Goal: Task Accomplishment & Management: Manage account settings

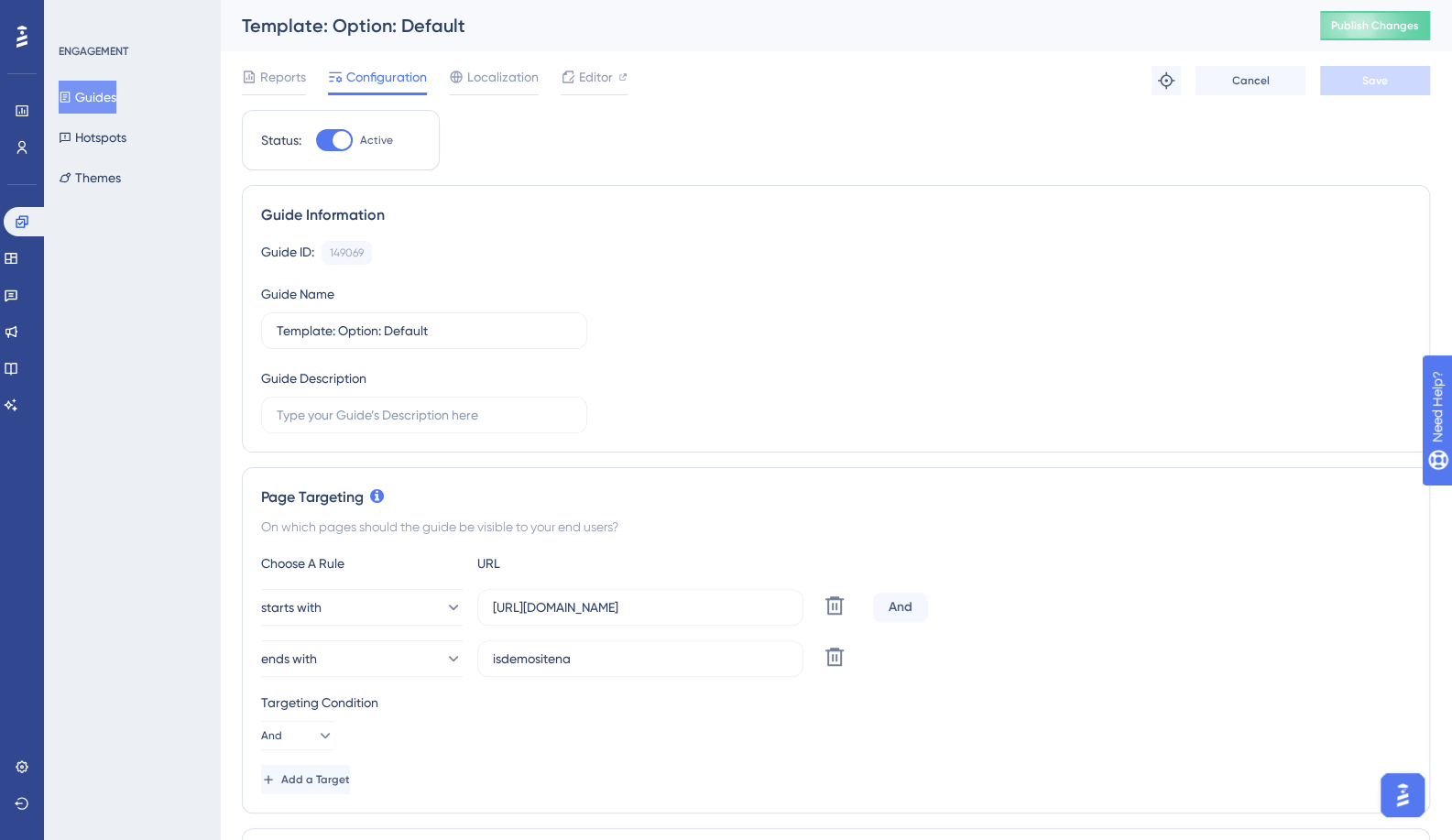
click at [99, 92] on button "Guides" at bounding box center [87, 96] width 58 height 33
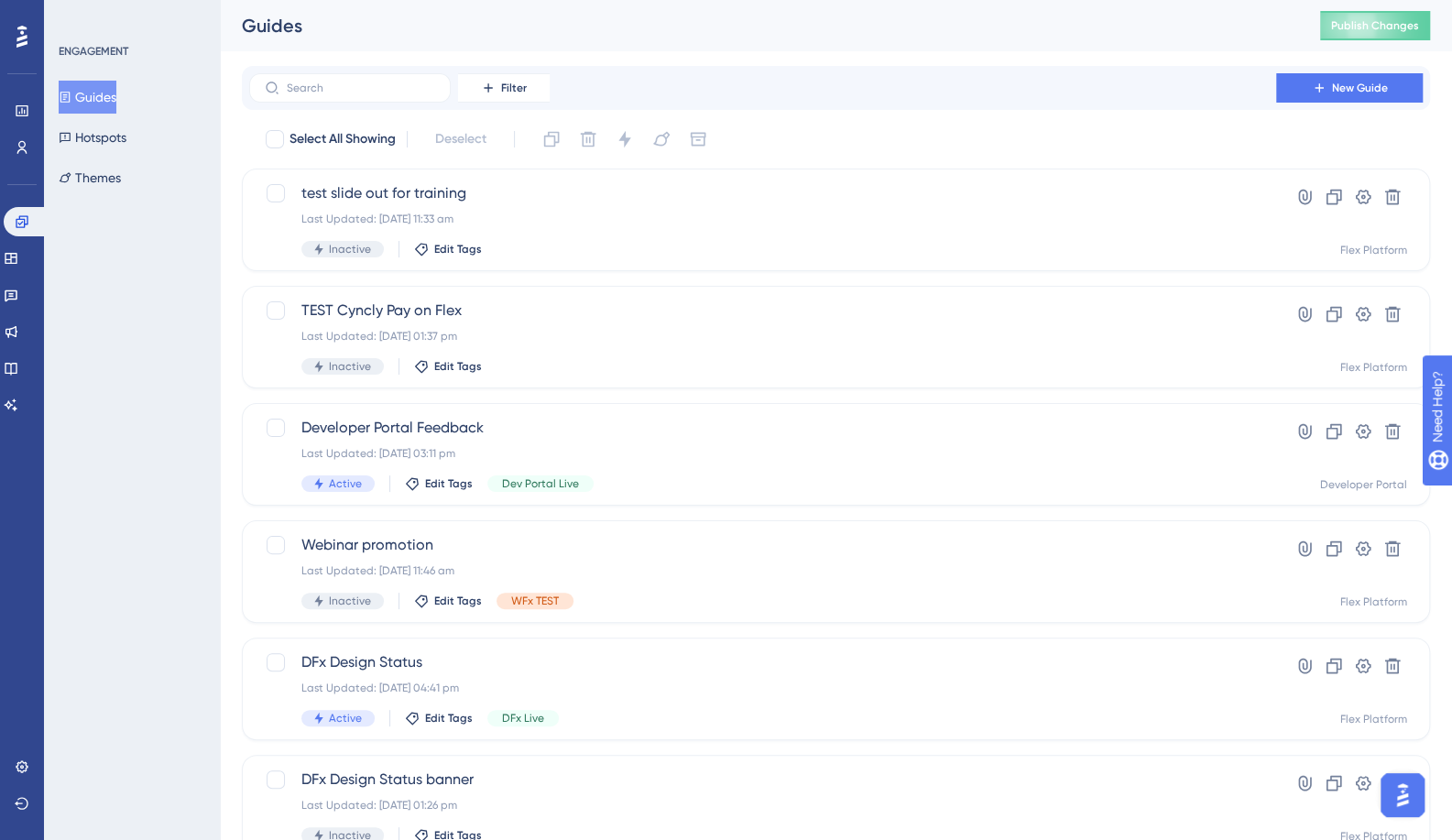
click at [372, 106] on div "Filter New Guide" at bounding box center [836, 88] width 1189 height 44
click at [369, 99] on label at bounding box center [350, 88] width 202 height 29
click at [369, 94] on input "text" at bounding box center [361, 88] width 148 height 13
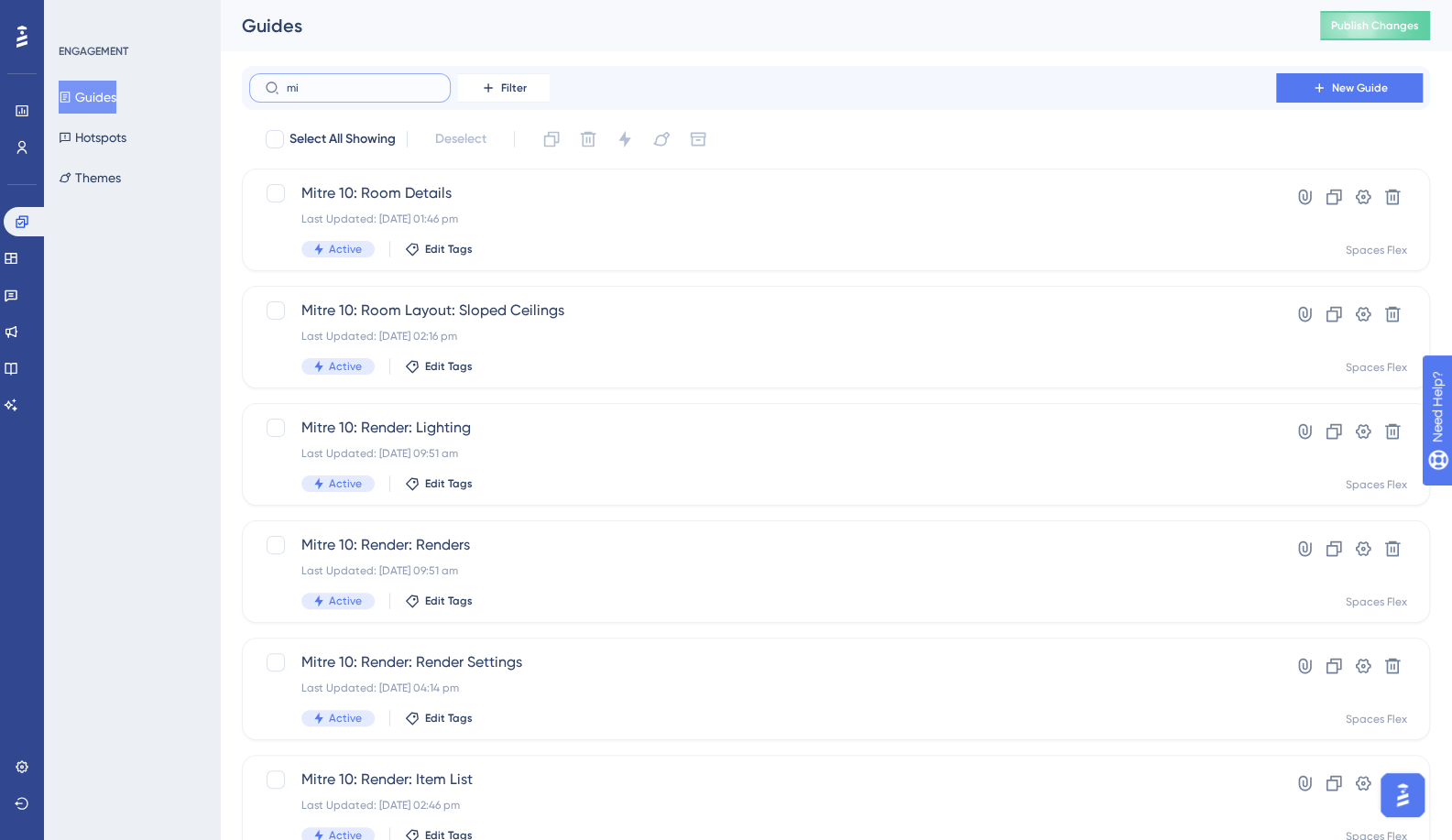
type input "mit"
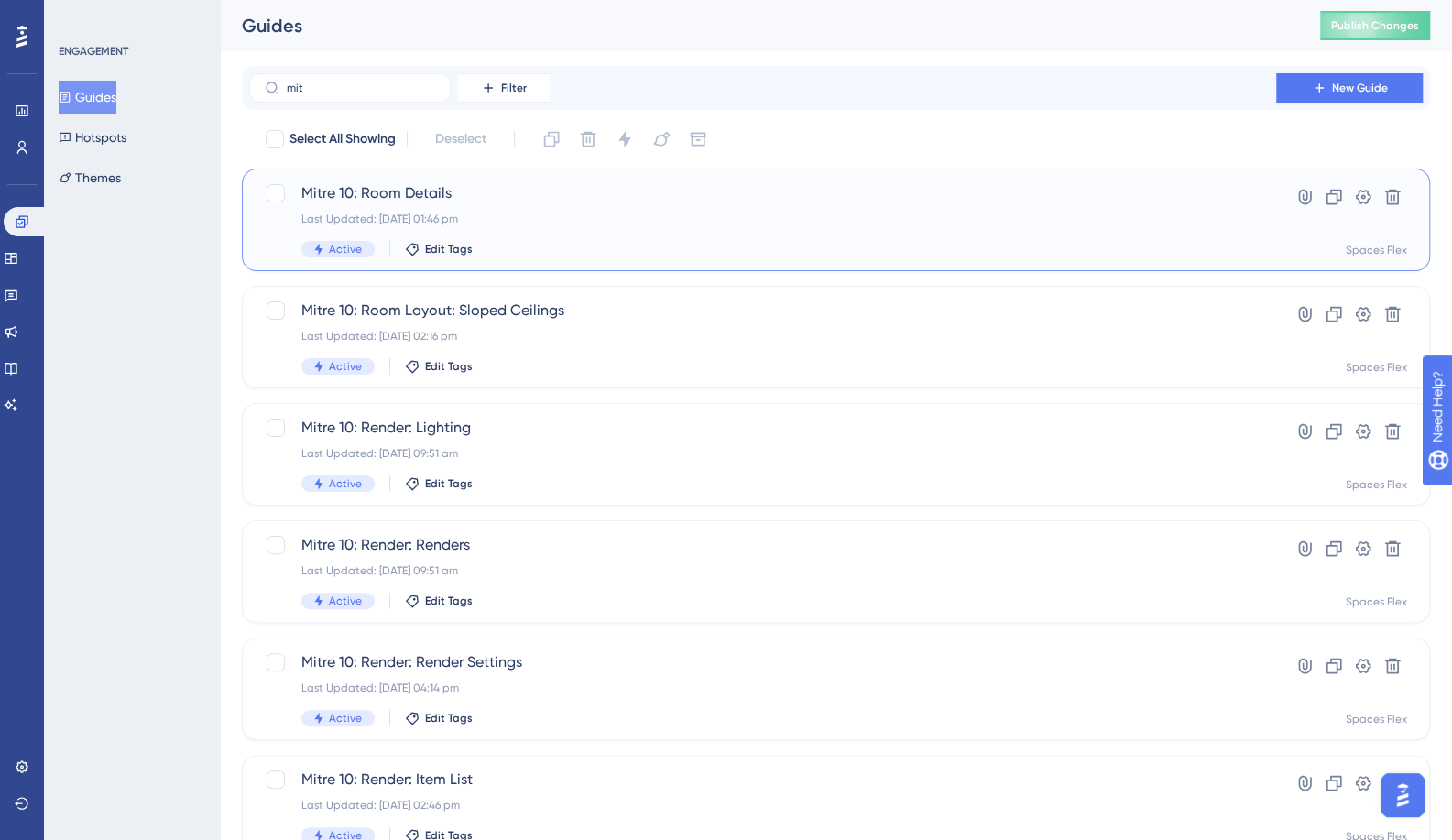
click at [335, 195] on span "Mitre 10: Room Details" at bounding box center [762, 193] width 922 height 22
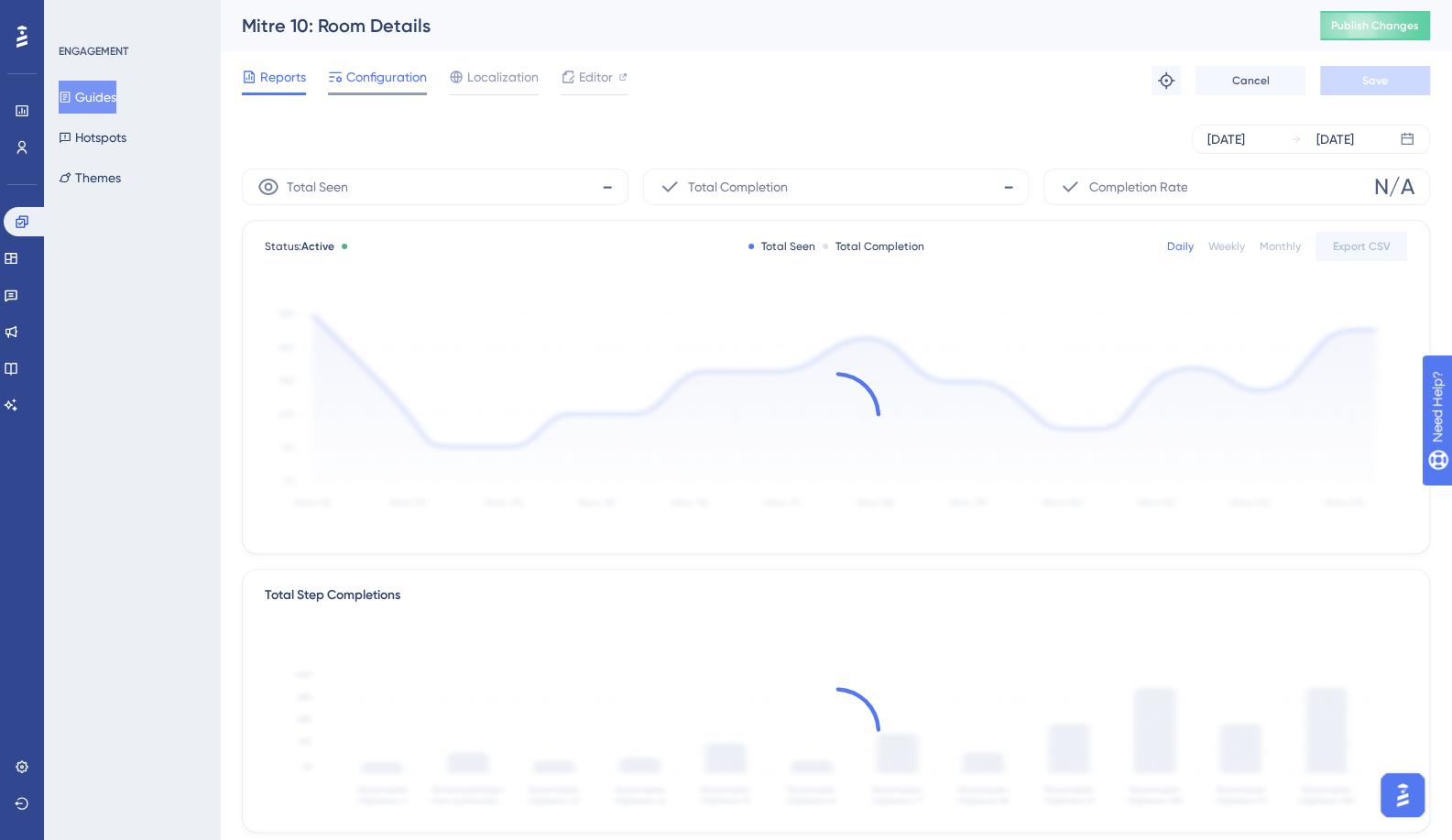
click at [378, 79] on span "Configuration" at bounding box center [386, 76] width 80 height 22
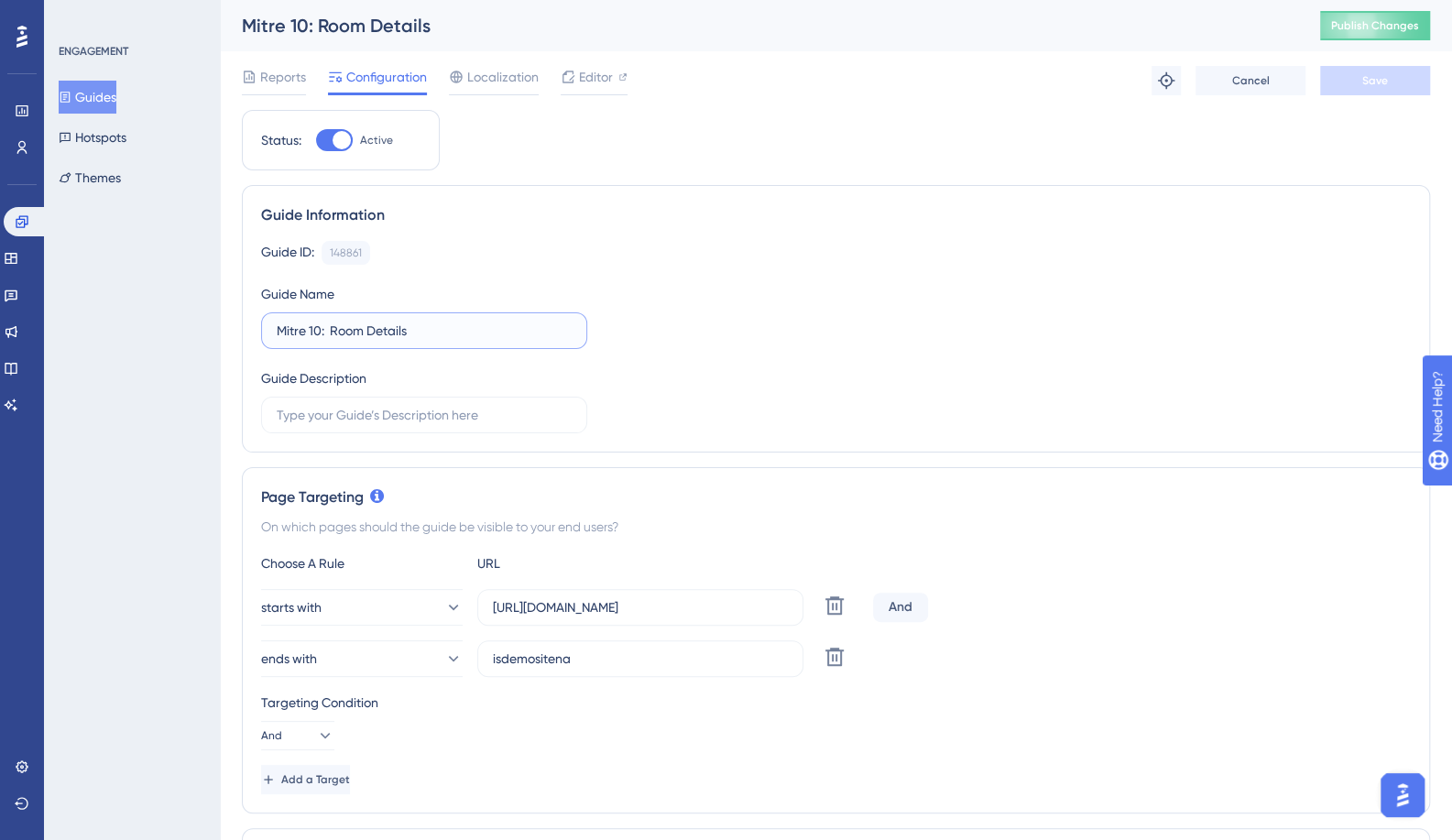
drag, startPoint x: 319, startPoint y: 334, endPoint x: 251, endPoint y: 335, distance: 68.0
click at [251, 335] on div "Guide Information Guide ID: 148861 Copy Guide Name Mitre 10: Room Details Guide…" at bounding box center [836, 318] width 1189 height 267
paste input "Template"
type input "Template: Room Details"
click at [1378, 78] on span "Save" at bounding box center [1375, 81] width 25 height 15
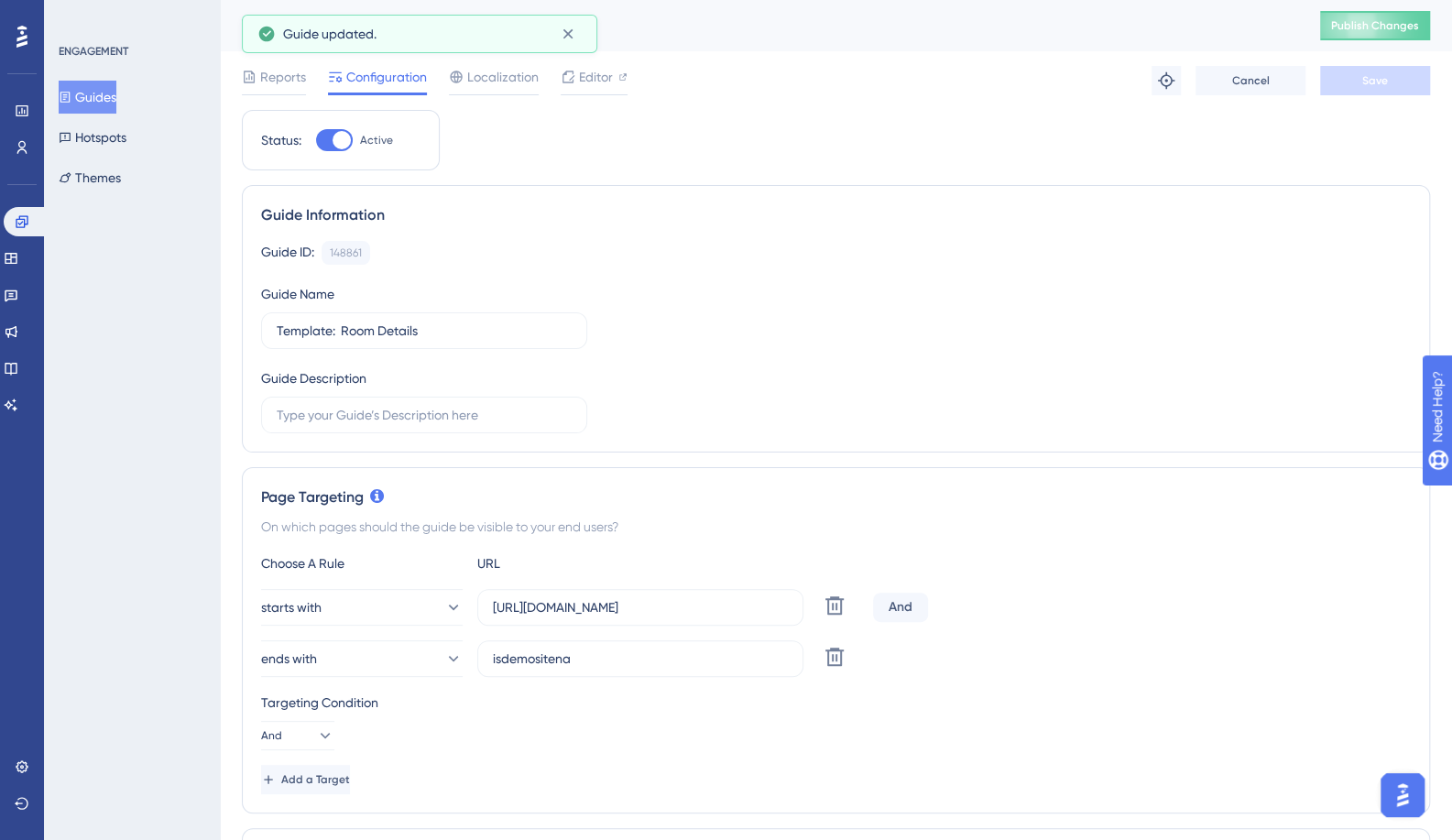
click at [109, 102] on button "Guides" at bounding box center [87, 96] width 58 height 33
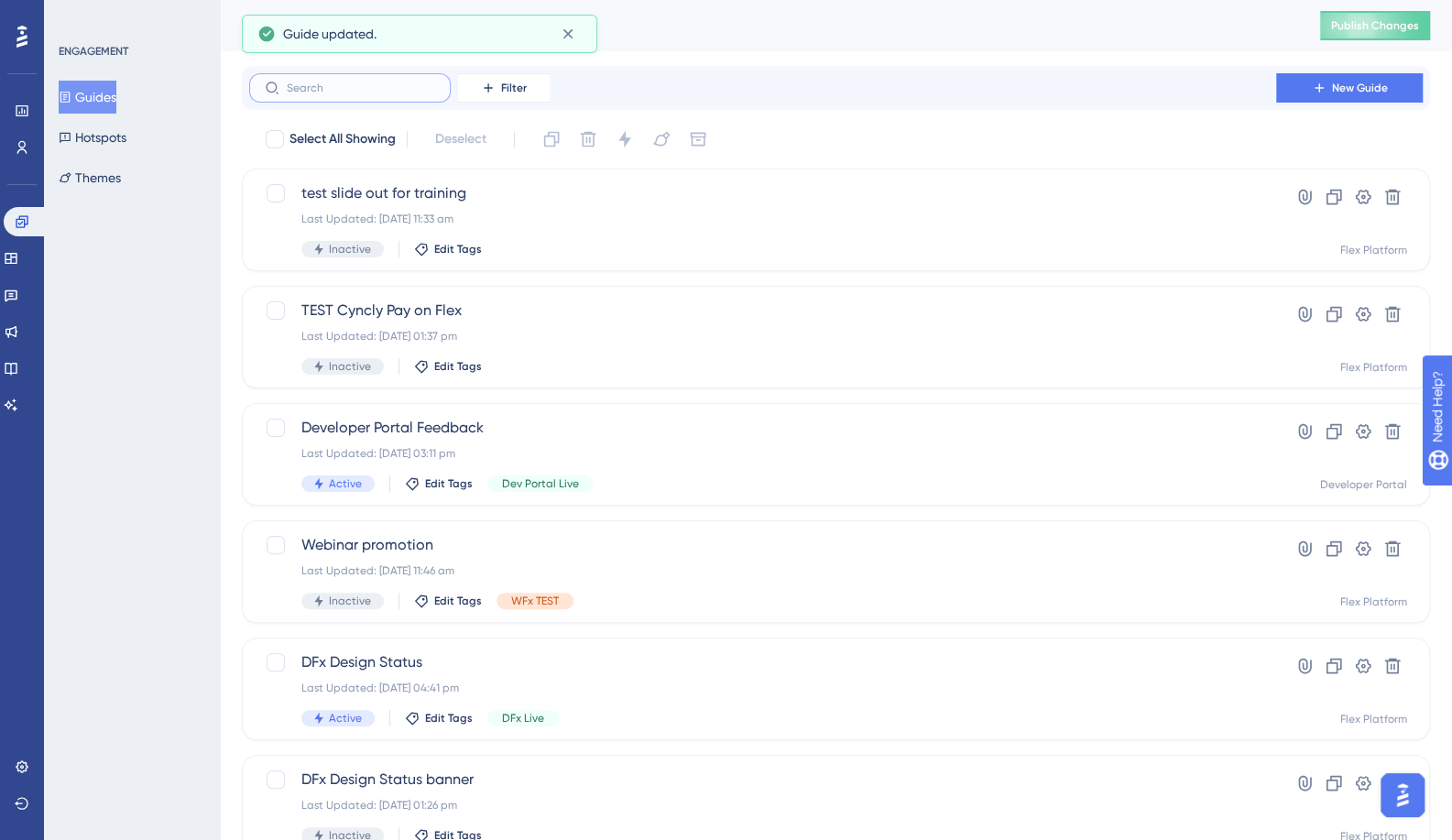
click at [345, 92] on input "text" at bounding box center [361, 88] width 148 height 13
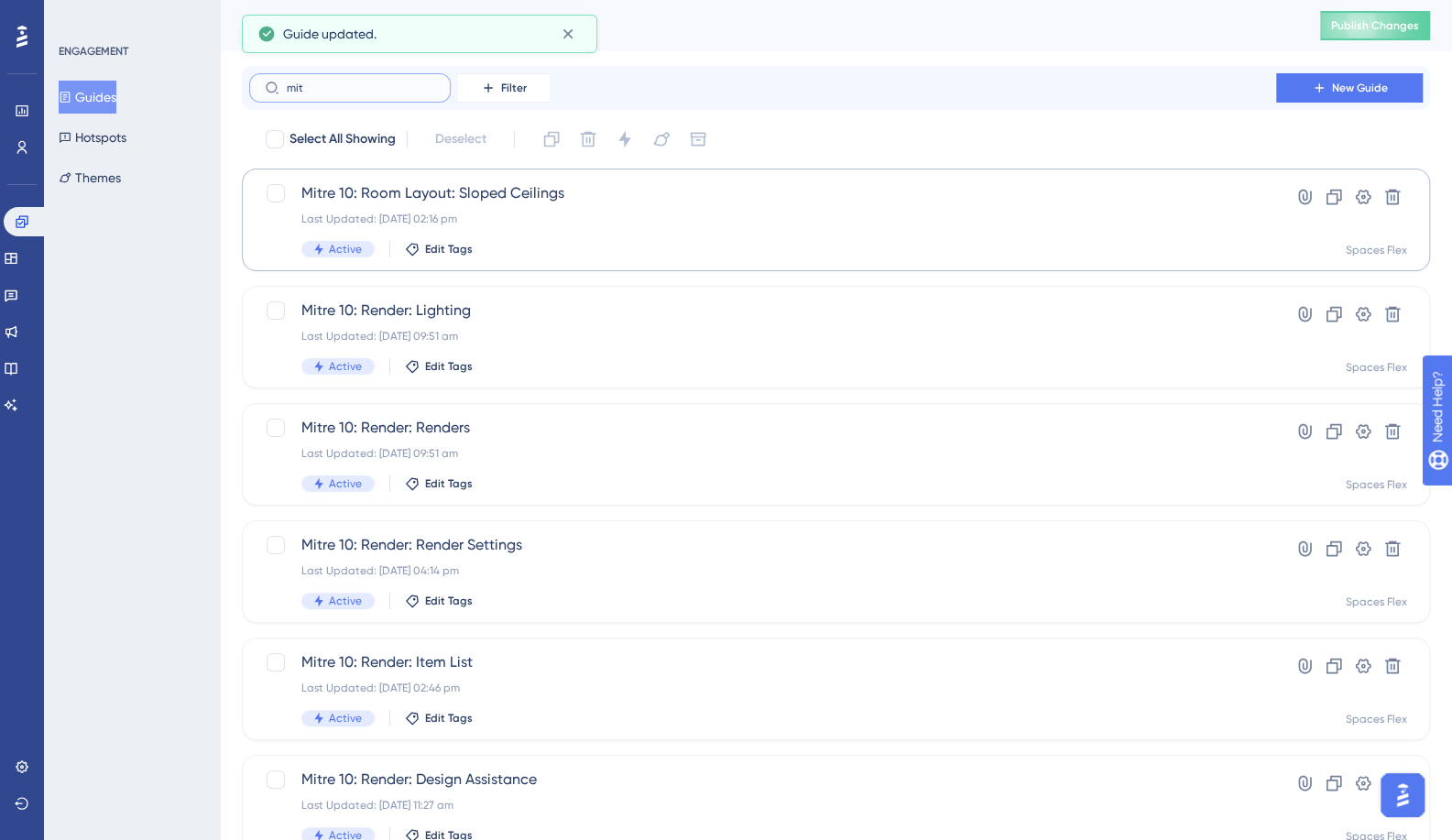
type input "mit"
click at [370, 192] on span "Mitre 10: Room Layout: Sloped Ceilings" at bounding box center [762, 193] width 922 height 22
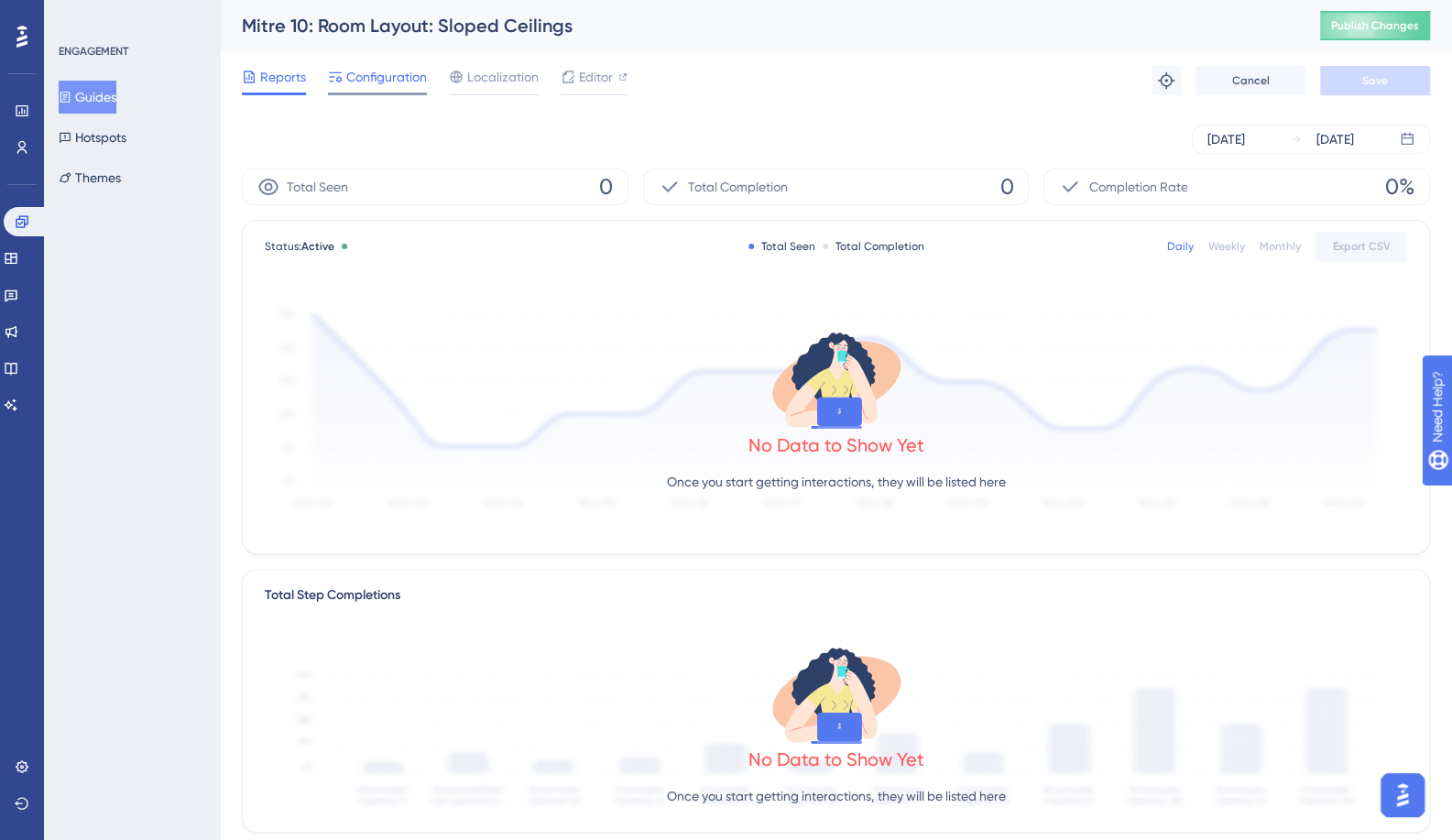
click at [389, 76] on span "Configuration" at bounding box center [386, 76] width 80 height 22
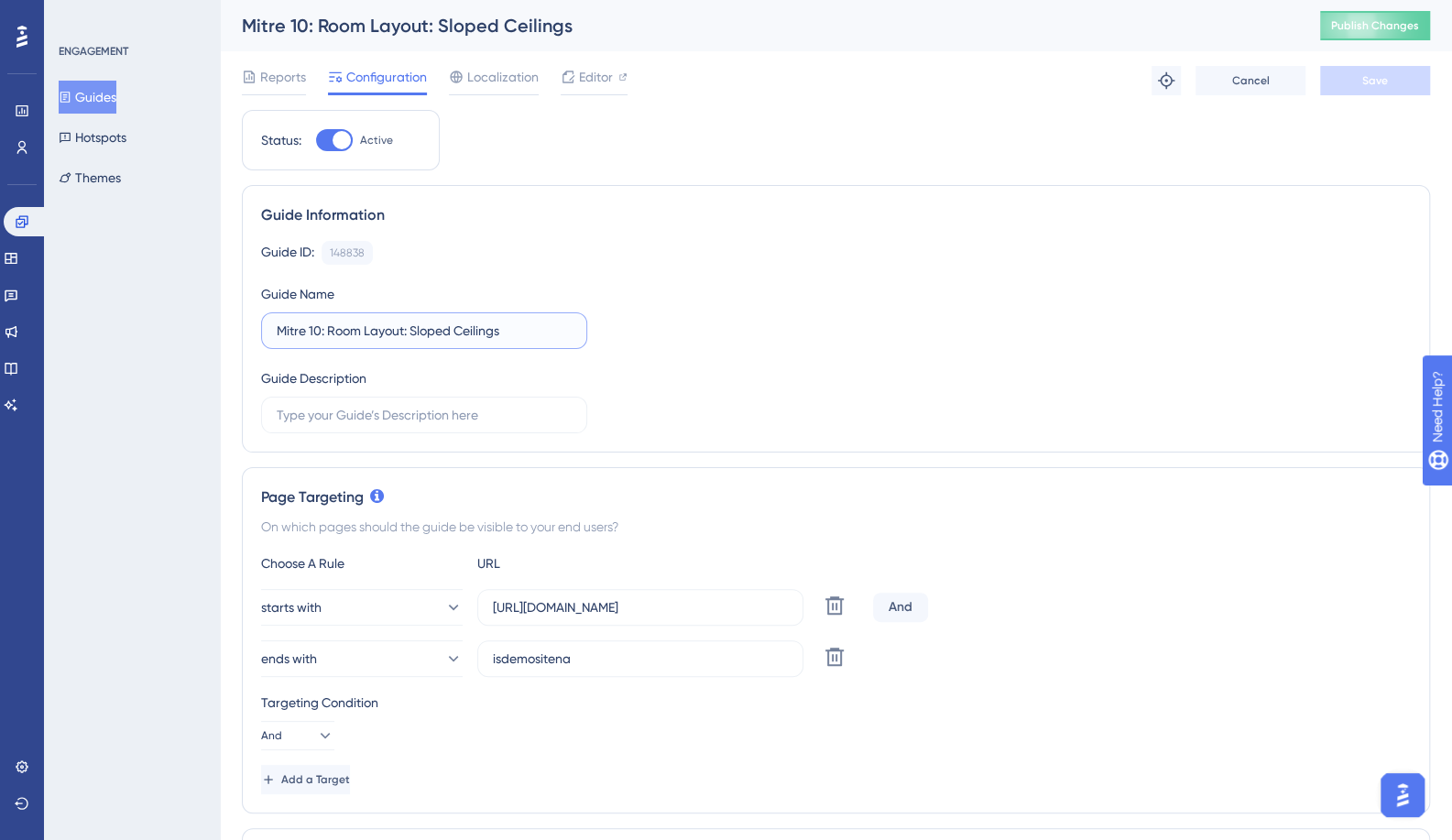
drag, startPoint x: 316, startPoint y: 329, endPoint x: 259, endPoint y: 329, distance: 57.0
click at [260, 329] on div "Guide Information Guide ID: 148838 Copy Guide Name Mitre 10: Room Layout: Slope…" at bounding box center [836, 318] width 1189 height 267
paste input "Template"
type input "Template: Room Layout: Sloped Ceilings"
click at [1408, 78] on button "Save" at bounding box center [1376, 80] width 110 height 29
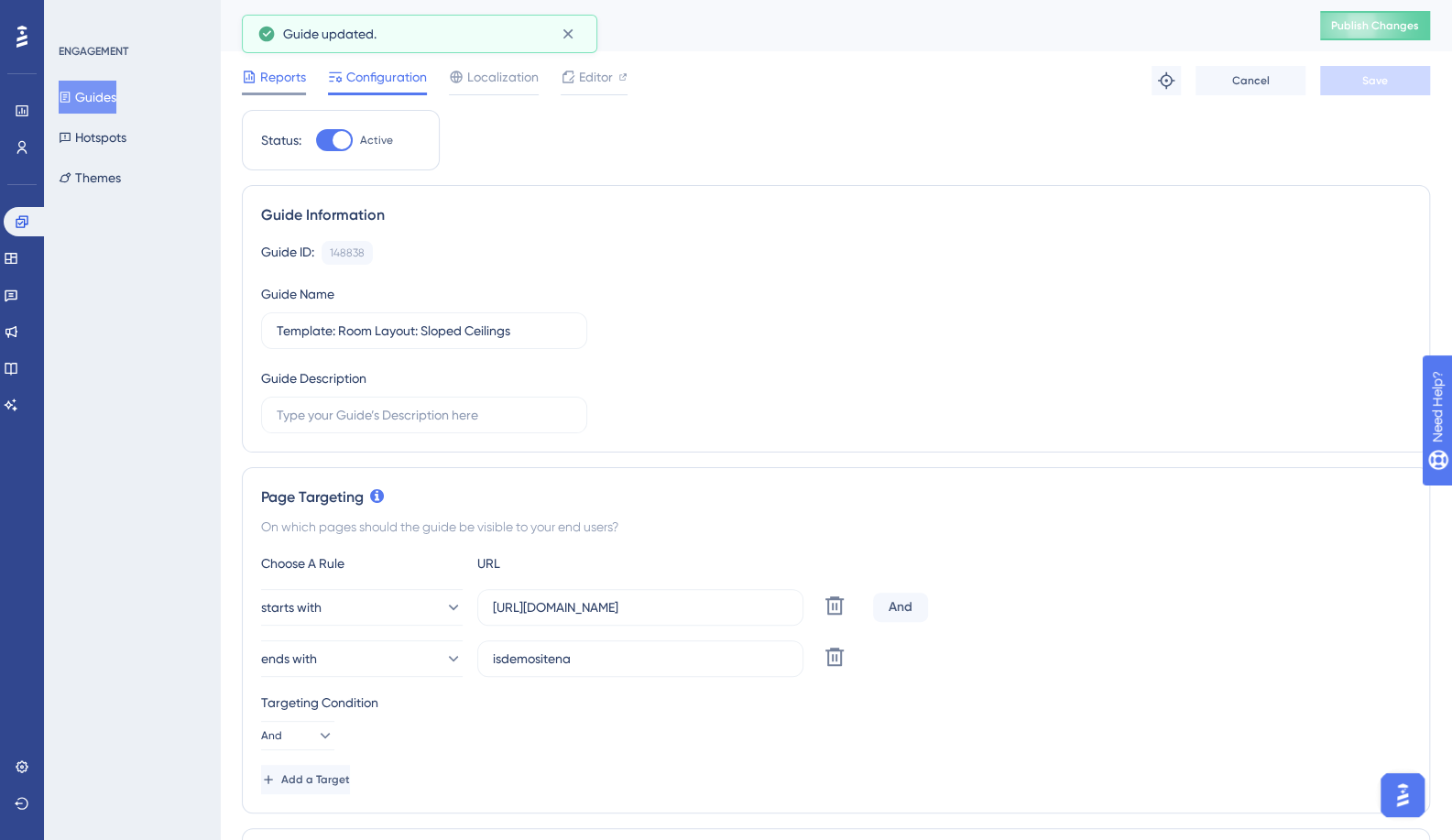
click at [273, 83] on span "Reports" at bounding box center [283, 76] width 46 height 22
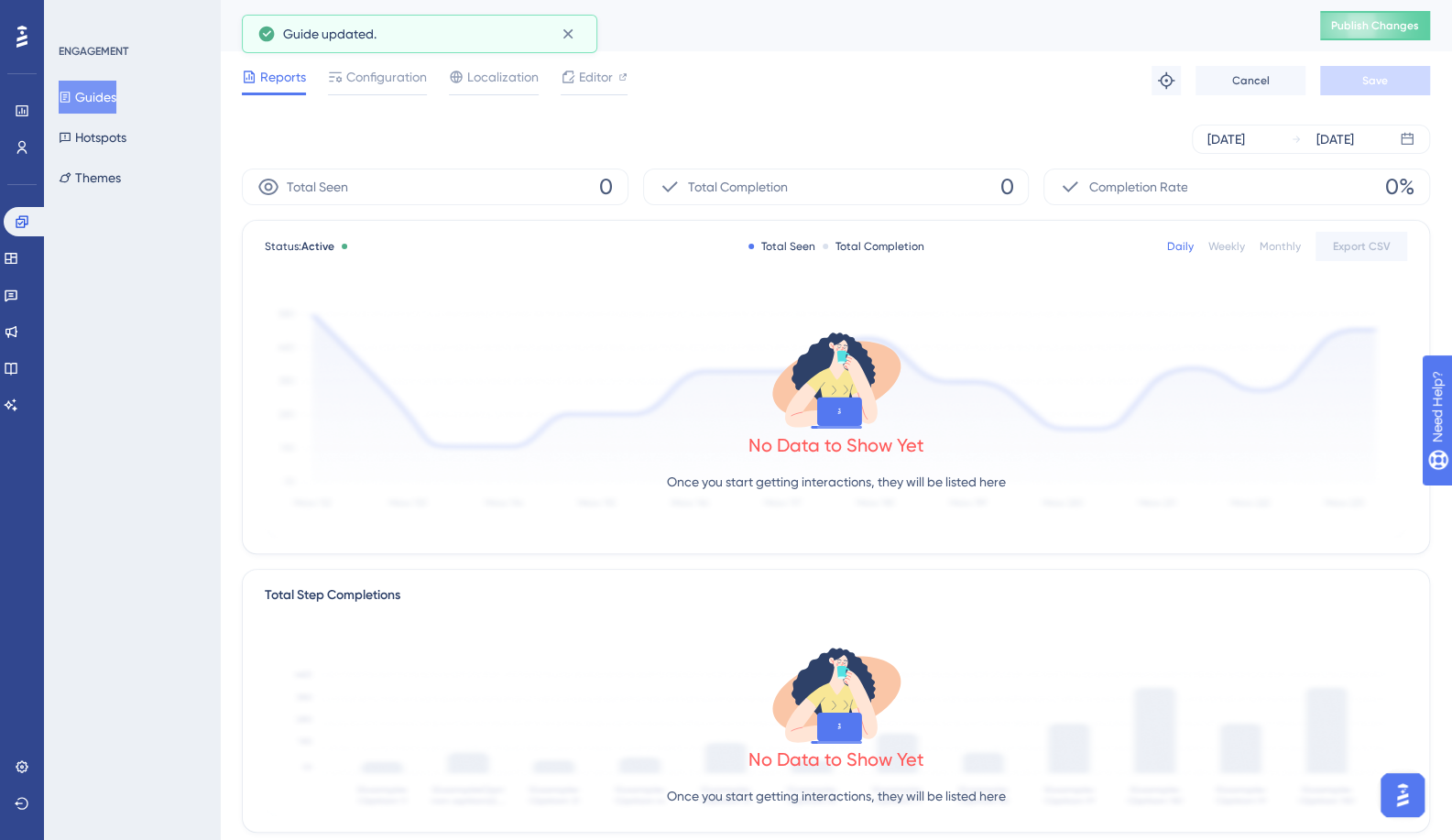
click at [109, 101] on button "Guides" at bounding box center [87, 96] width 58 height 33
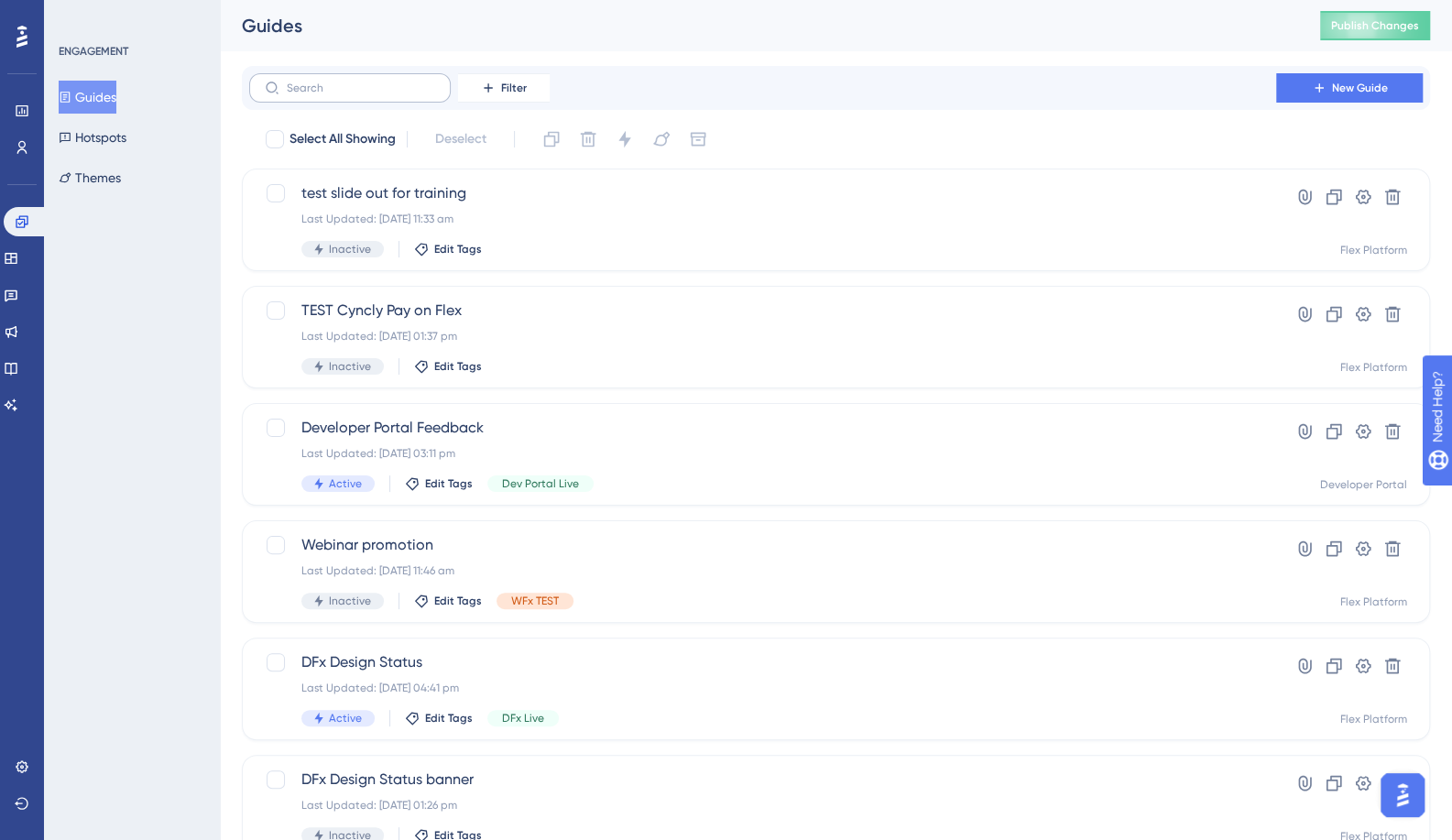
click at [374, 100] on label at bounding box center [350, 88] width 202 height 29
click at [374, 94] on input "text" at bounding box center [361, 88] width 148 height 13
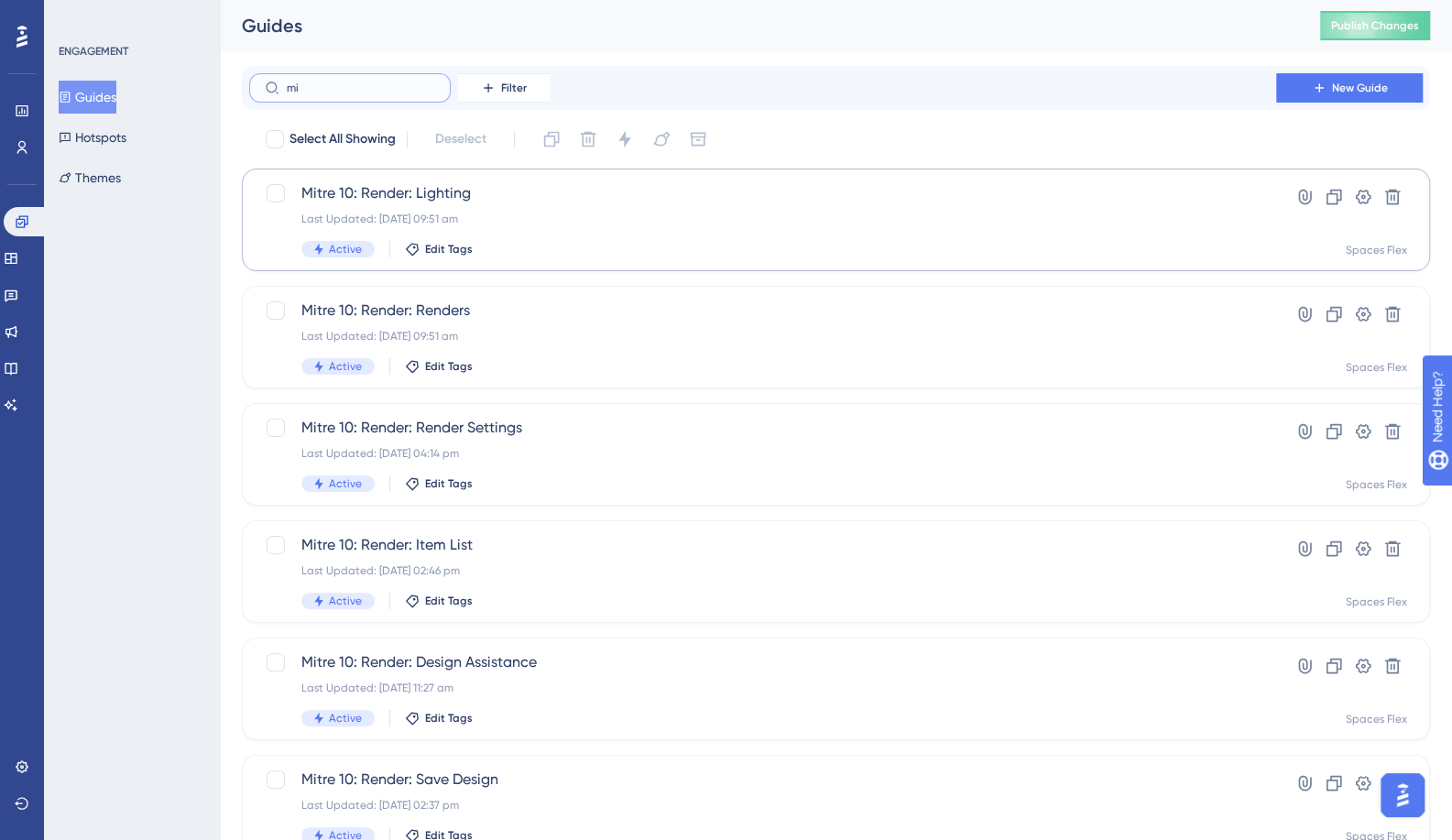
type input "mi"
click at [416, 193] on span "Mitre 10: Render: Lighting" at bounding box center [762, 193] width 922 height 22
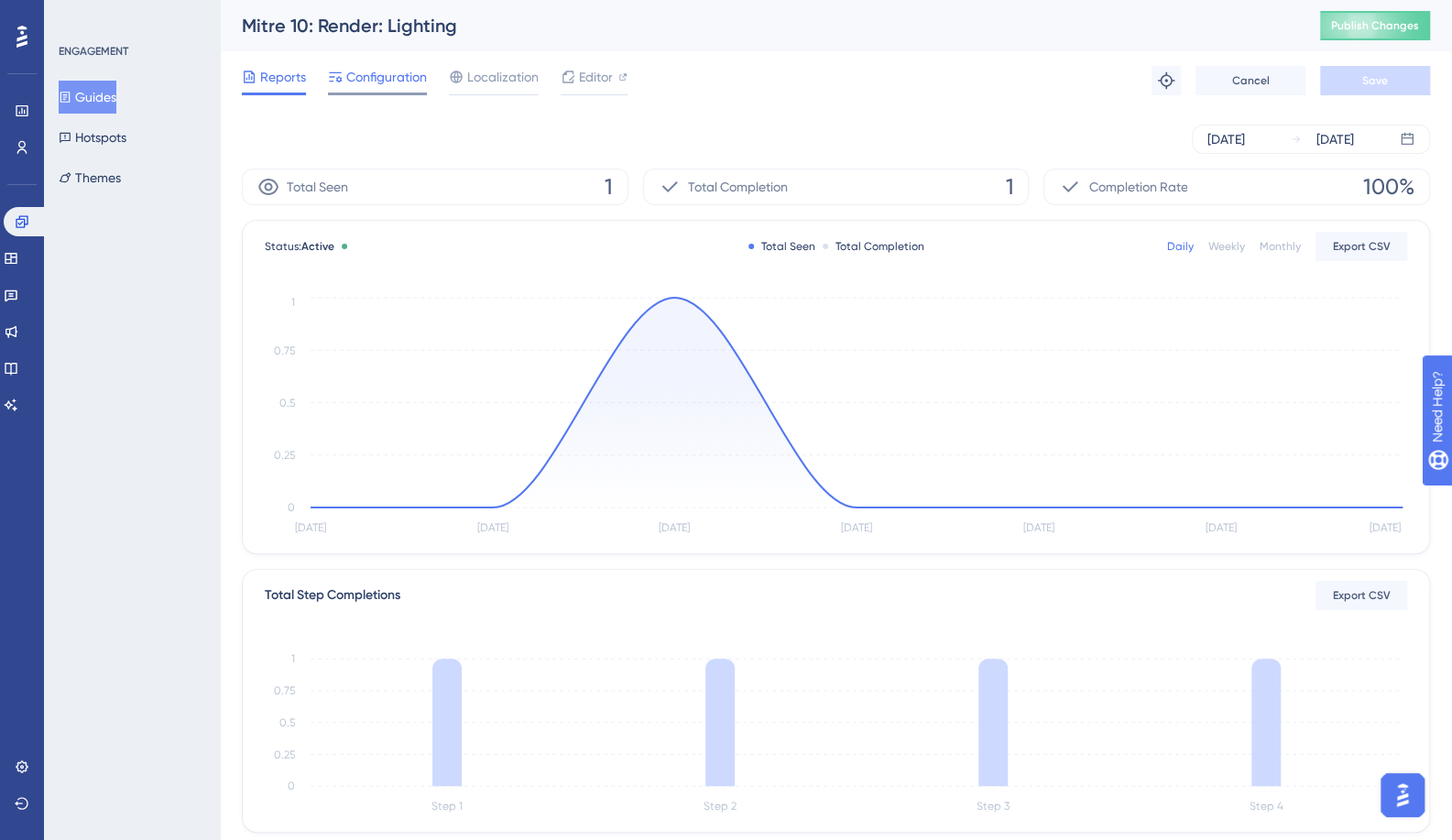
click at [355, 67] on span "Configuration" at bounding box center [386, 76] width 80 height 22
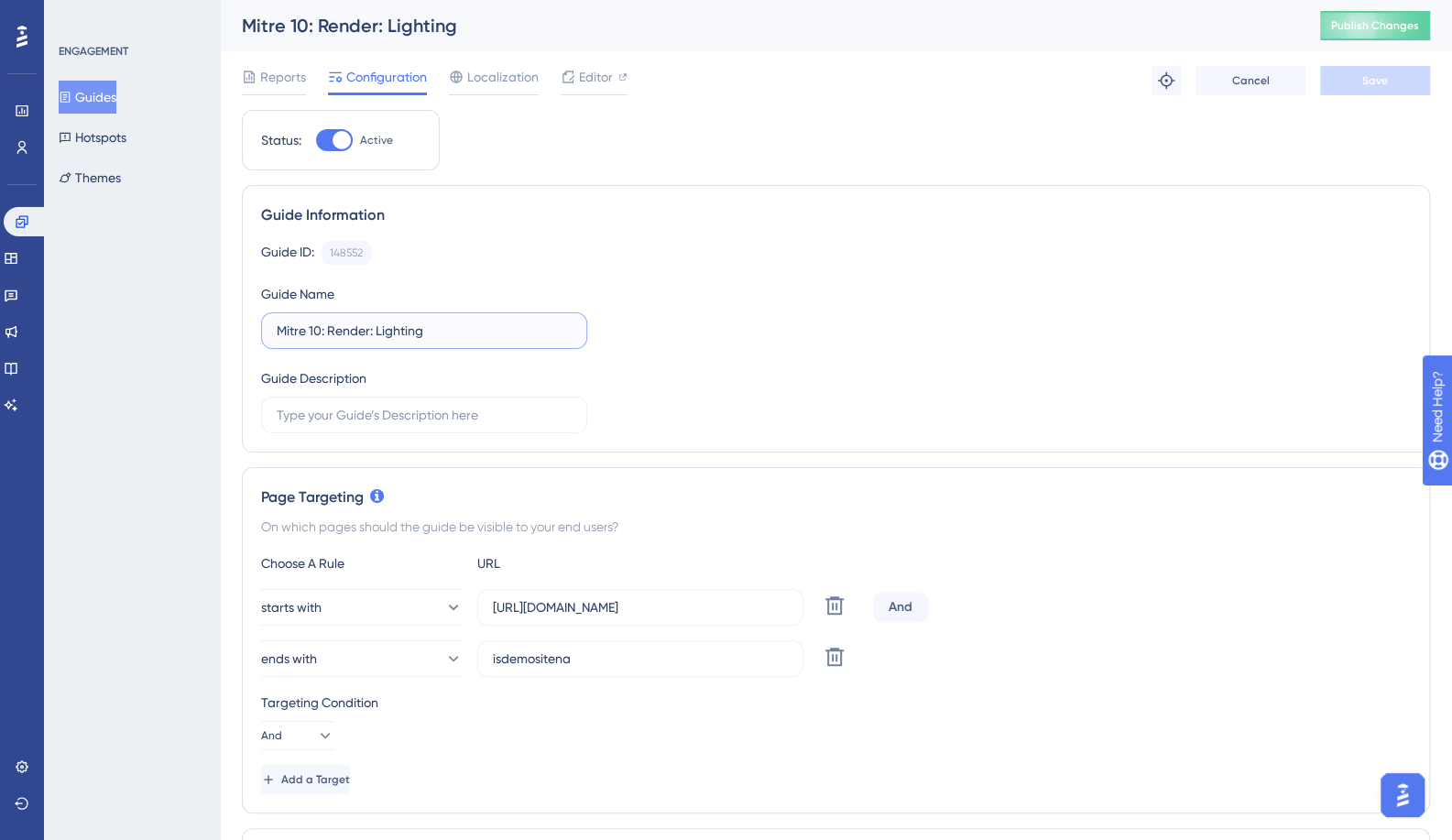
drag, startPoint x: 321, startPoint y: 330, endPoint x: 248, endPoint y: 338, distance: 73.4
click at [248, 338] on div "Guide Information Guide ID: 148552 Copy Guide Name Mitre 10: Render: Lighting G…" at bounding box center [836, 318] width 1189 height 267
paste input "Template"
type input "Template: Render: Lighting"
click at [1378, 74] on button "Save" at bounding box center [1376, 80] width 110 height 29
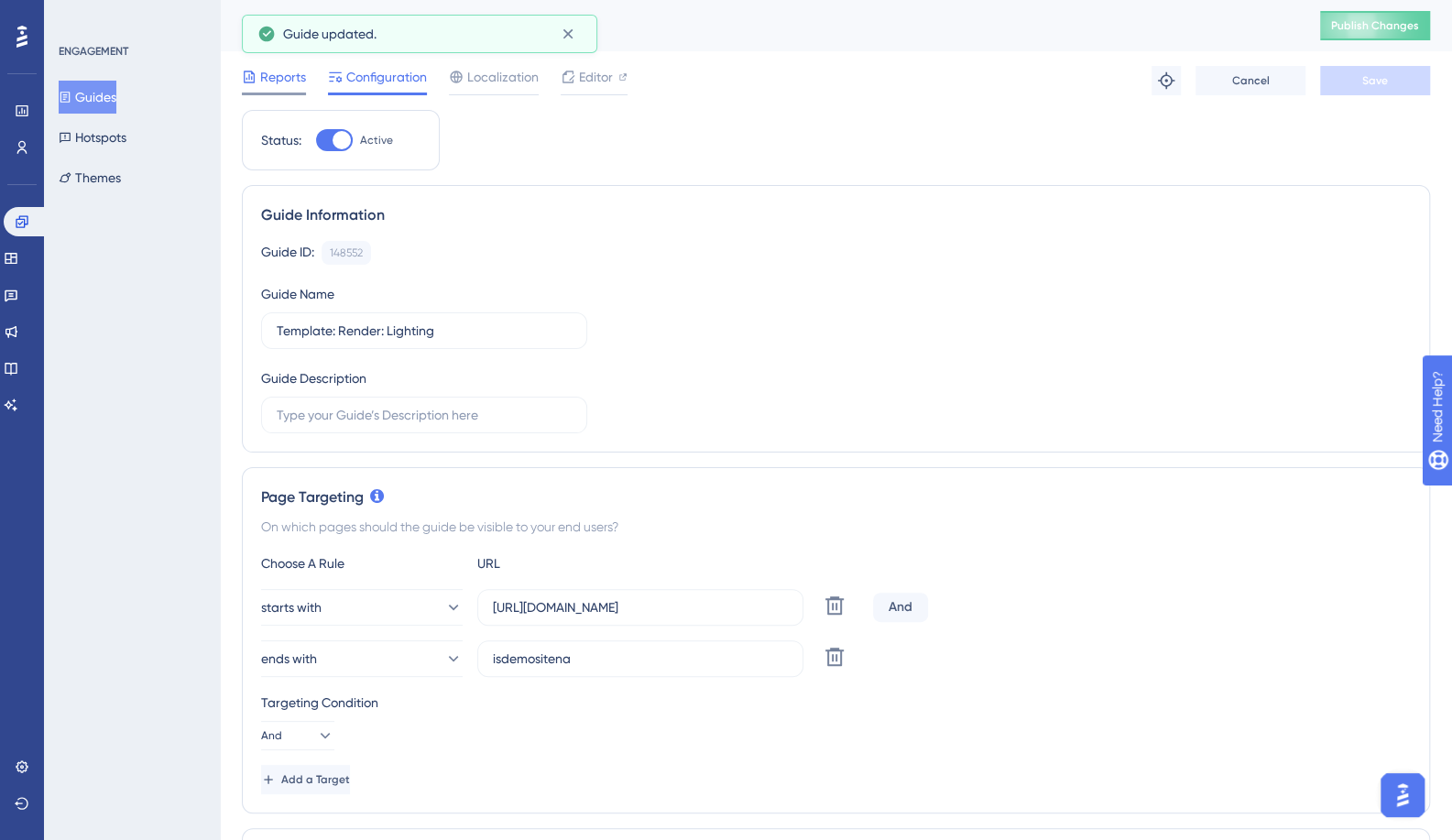
click at [268, 72] on span "Reports" at bounding box center [283, 76] width 46 height 22
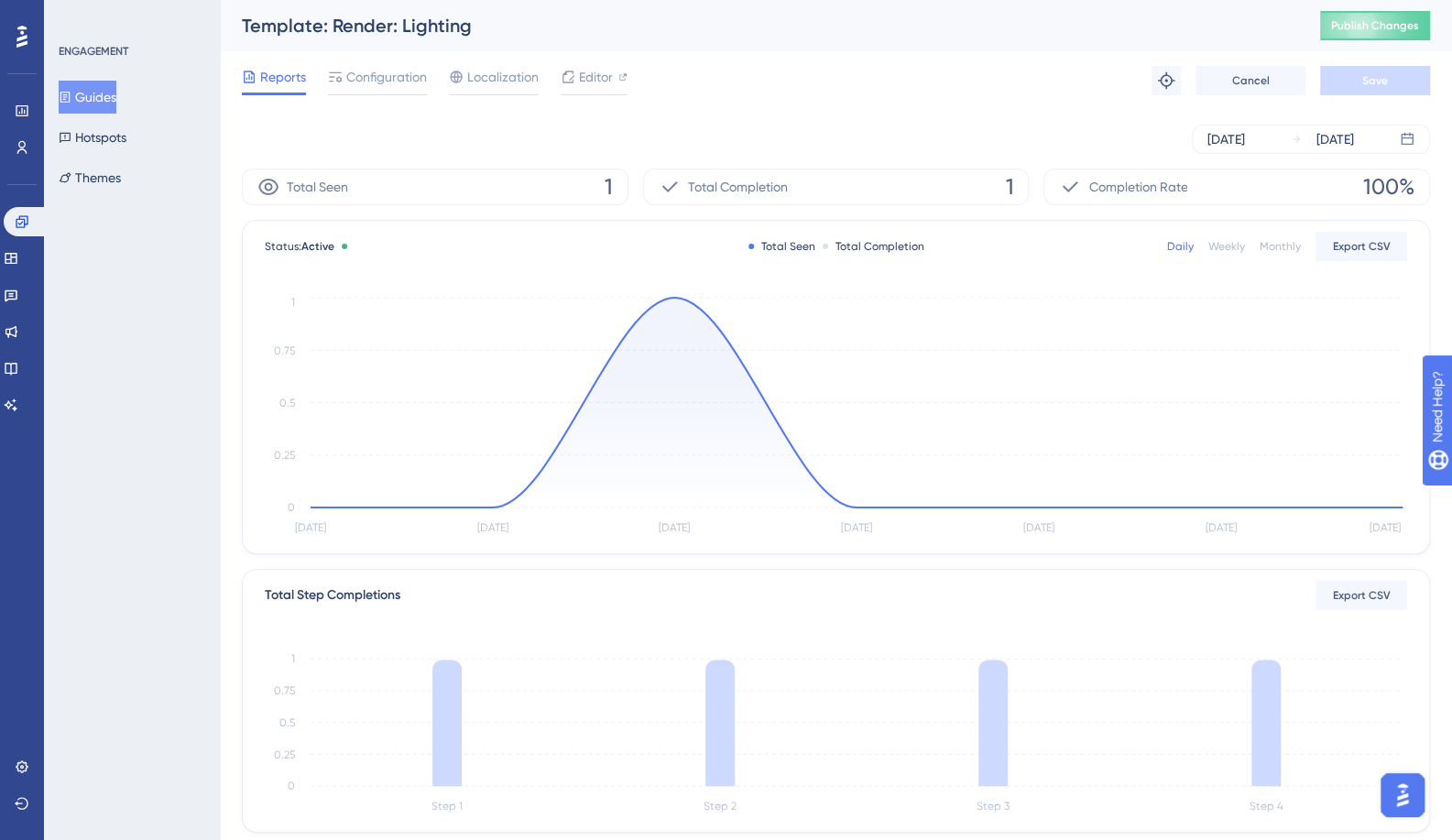
click at [110, 96] on button "Guides" at bounding box center [87, 96] width 58 height 33
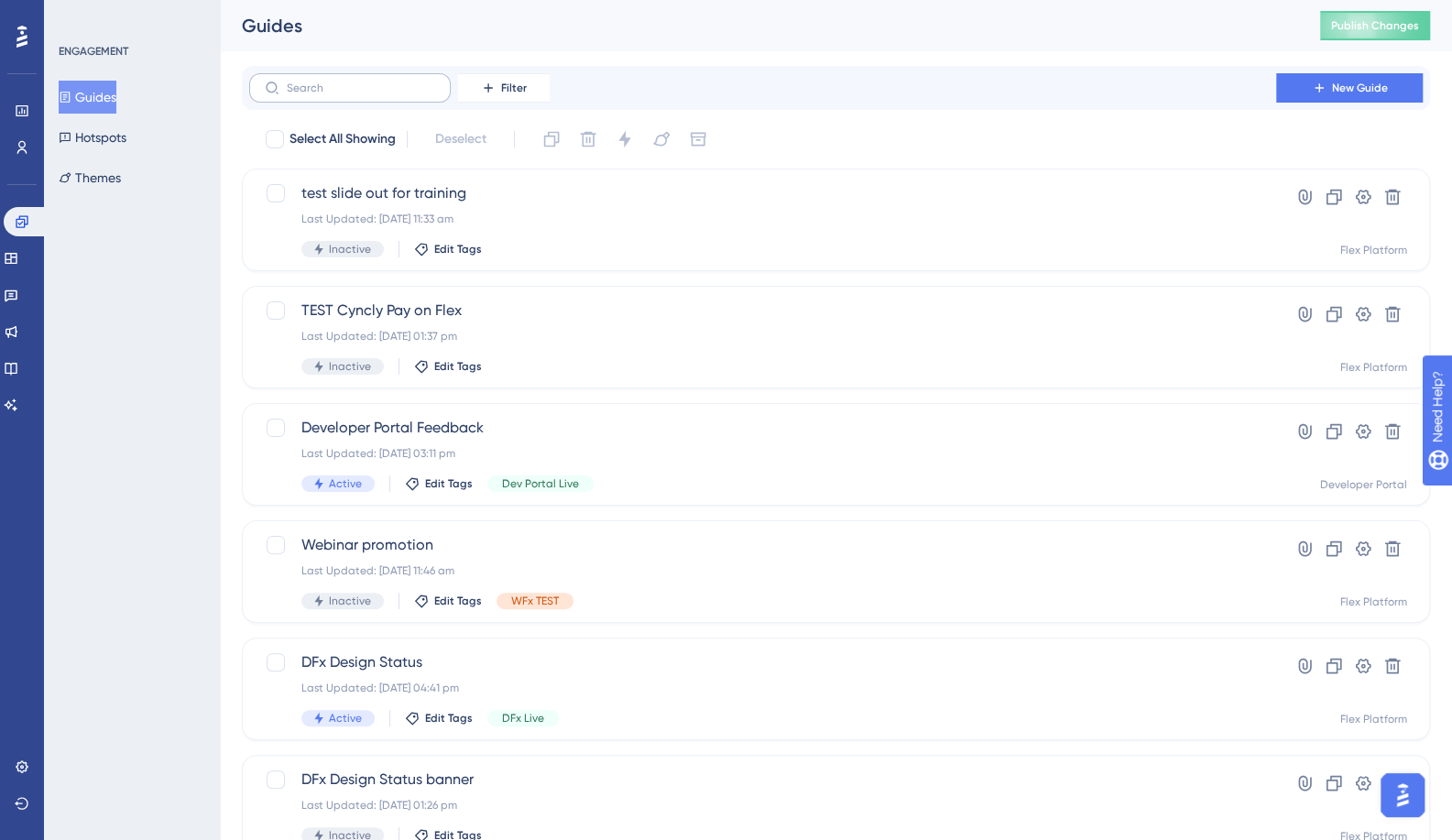
click at [383, 94] on label at bounding box center [350, 88] width 202 height 29
click at [383, 94] on input "text" at bounding box center [361, 88] width 148 height 13
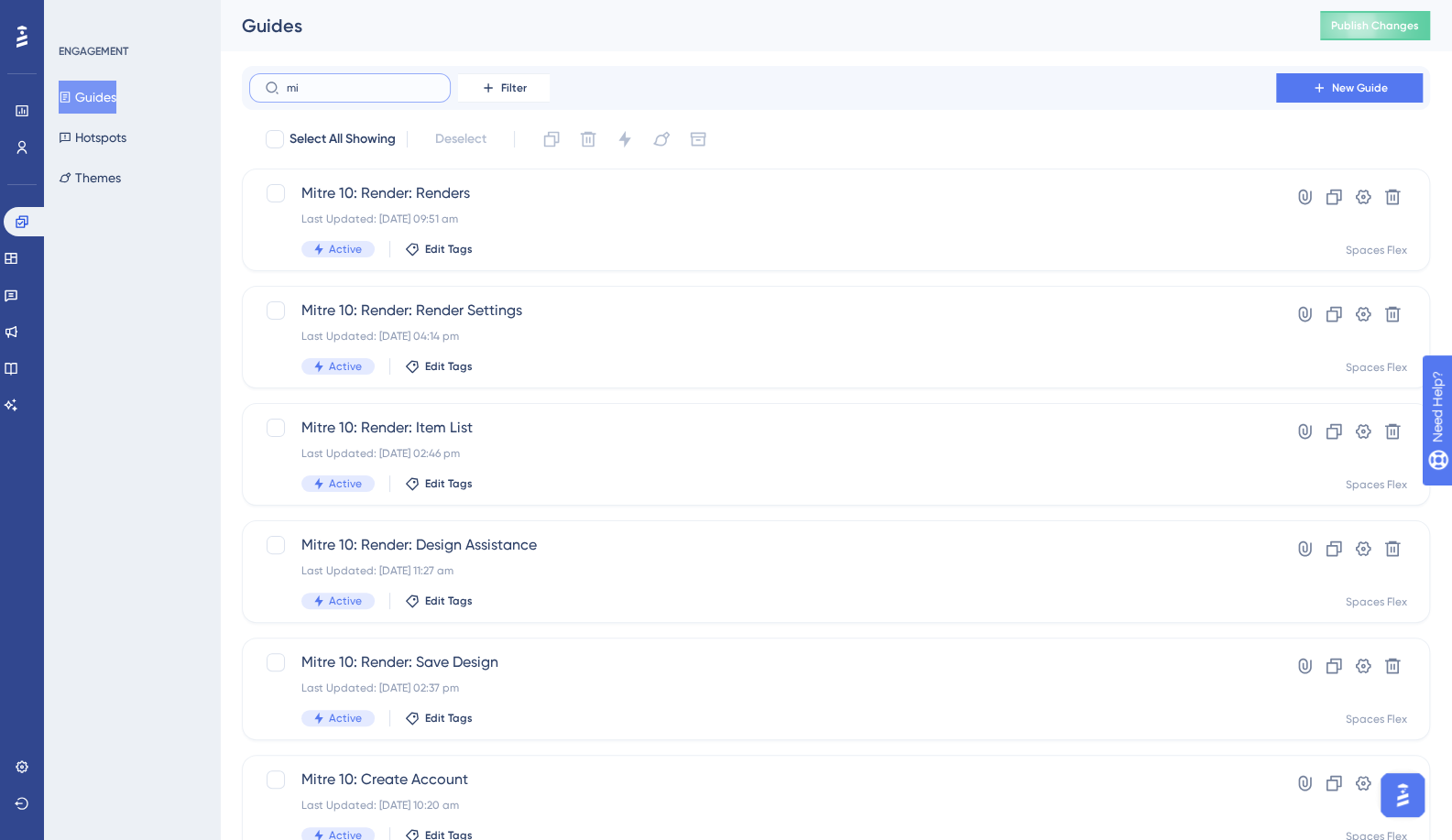
type input "miy"
checkbox input "true"
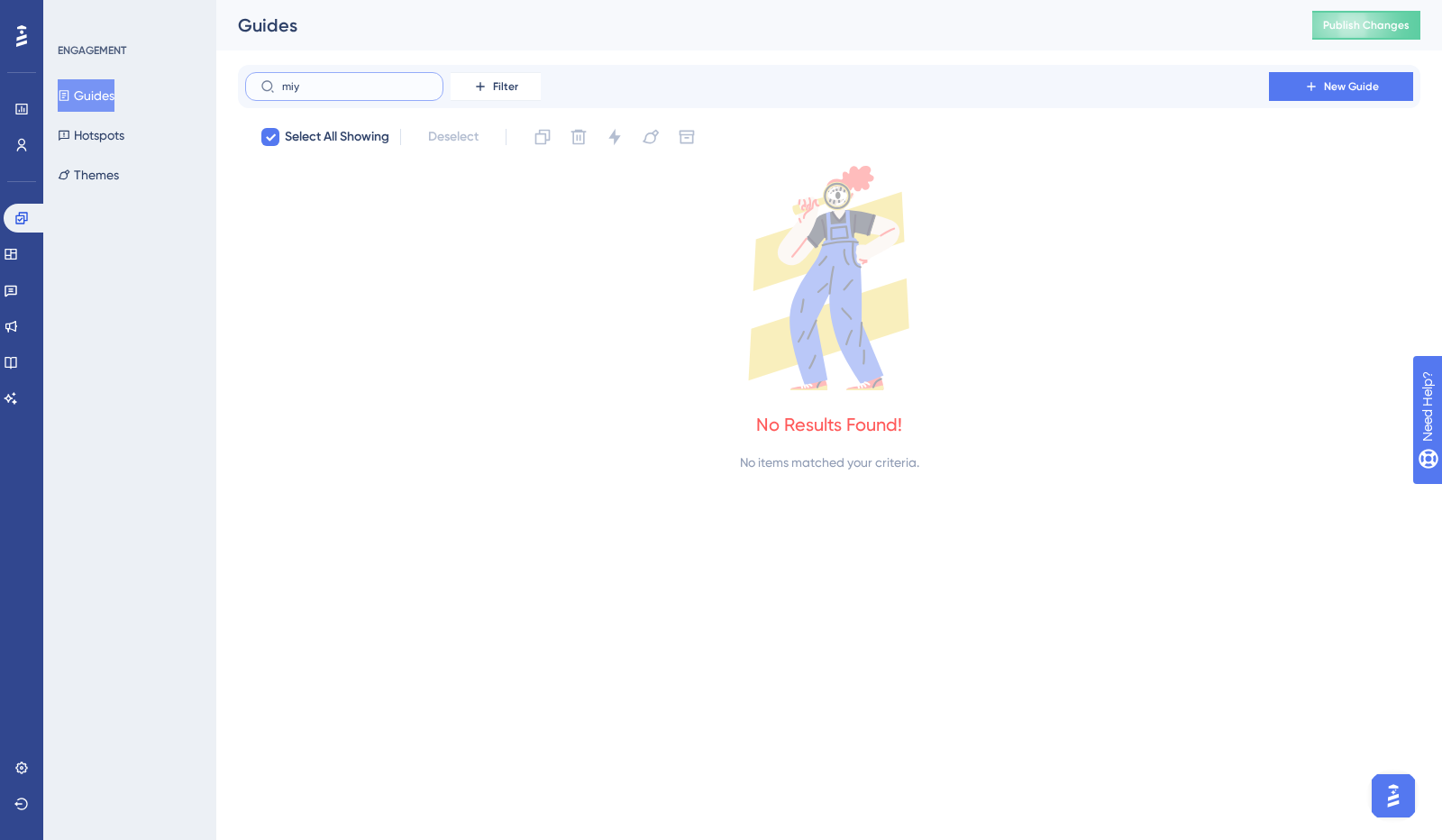
type input "mi"
checkbox input "false"
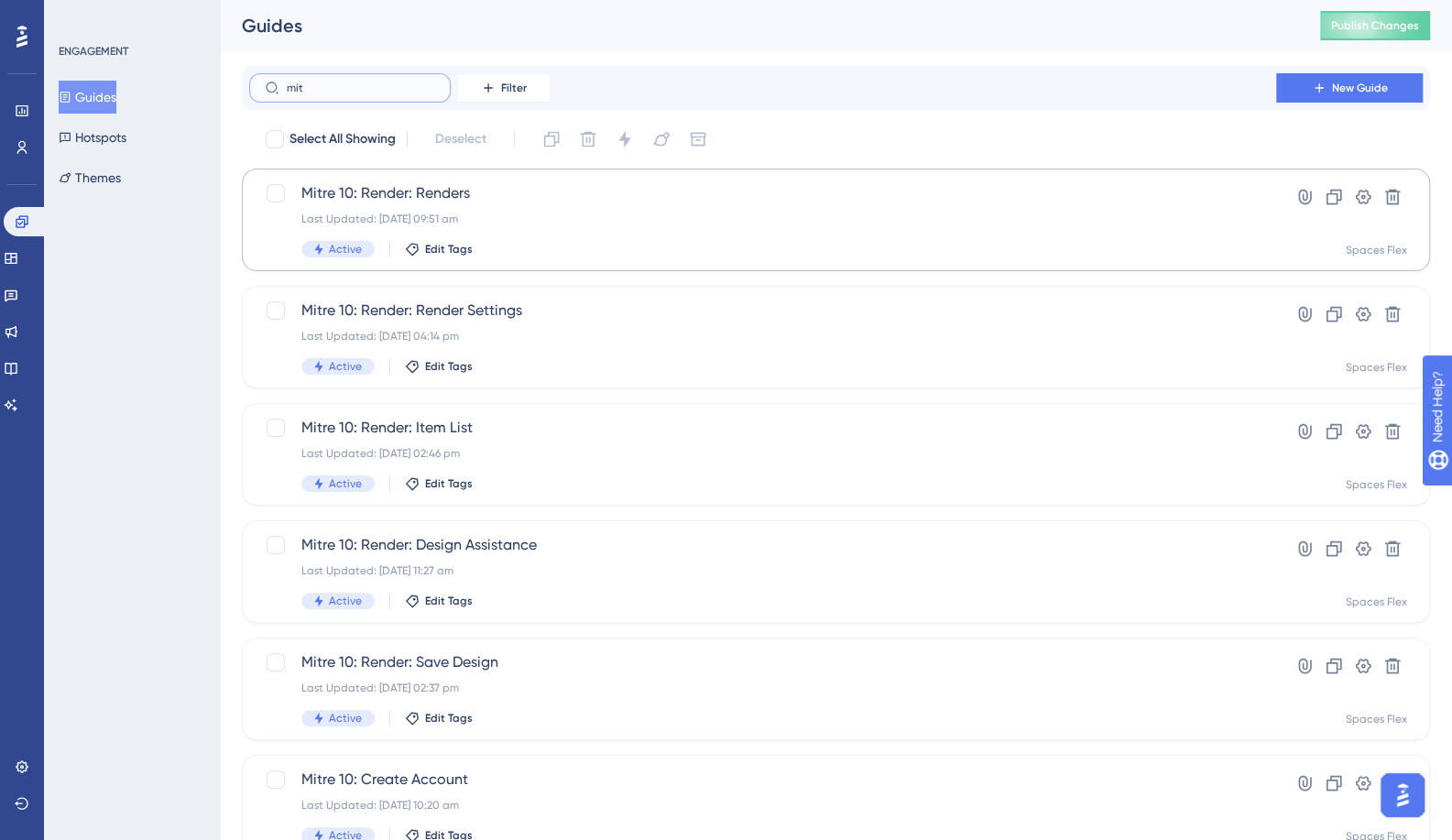
type input "mit"
click at [365, 190] on span "Mitre 10: Render: Renders" at bounding box center [762, 193] width 922 height 22
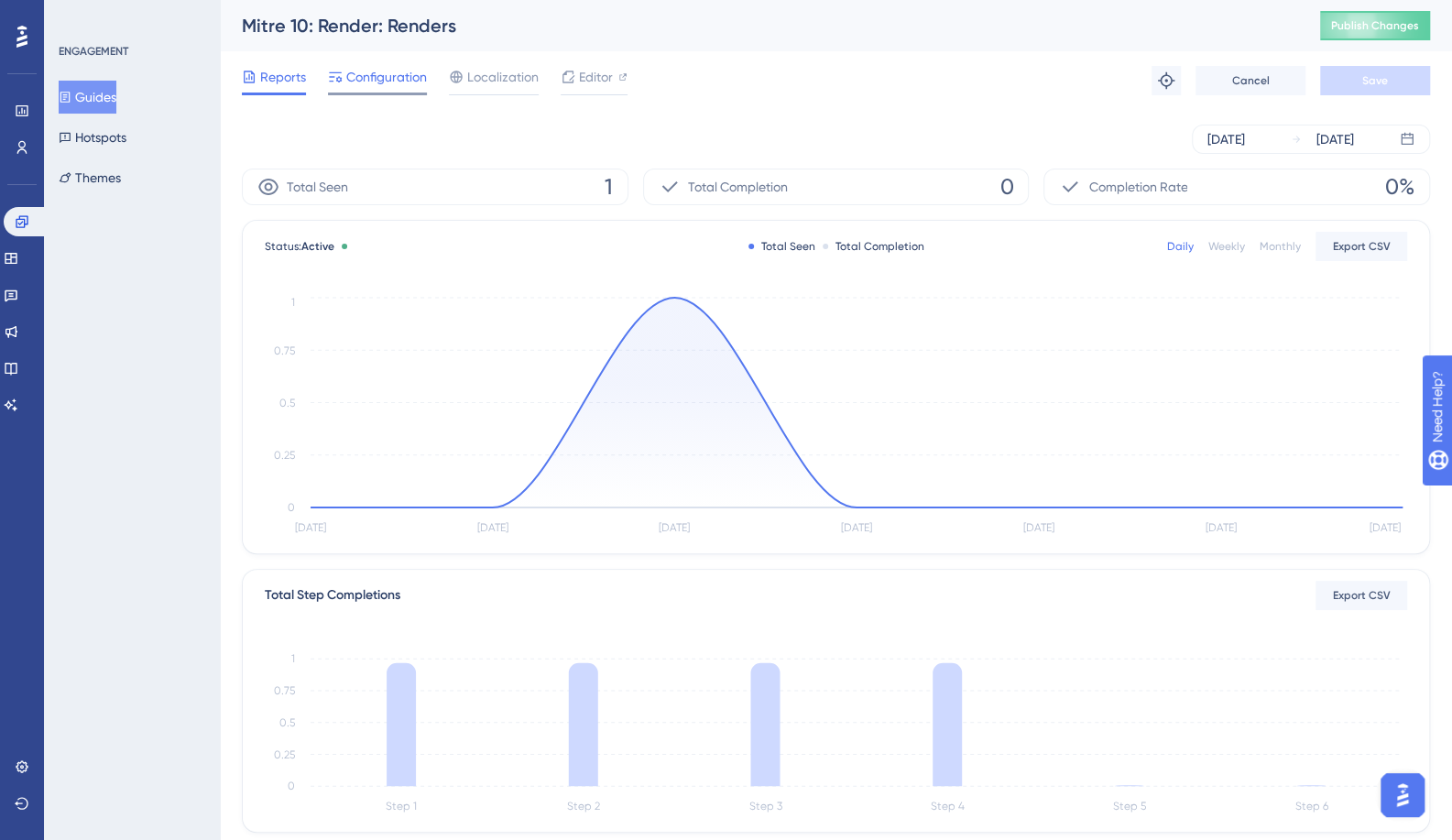
click at [363, 83] on span "Configuration" at bounding box center [386, 76] width 80 height 22
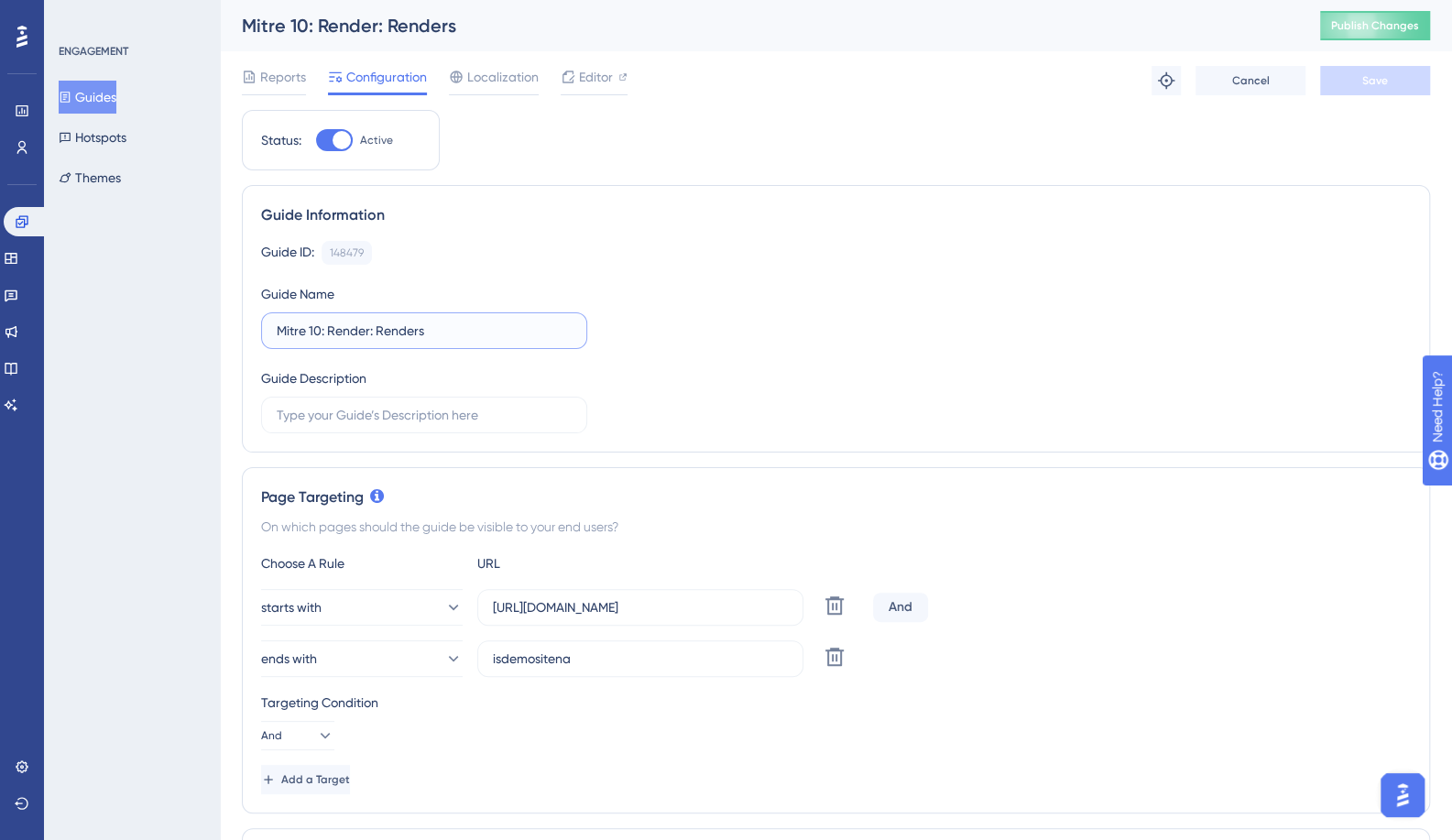
drag, startPoint x: 320, startPoint y: 330, endPoint x: 228, endPoint y: 334, distance: 92.1
paste input "Template"
type input "Template: Render: Renders"
click at [1382, 78] on span "Save" at bounding box center [1375, 81] width 25 height 15
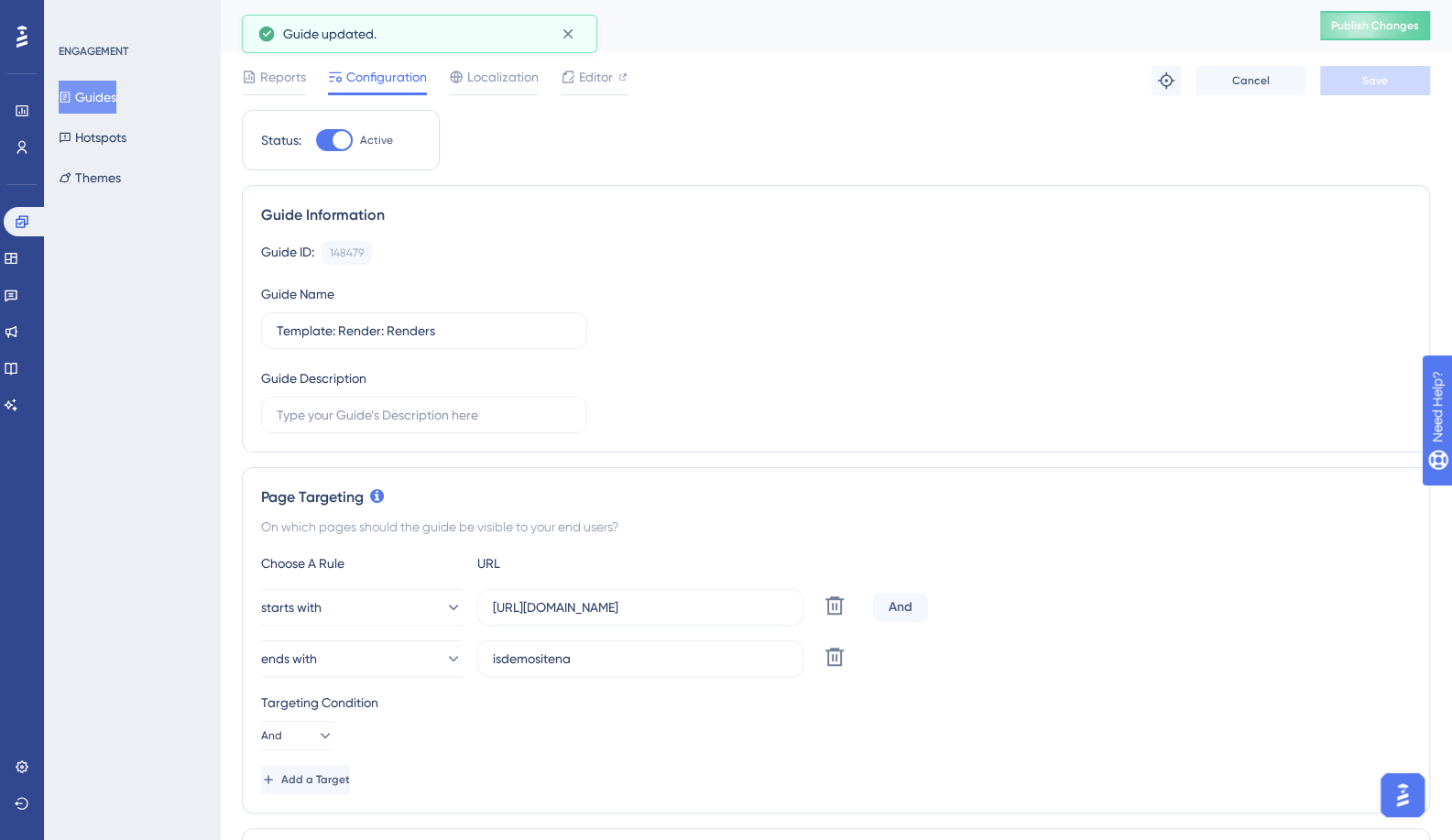
click at [108, 97] on button "Guides" at bounding box center [87, 96] width 58 height 33
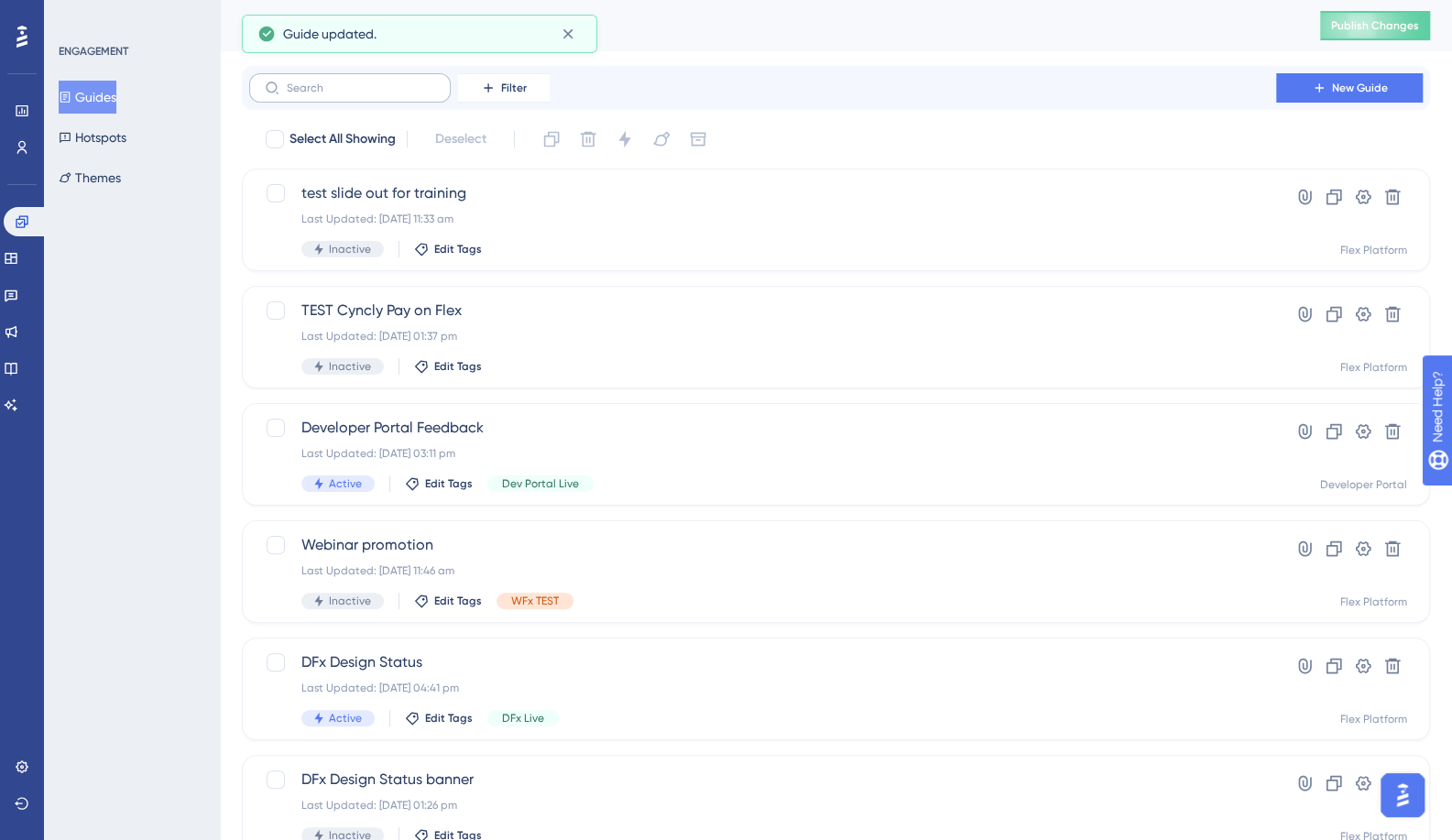
click at [355, 95] on label at bounding box center [350, 88] width 202 height 29
click at [355, 94] on input "text" at bounding box center [361, 88] width 148 height 13
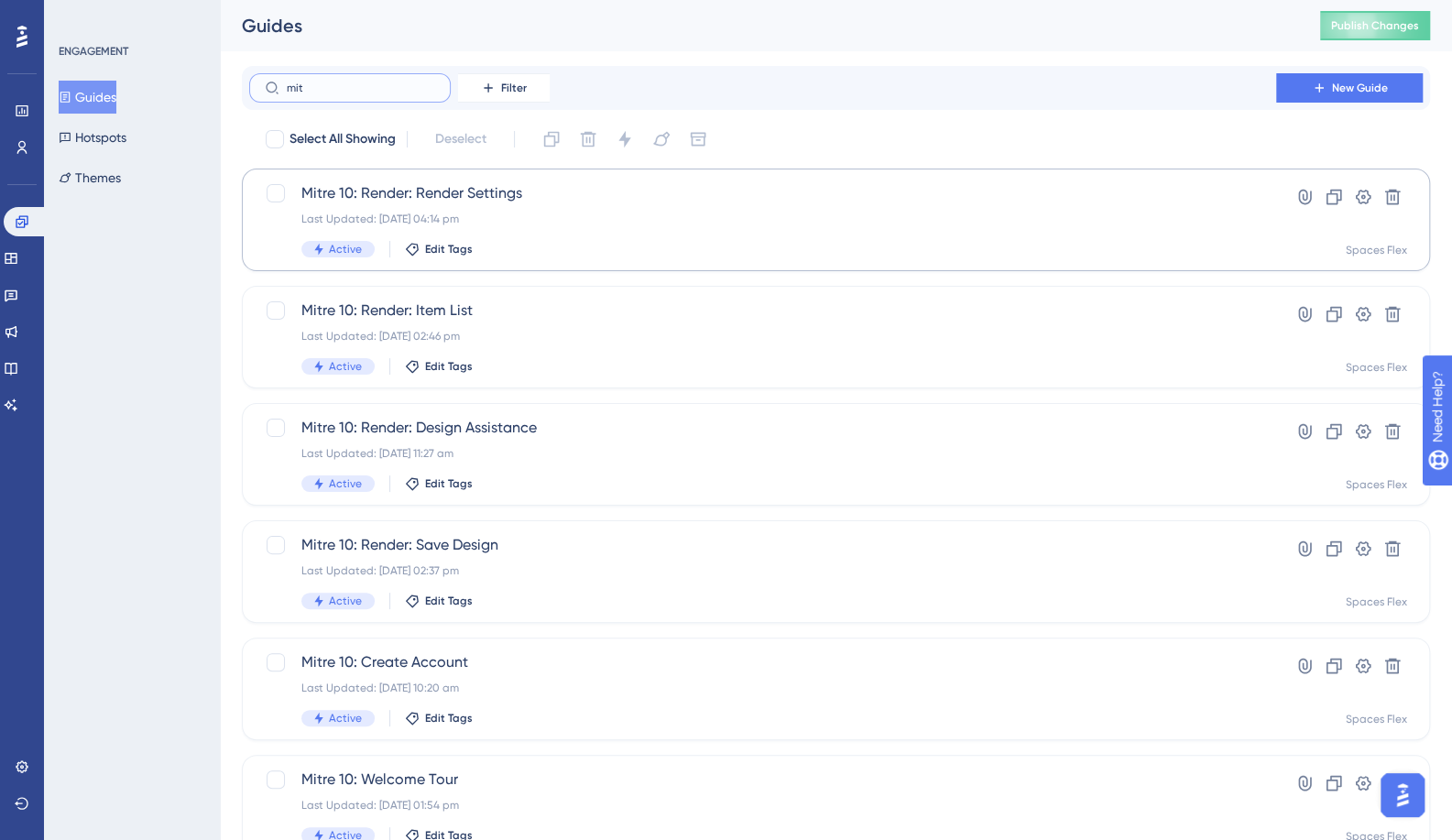
type input "mit"
click at [461, 190] on span "Mitre 10: Render: Render Settings" at bounding box center [762, 193] width 922 height 22
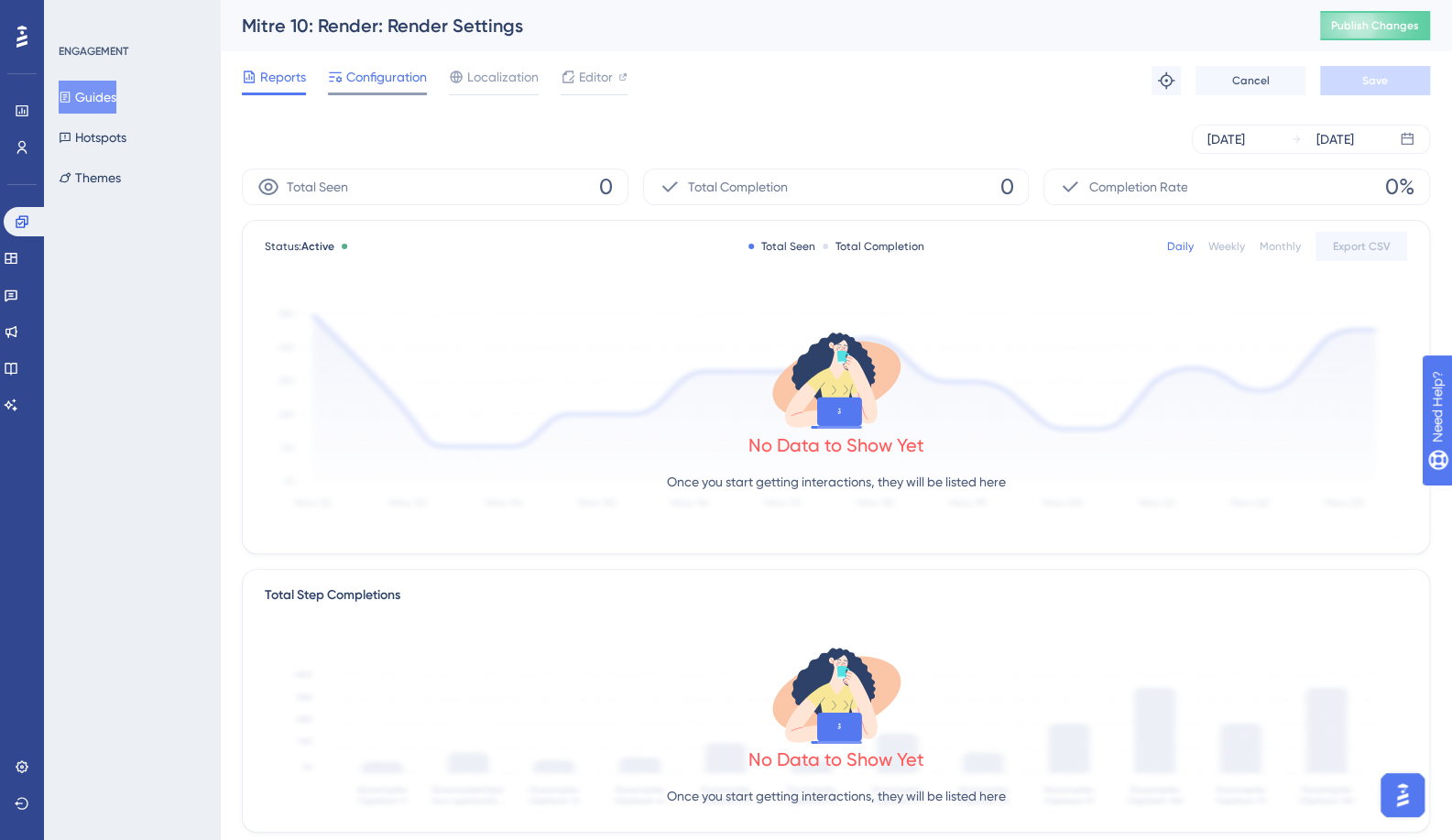
click at [371, 87] on span "Configuration" at bounding box center [386, 76] width 80 height 22
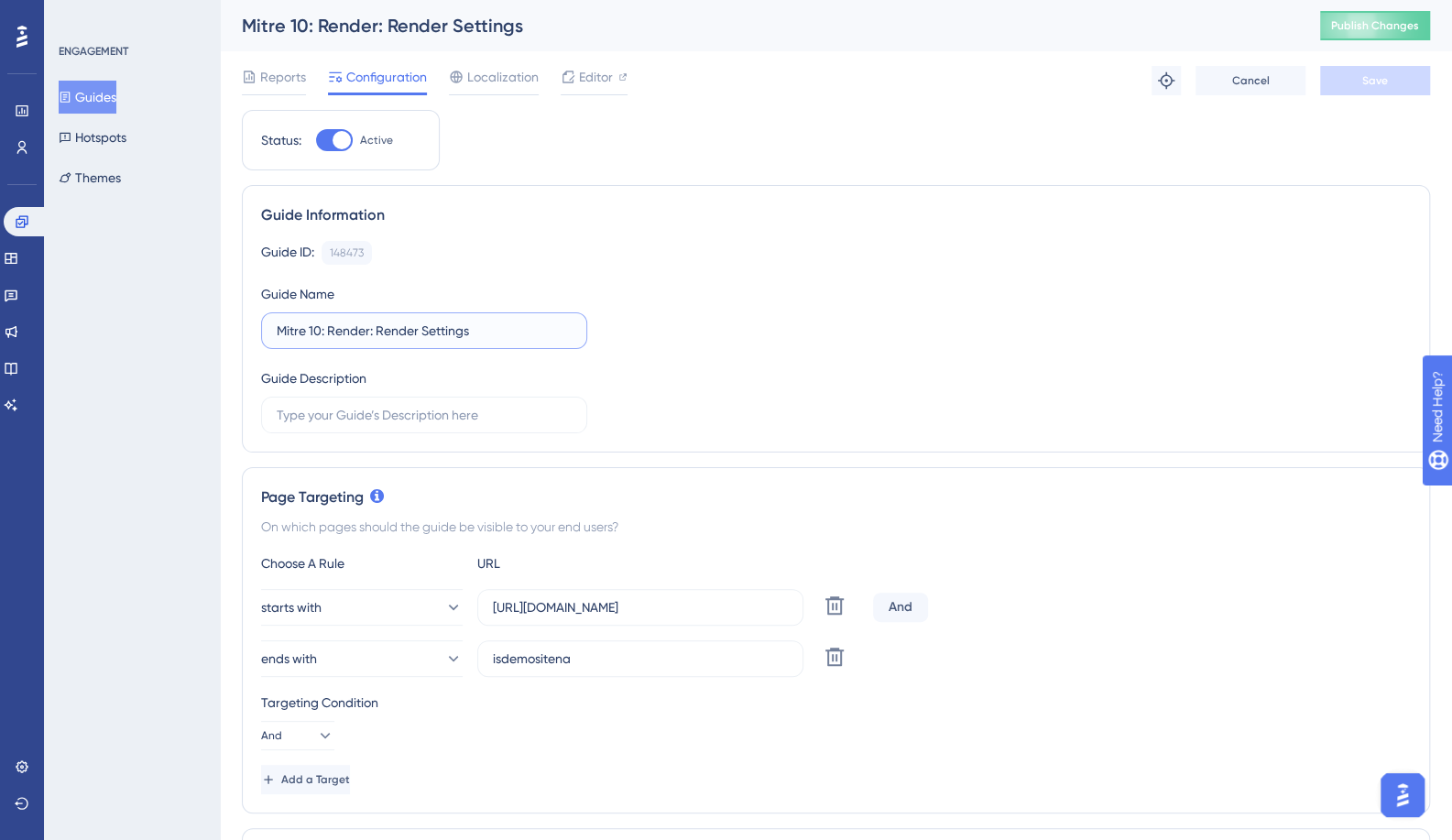
drag, startPoint x: 320, startPoint y: 331, endPoint x: 240, endPoint y: 328, distance: 80.1
paste input "Template"
type input "Template: Render: Render Settings"
click at [1373, 81] on span "Save" at bounding box center [1375, 81] width 25 height 15
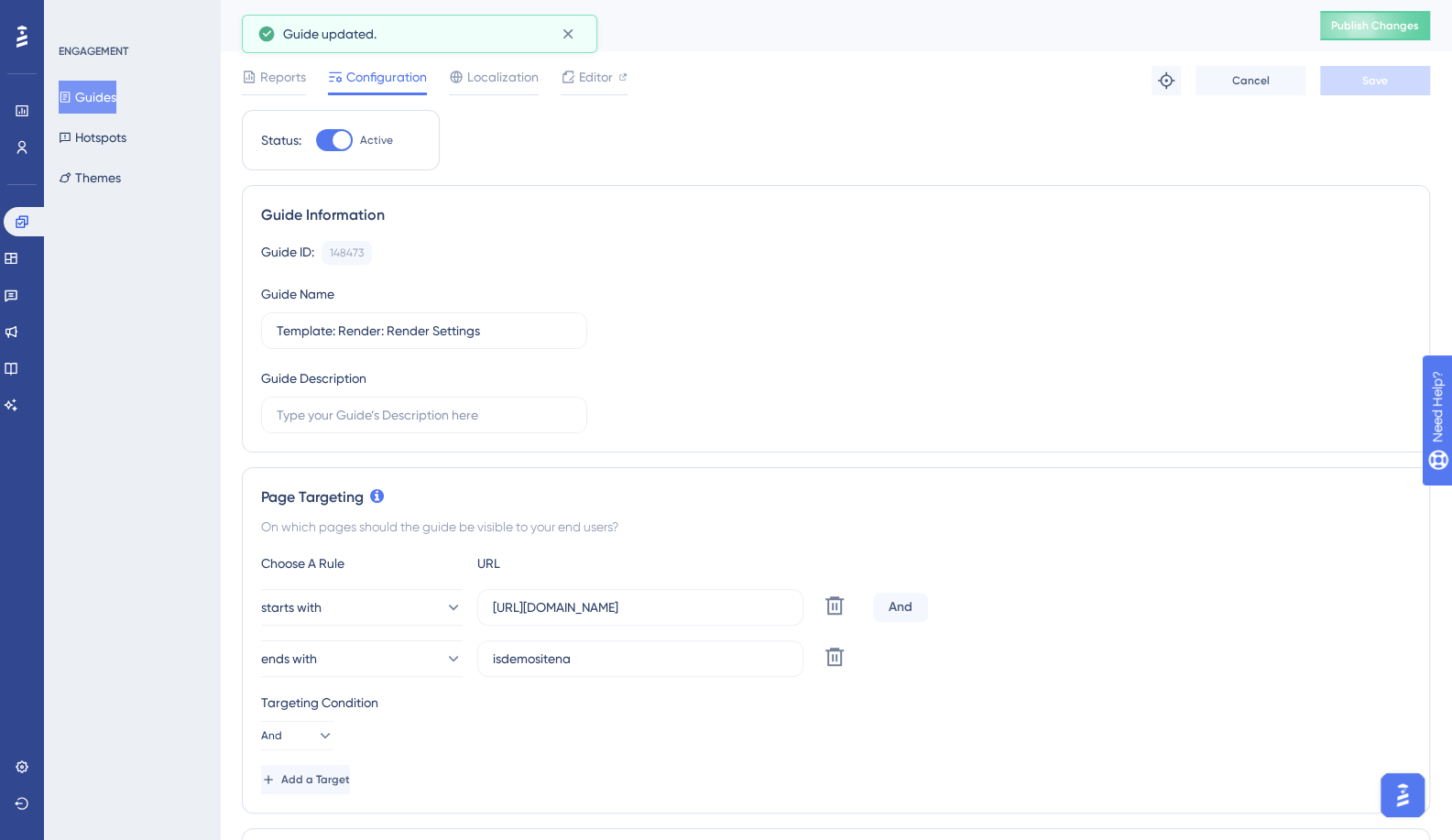
click at [101, 91] on button "Guides" at bounding box center [87, 96] width 58 height 33
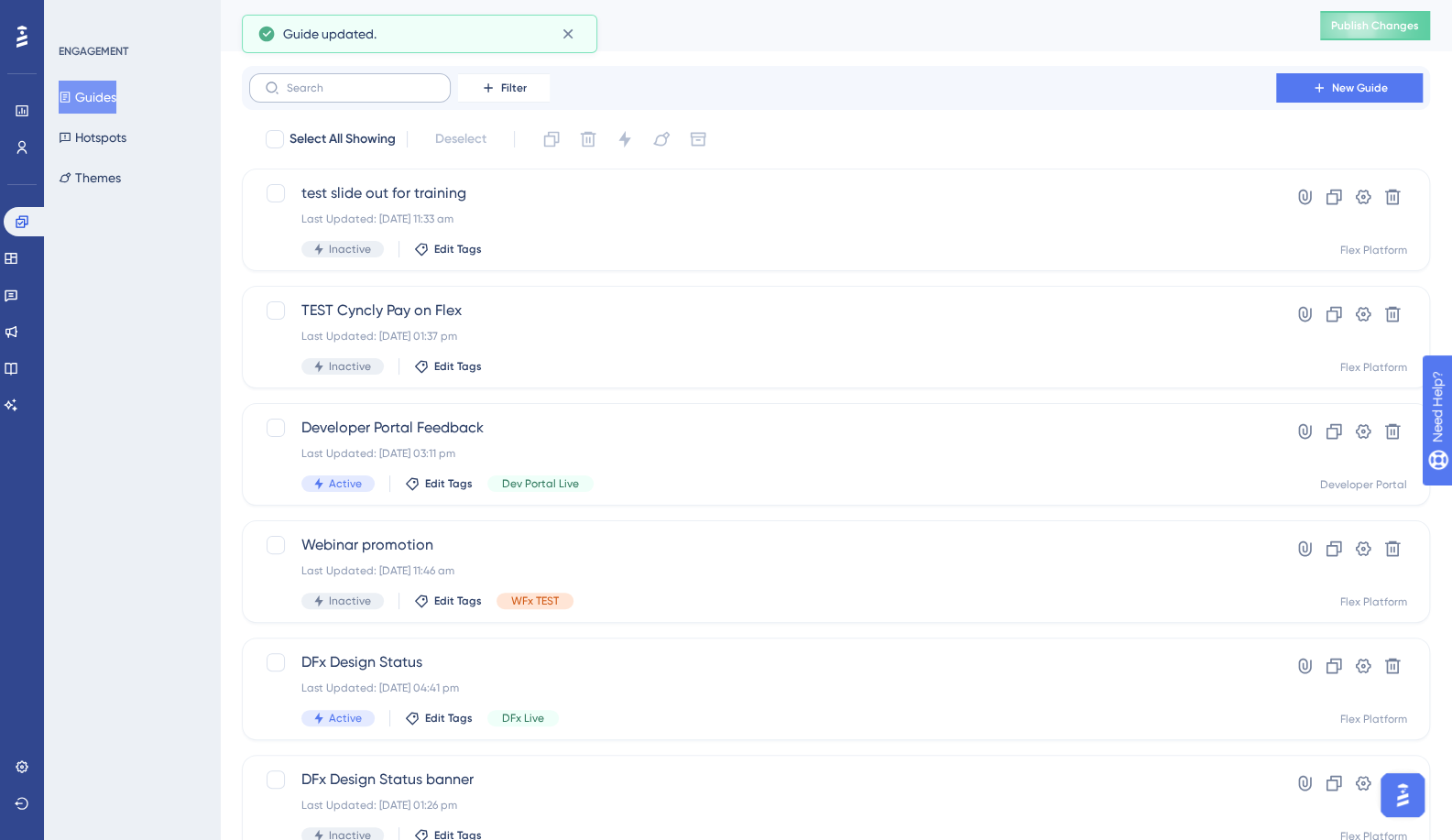
click at [407, 94] on label at bounding box center [350, 88] width 202 height 29
click at [407, 94] on input "text" at bounding box center [361, 88] width 148 height 13
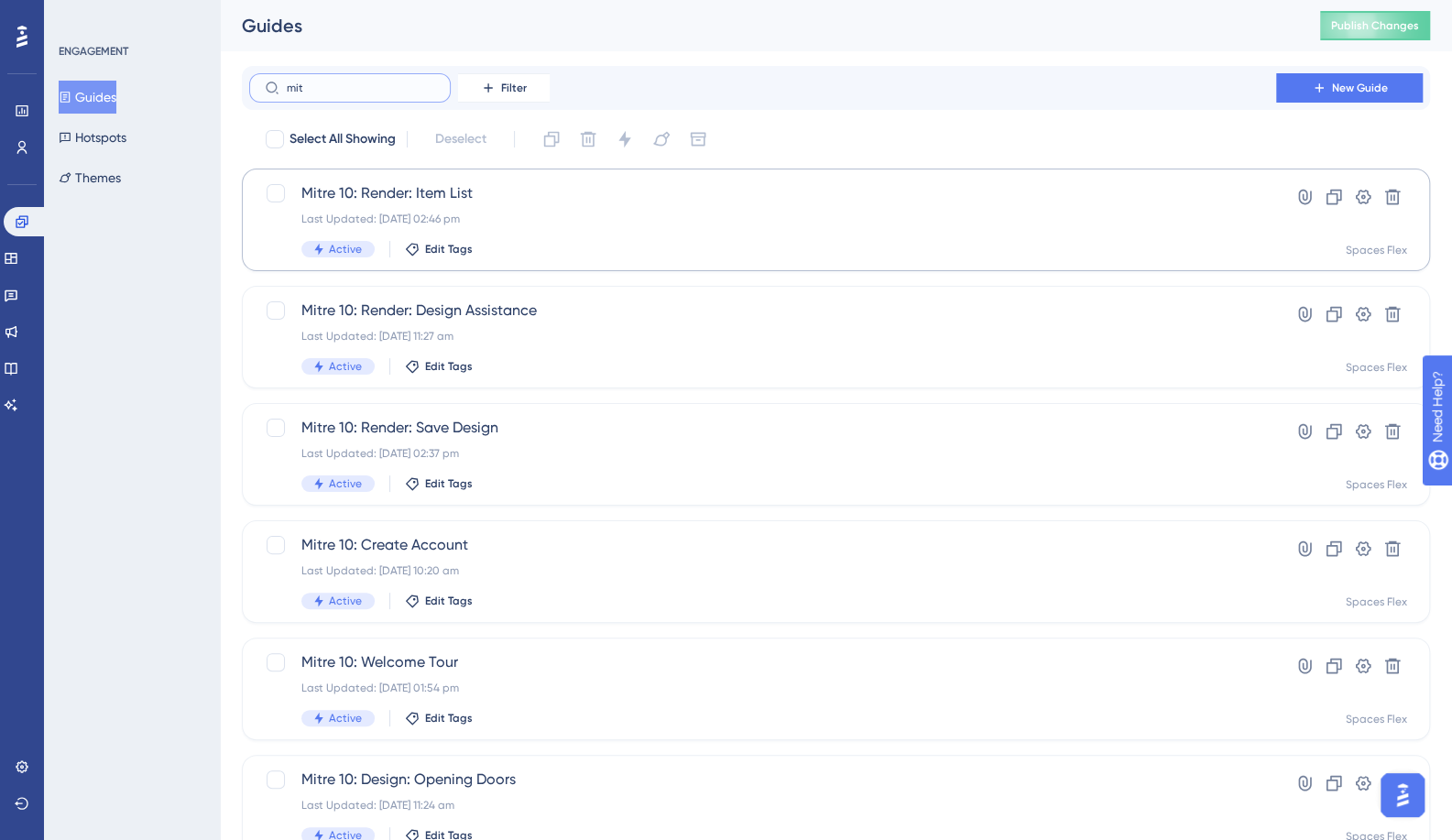
type input "mit"
click at [392, 195] on span "Mitre 10: Render: Item List" at bounding box center [762, 193] width 922 height 22
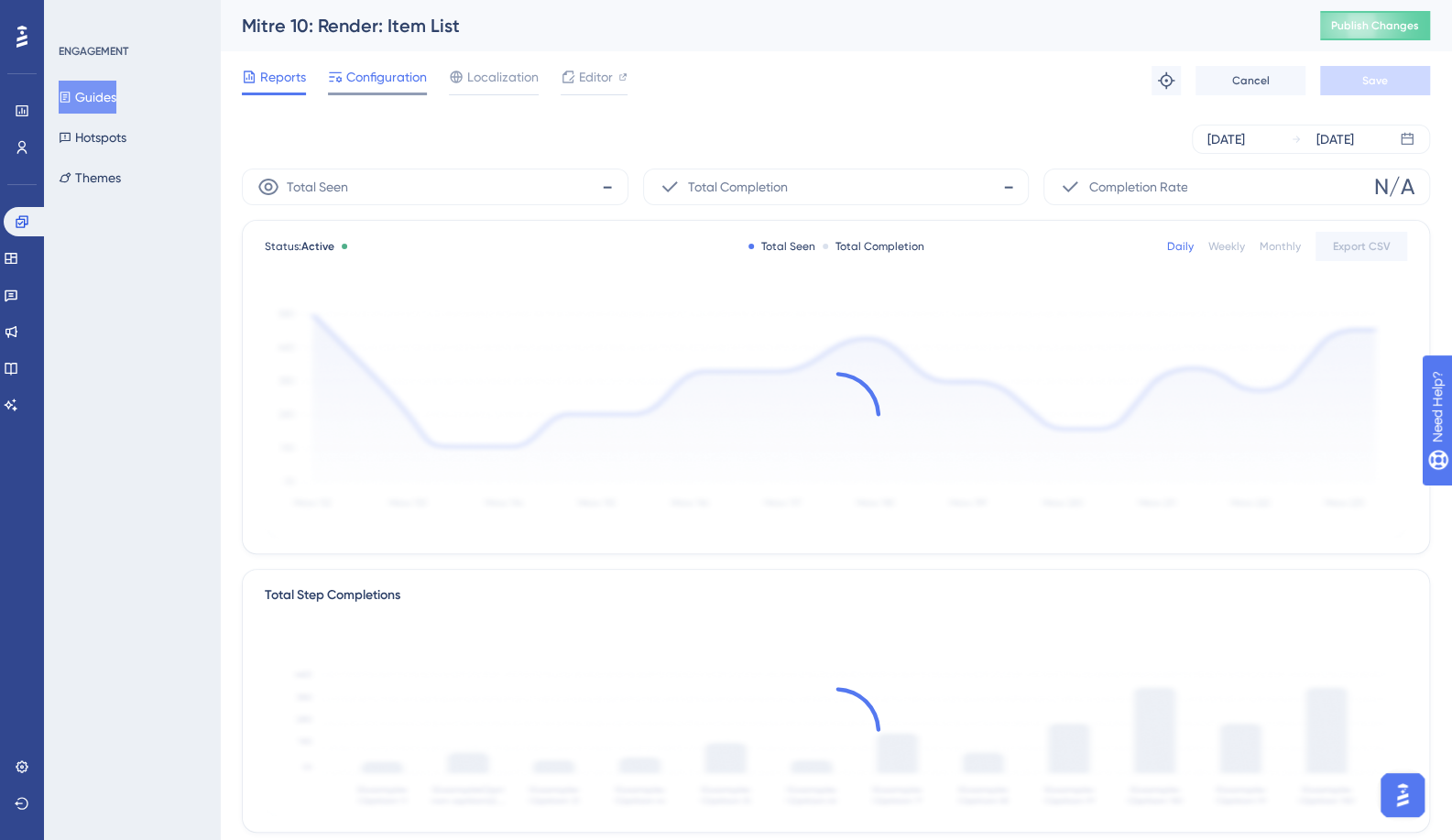
click at [376, 83] on span "Configuration" at bounding box center [386, 76] width 80 height 22
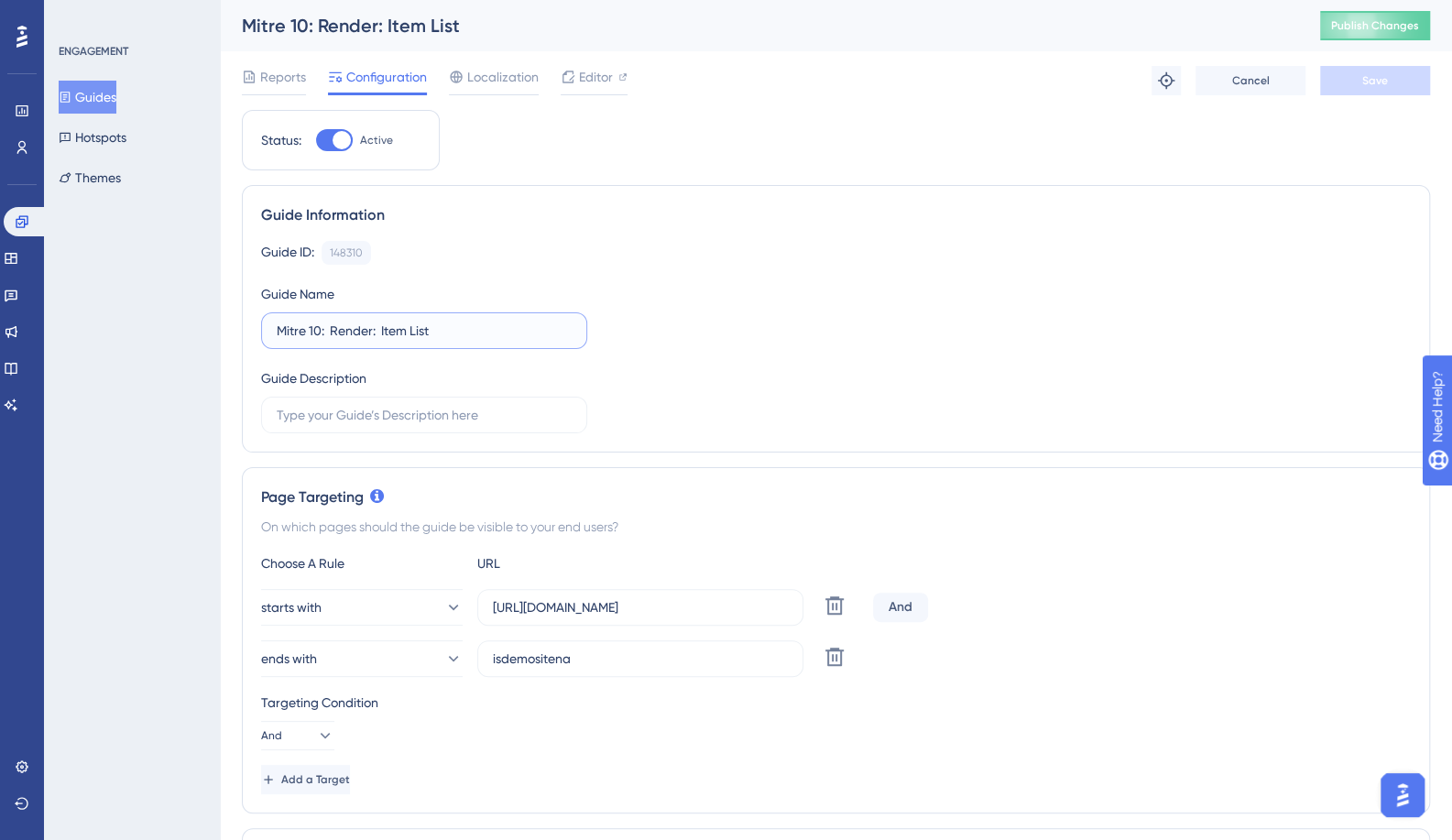
drag, startPoint x: 319, startPoint y: 328, endPoint x: 237, endPoint y: 332, distance: 82.1
paste input "Template"
type input "Template: Render: Item List"
click at [1362, 79] on span "Save" at bounding box center [1375, 81] width 25 height 15
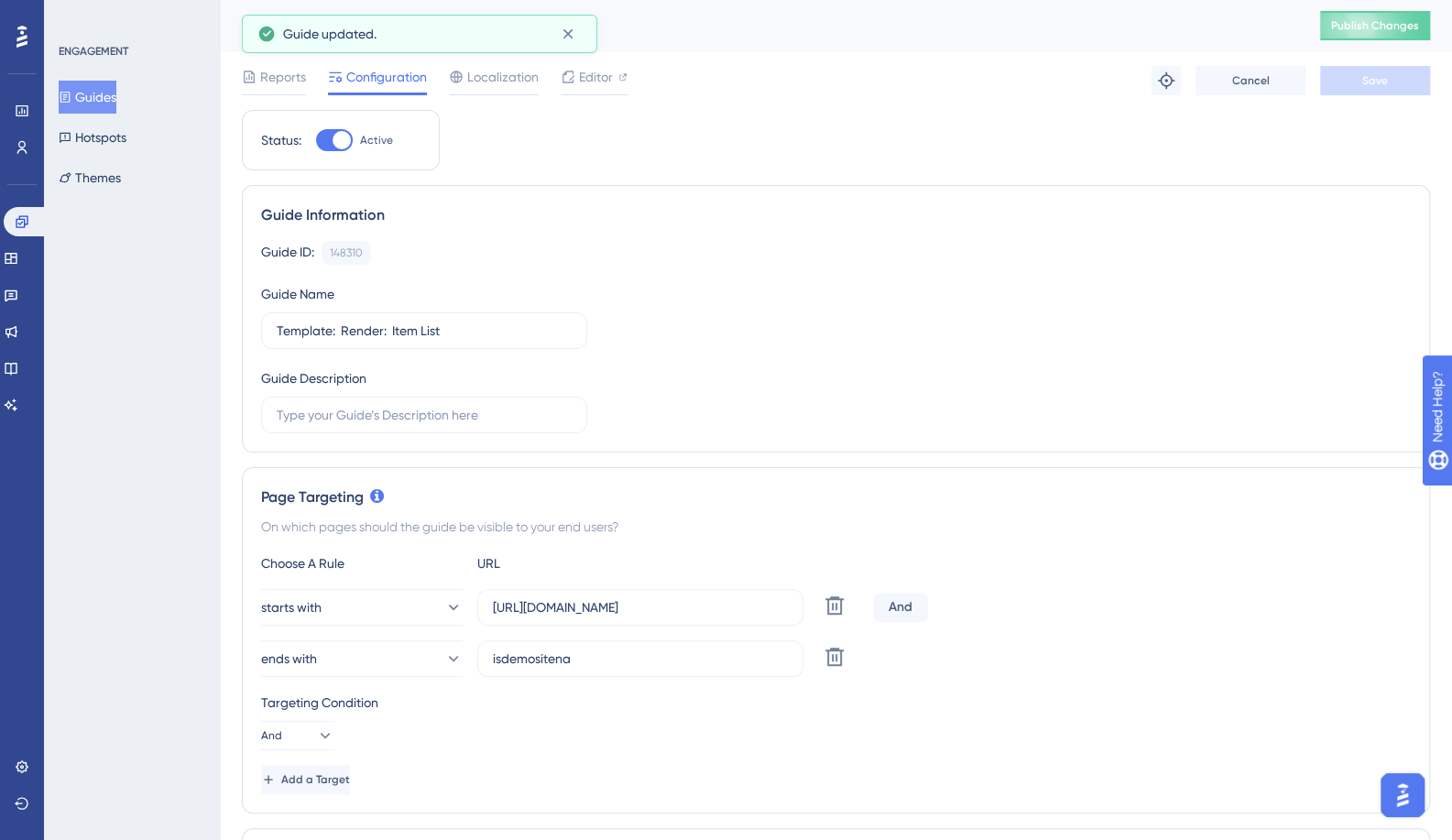
click at [114, 102] on button "Guides" at bounding box center [87, 96] width 58 height 33
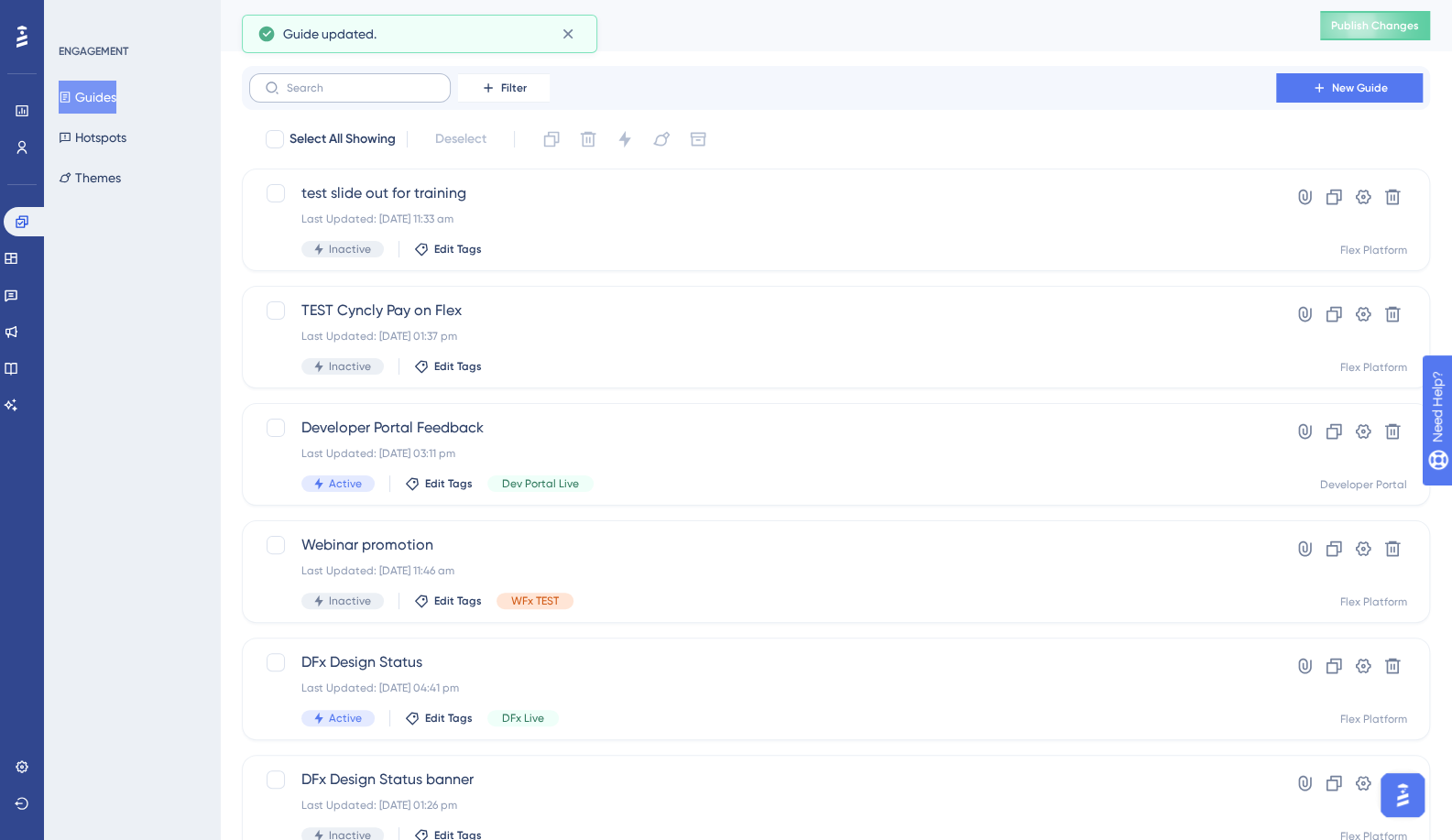
click at [319, 76] on label at bounding box center [350, 88] width 202 height 29
click at [319, 81] on input "text" at bounding box center [361, 88] width 148 height 13
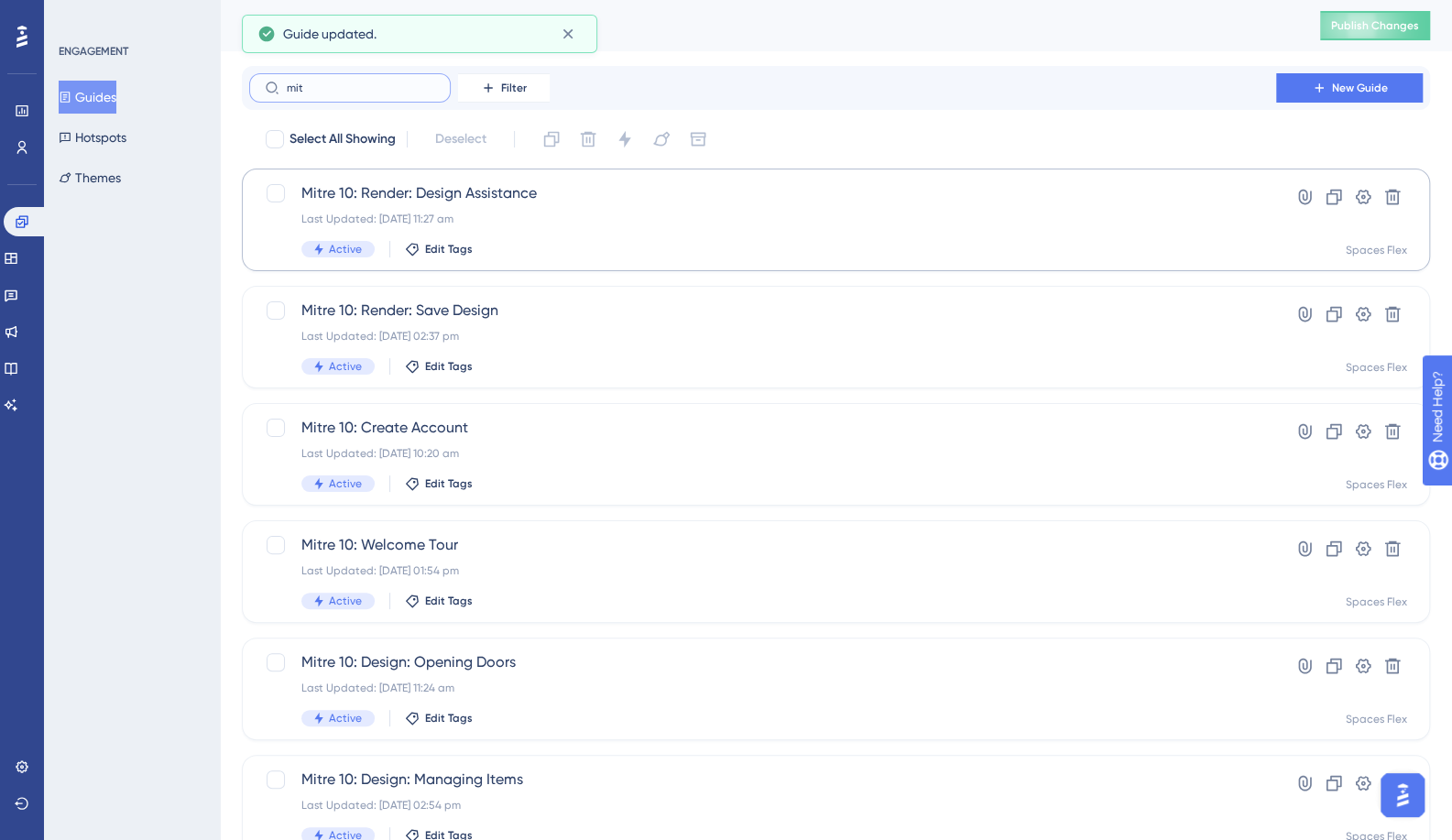
type input "mit"
click at [390, 182] on span "Mitre 10: Render: Design Assistance" at bounding box center [762, 193] width 922 height 22
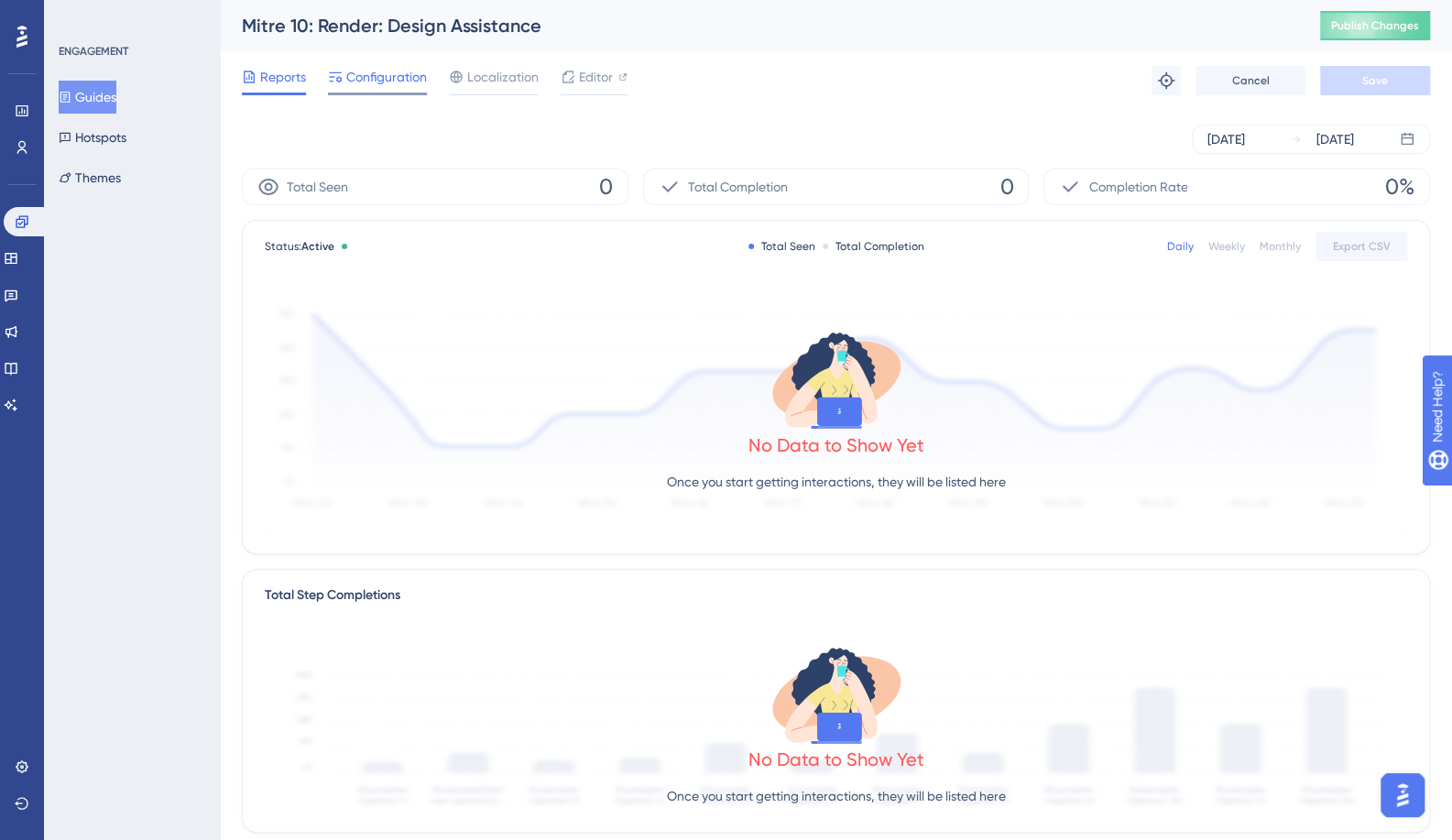
click at [386, 81] on span "Configuration" at bounding box center [386, 76] width 80 height 22
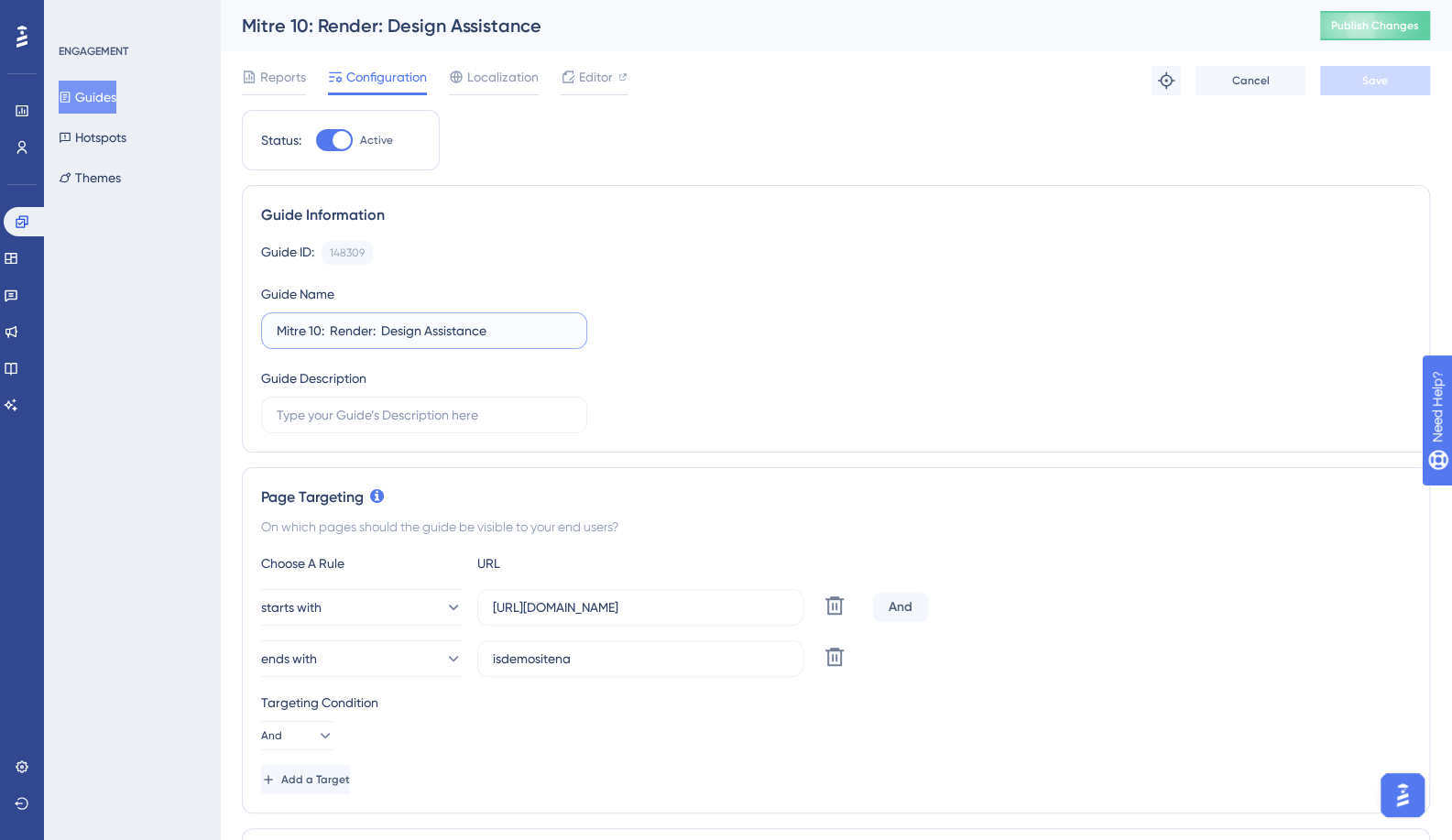
drag, startPoint x: 319, startPoint y: 326, endPoint x: 262, endPoint y: 333, distance: 57.4
click at [262, 333] on label "Mitre 10: Render: Design Assistance" at bounding box center [425, 330] width 327 height 37
paste input "Template"
type input "Template: Render: Design Assistance"
click at [1382, 78] on span "Save" at bounding box center [1375, 81] width 25 height 15
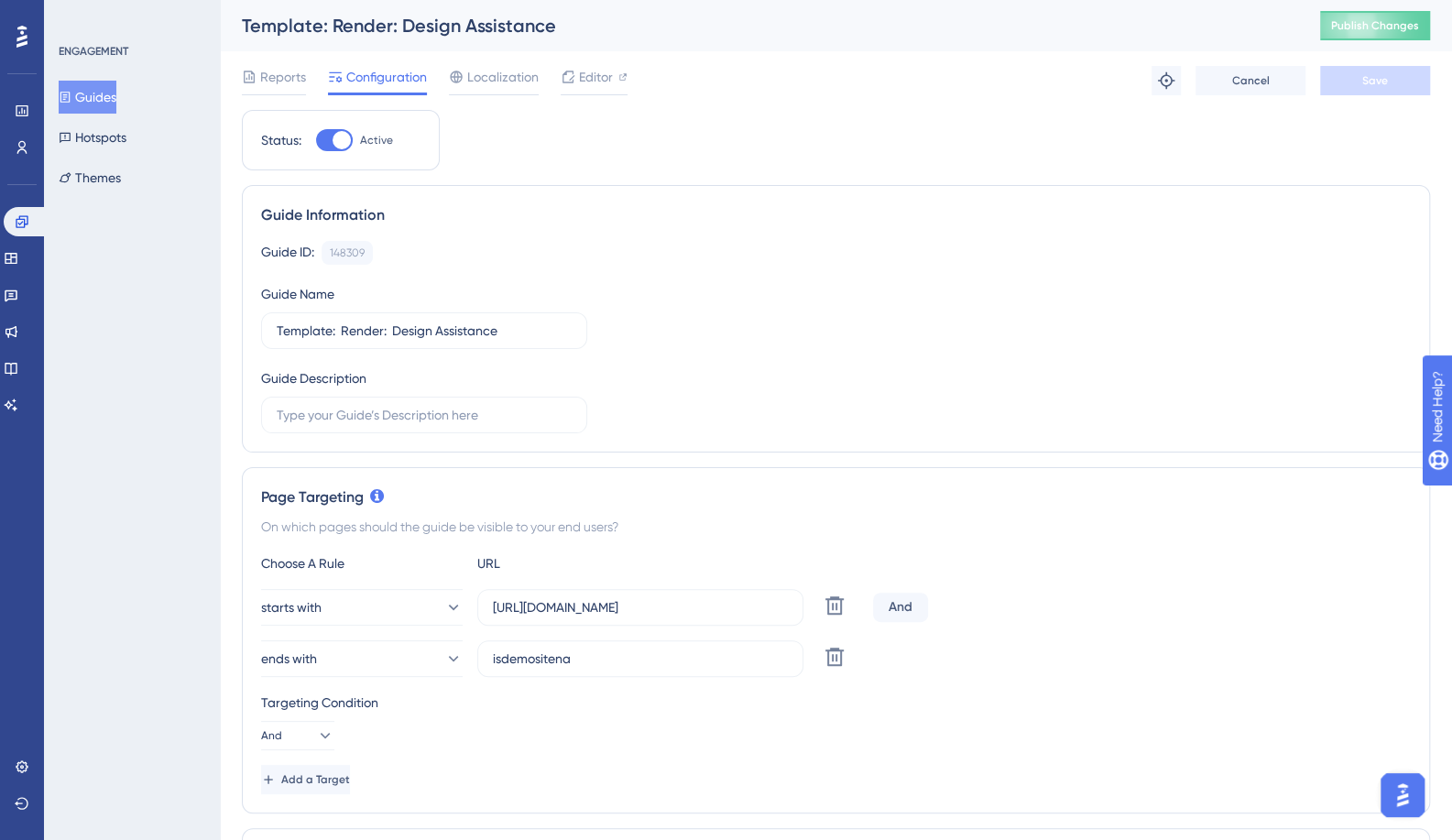
click at [107, 88] on button "Guides" at bounding box center [87, 96] width 58 height 33
click at [72, 92] on icon at bounding box center [65, 97] width 13 height 13
click at [103, 94] on button "Guides" at bounding box center [87, 96] width 58 height 33
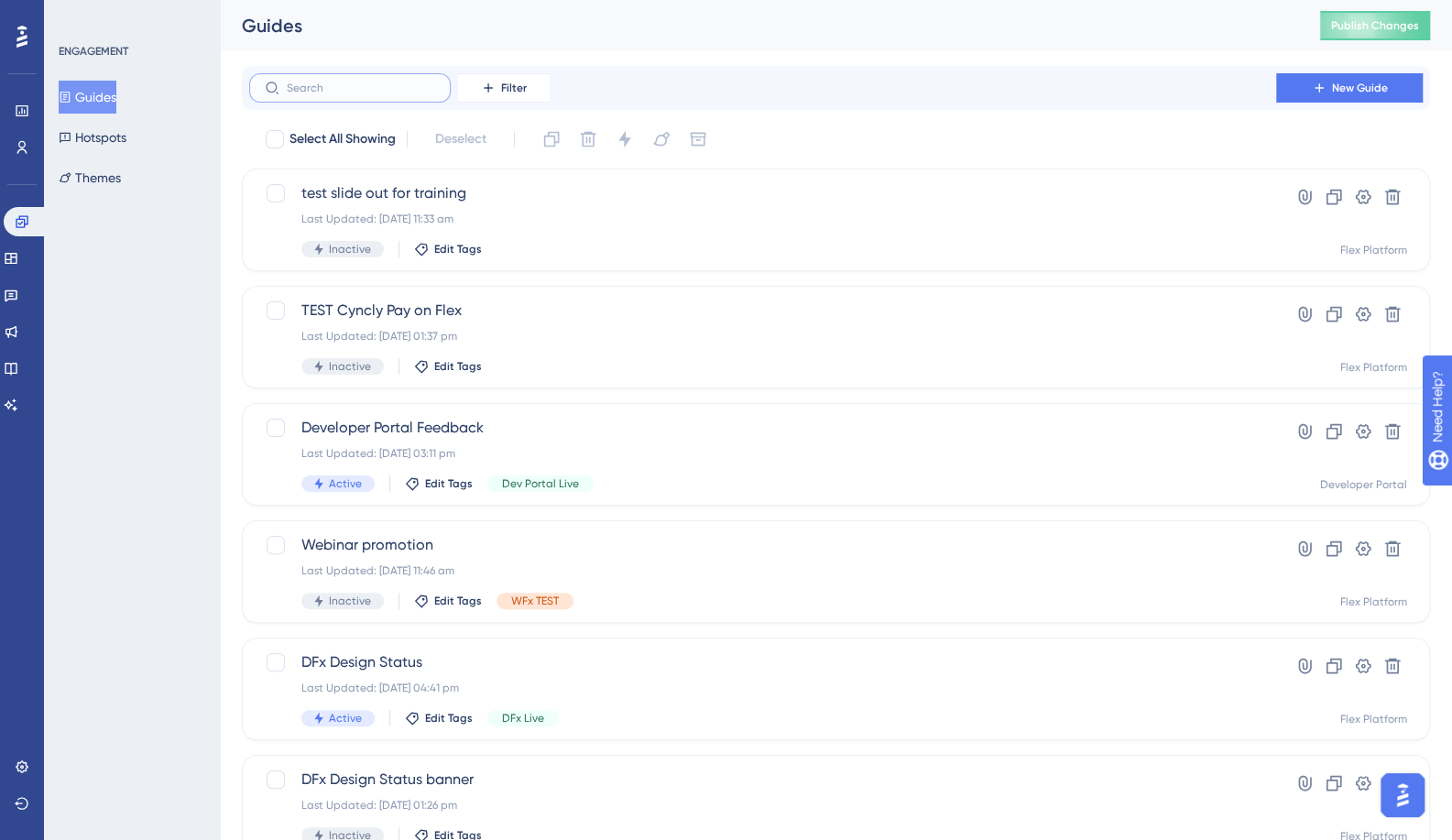
click at [378, 93] on input "text" at bounding box center [361, 88] width 148 height 13
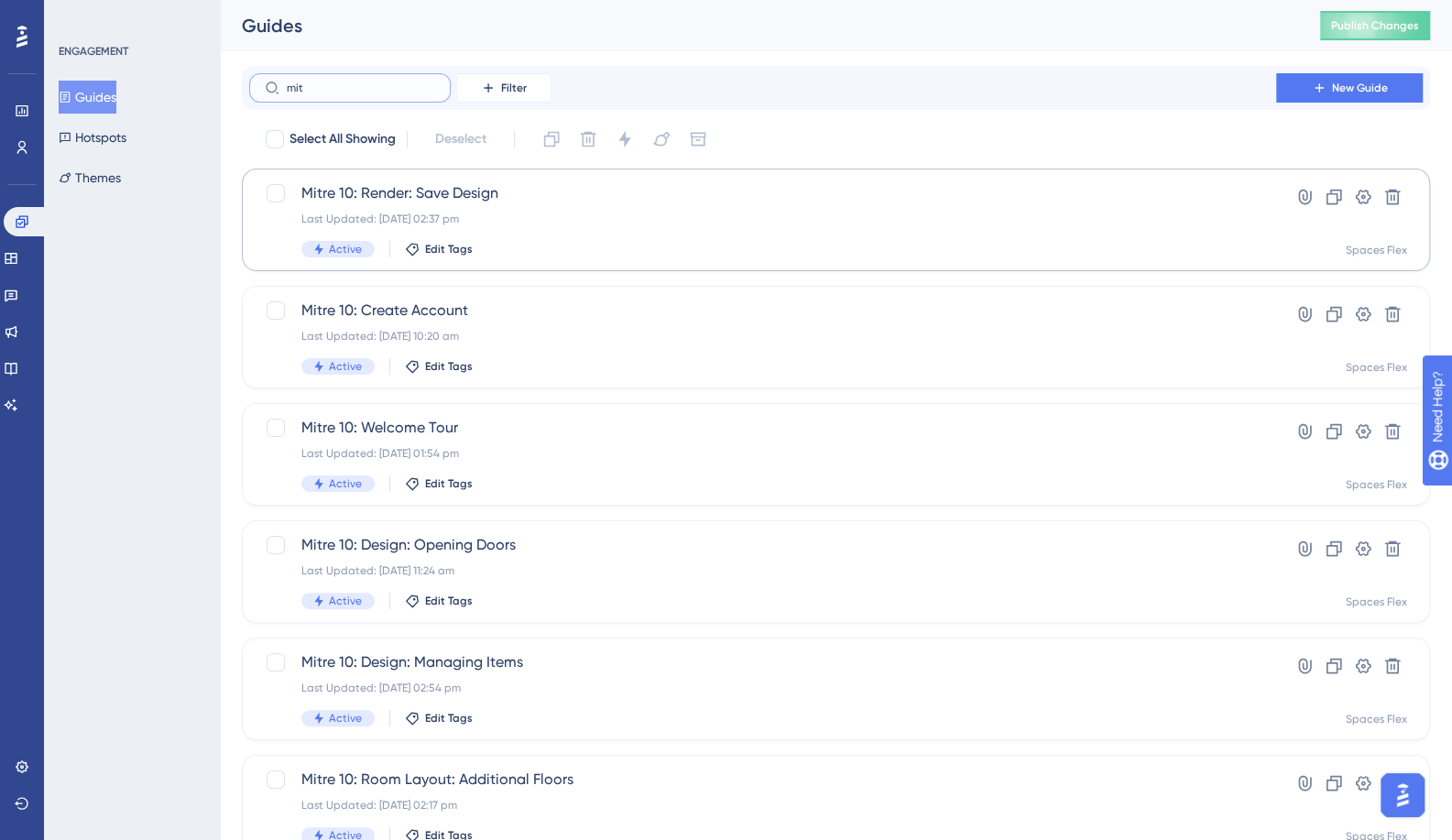
type input "mit"
click at [444, 187] on span "Mitre 10: Render: Save Design" at bounding box center [762, 193] width 922 height 22
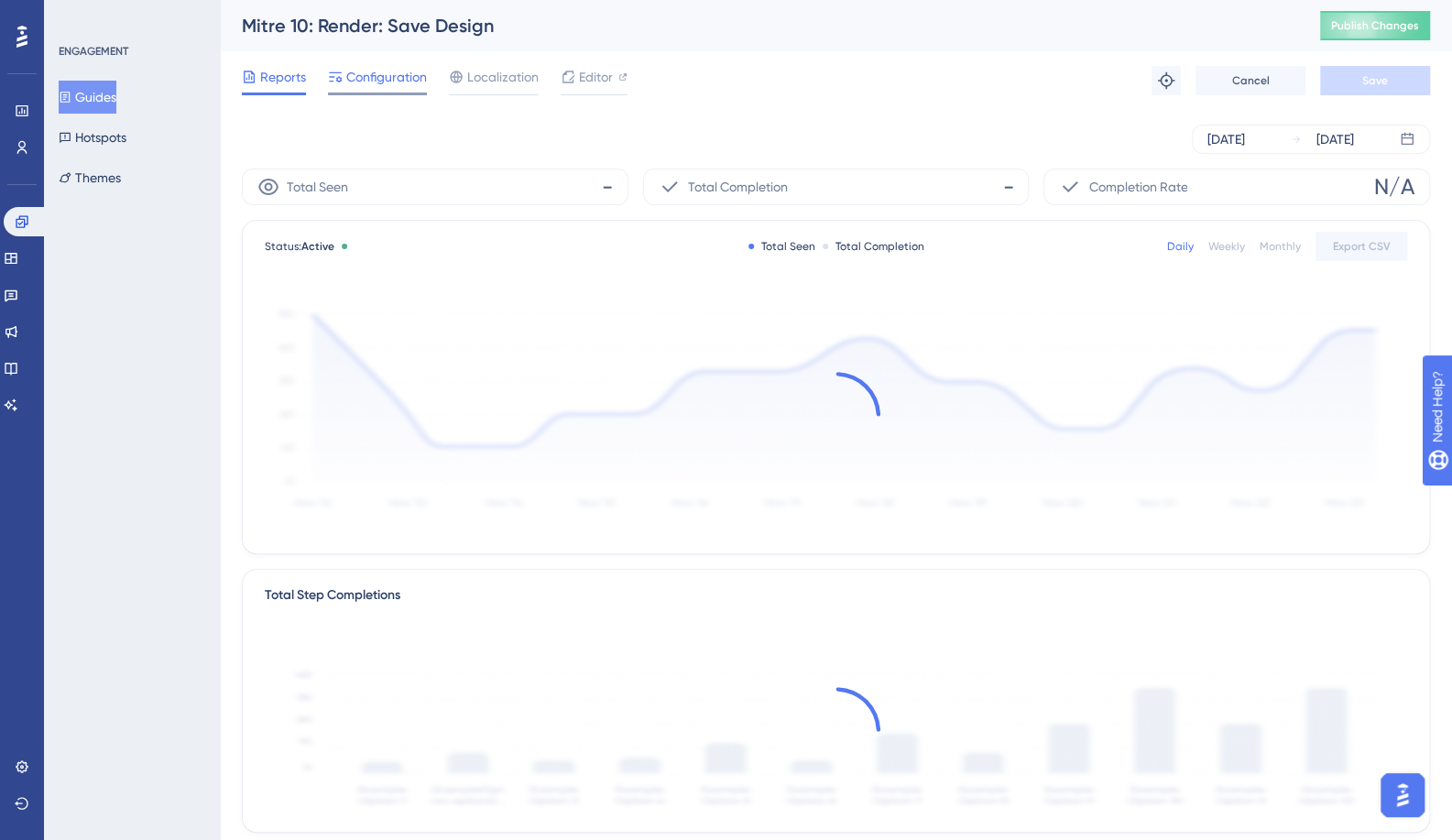
click at [394, 81] on span "Configuration" at bounding box center [386, 76] width 80 height 22
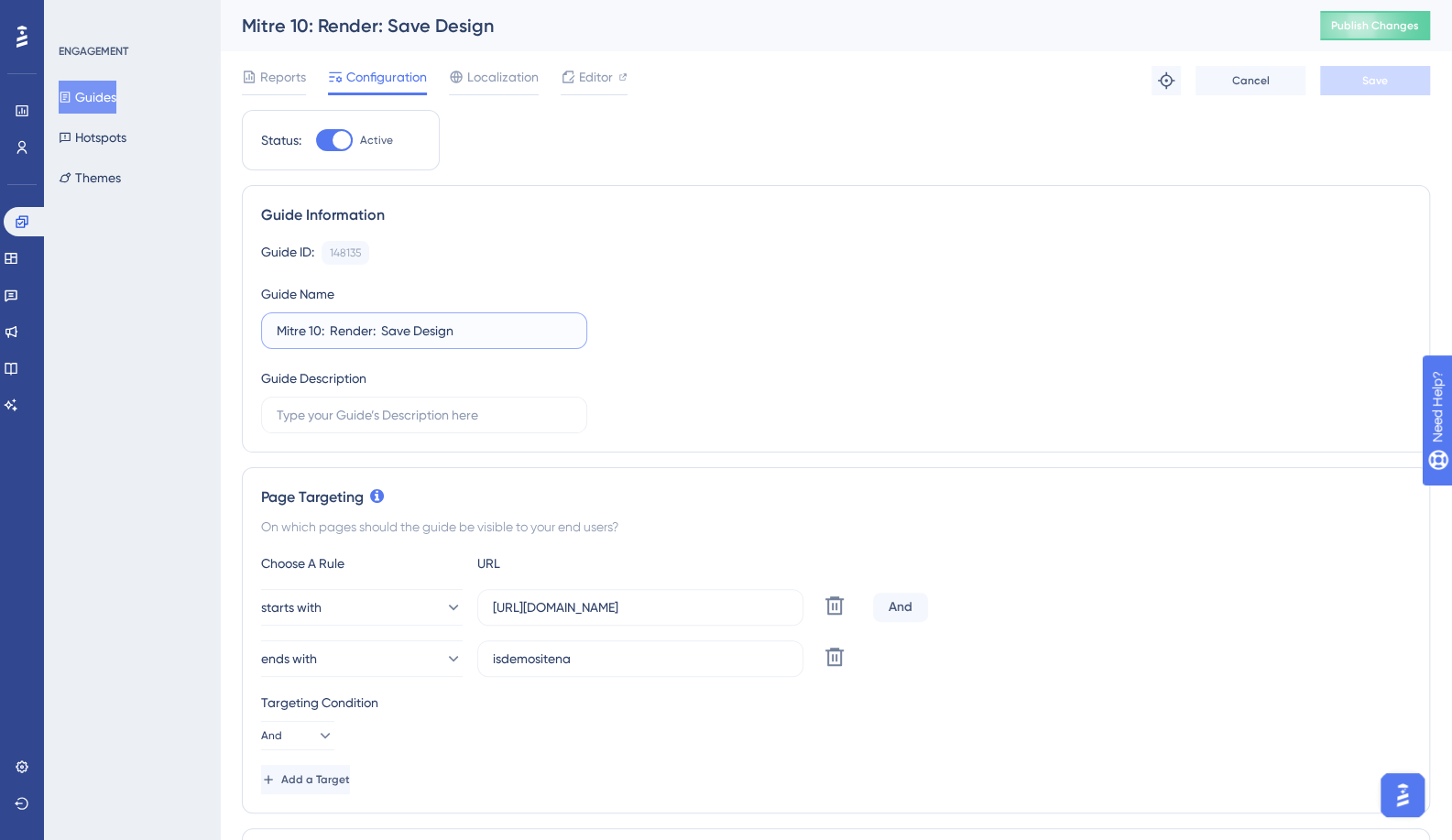
drag, startPoint x: 319, startPoint y: 329, endPoint x: 205, endPoint y: 333, distance: 114.1
paste input "Template"
type input "Template: Render: Save Design"
click at [1332, 76] on button "Save" at bounding box center [1376, 80] width 110 height 29
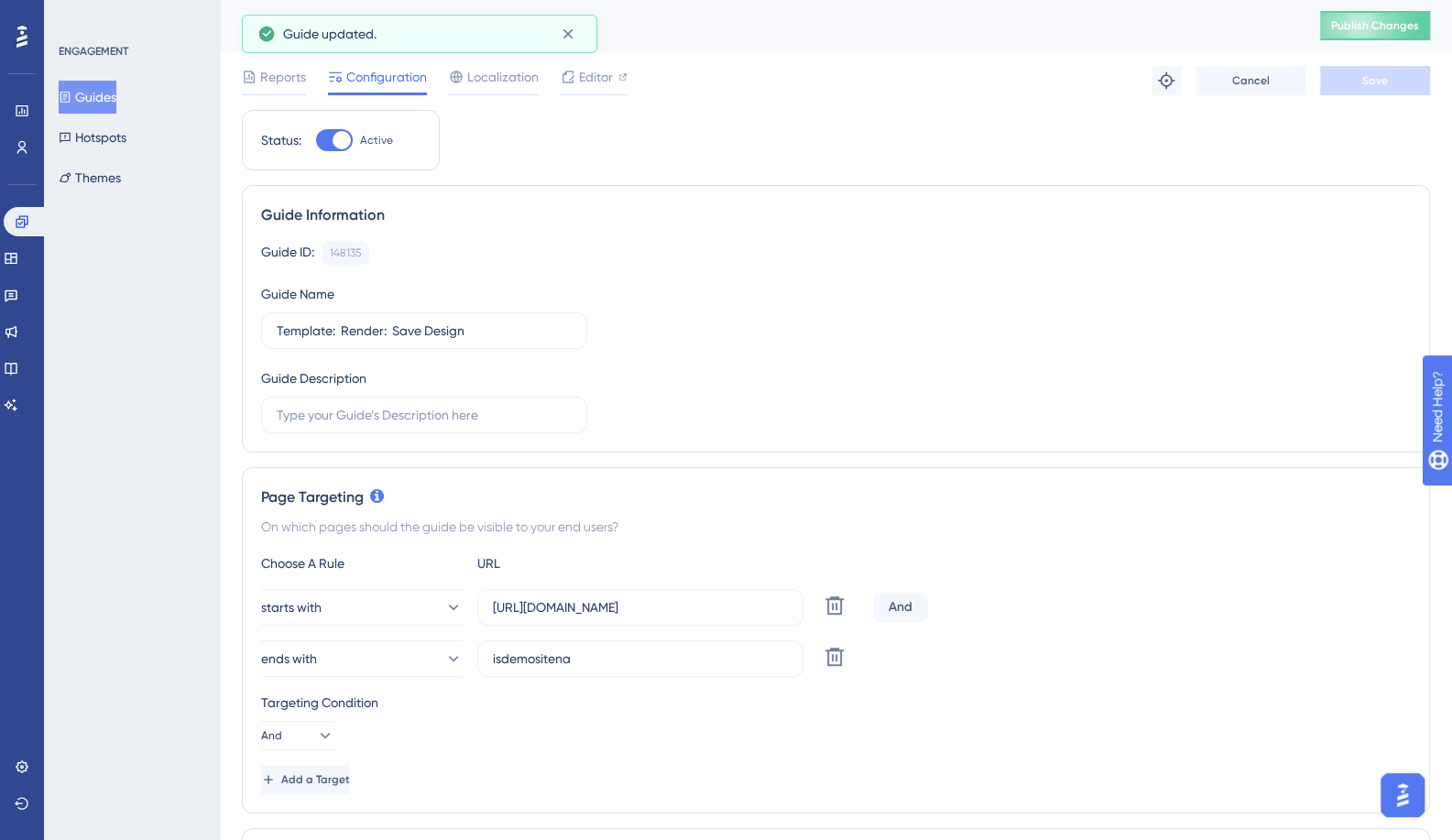
click at [100, 95] on button "Guides" at bounding box center [87, 96] width 58 height 33
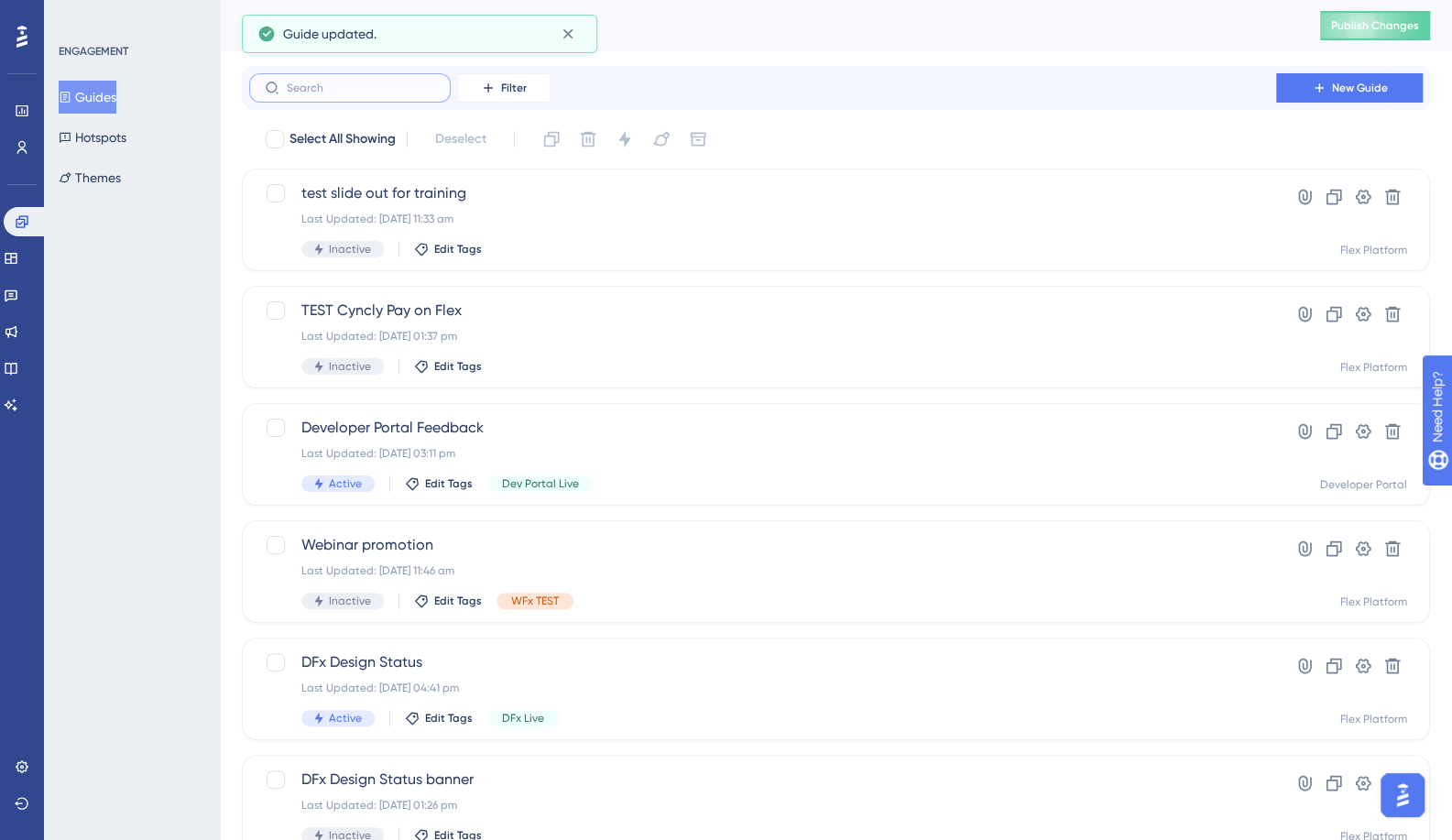
click at [306, 92] on input "text" at bounding box center [361, 88] width 148 height 13
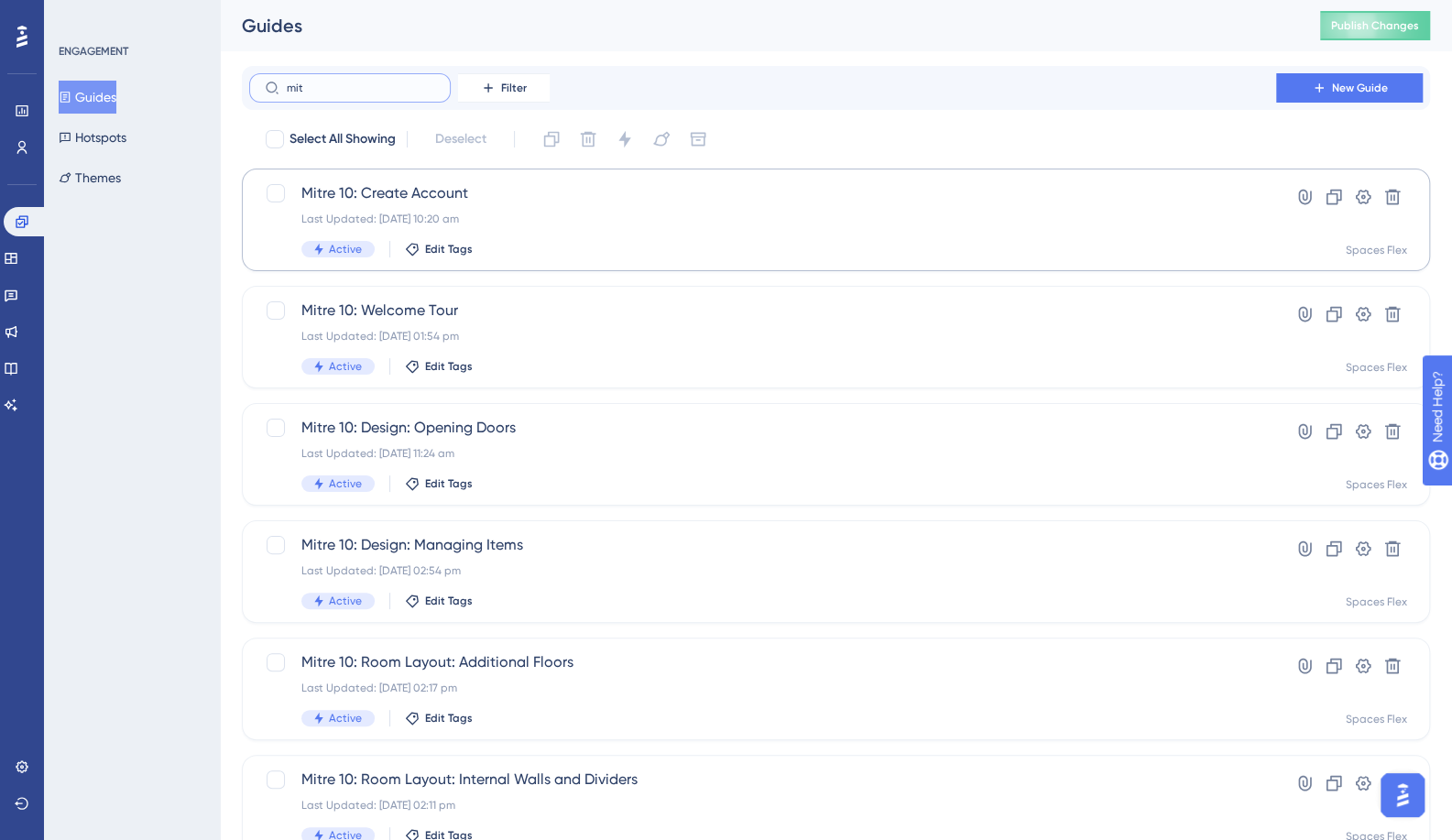
type input "mit"
click at [352, 188] on span "Mitre 10: Create Account" at bounding box center [762, 193] width 922 height 22
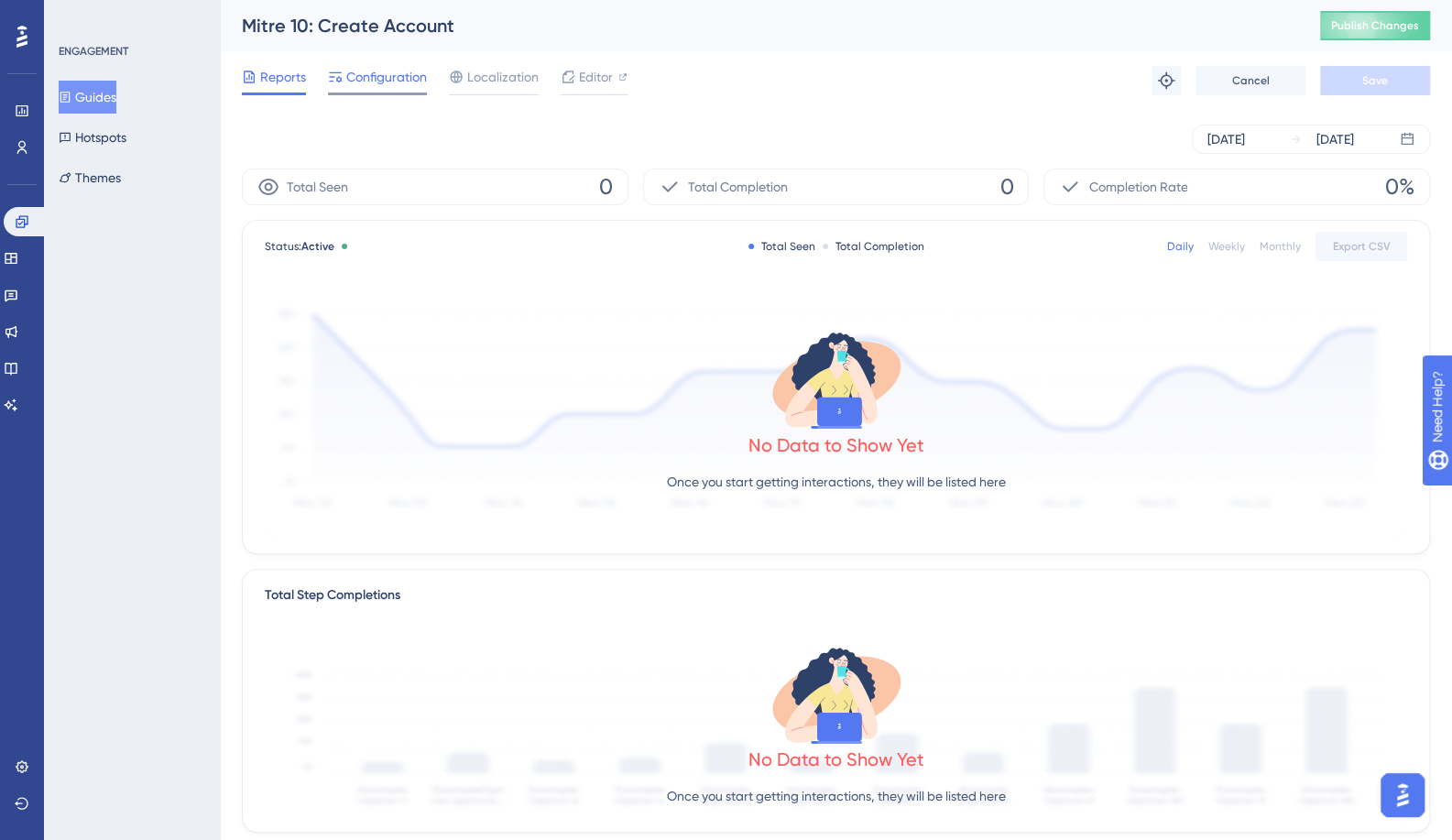
click at [366, 83] on span "Configuration" at bounding box center [386, 76] width 80 height 22
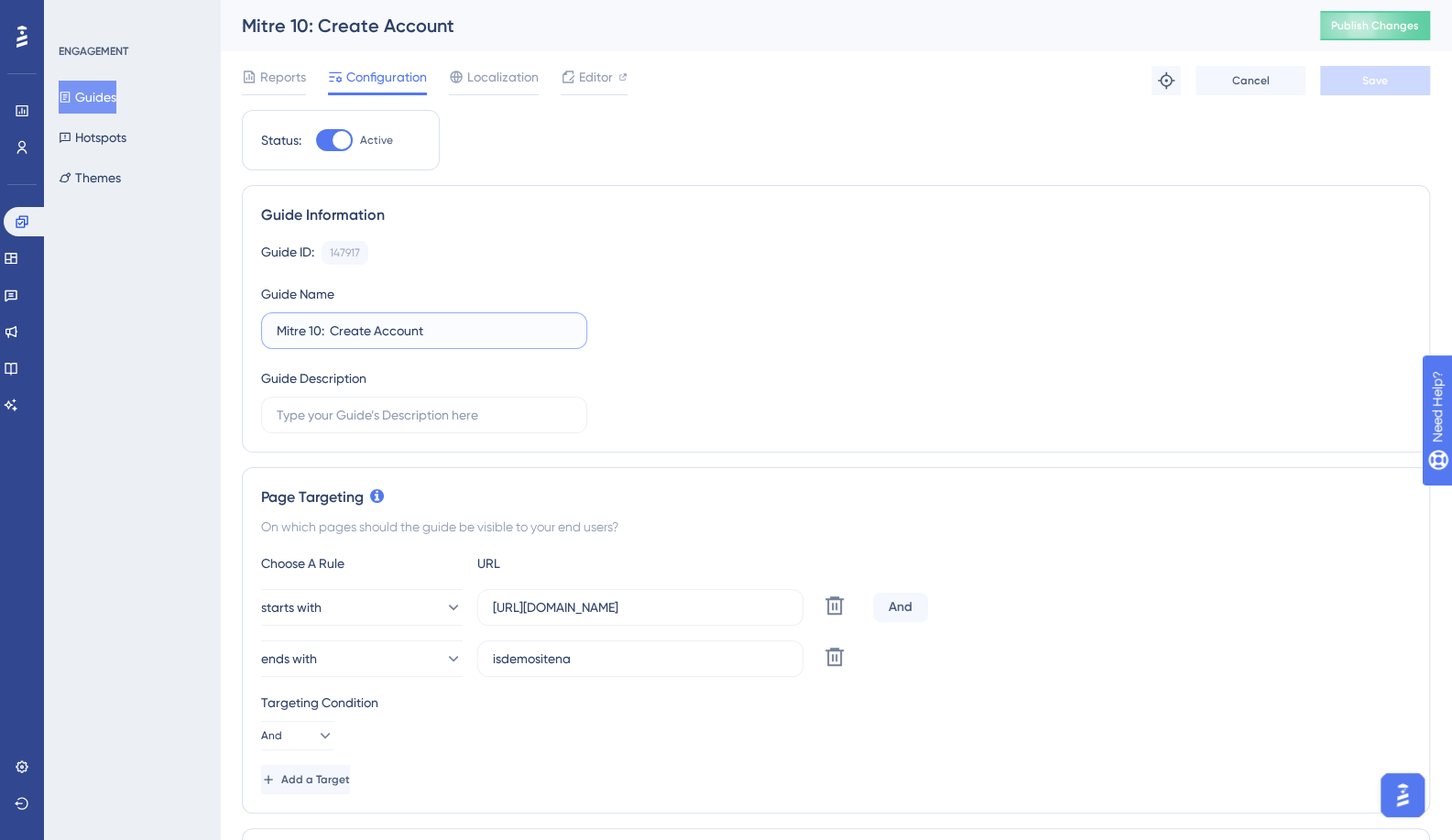
drag, startPoint x: 319, startPoint y: 326, endPoint x: 139, endPoint y: 322, distance: 180.0
paste input "Template"
type input "Template: Create Account"
click at [1340, 81] on button "Save" at bounding box center [1376, 80] width 110 height 29
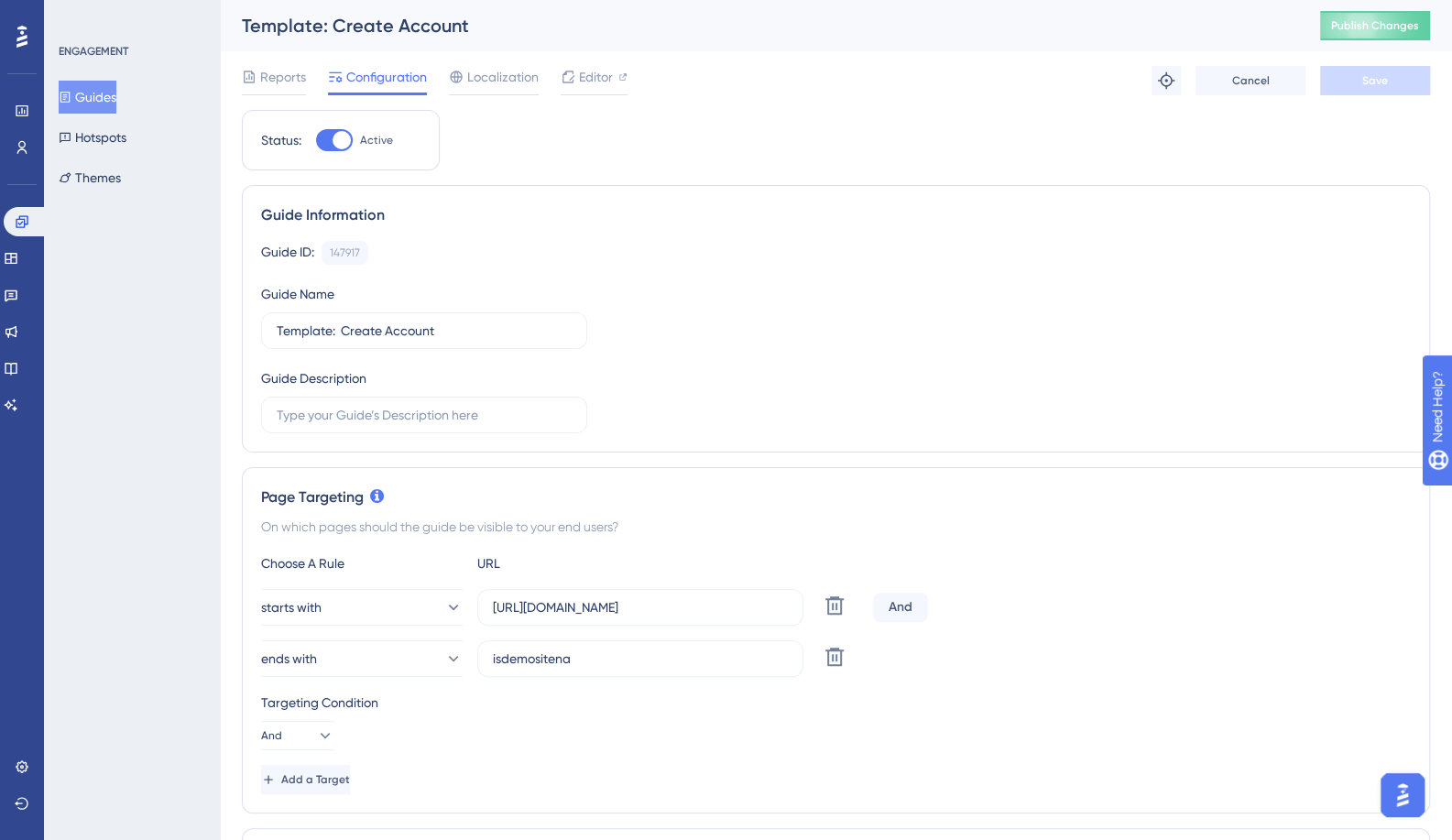
click at [115, 91] on button "Guides" at bounding box center [87, 96] width 58 height 33
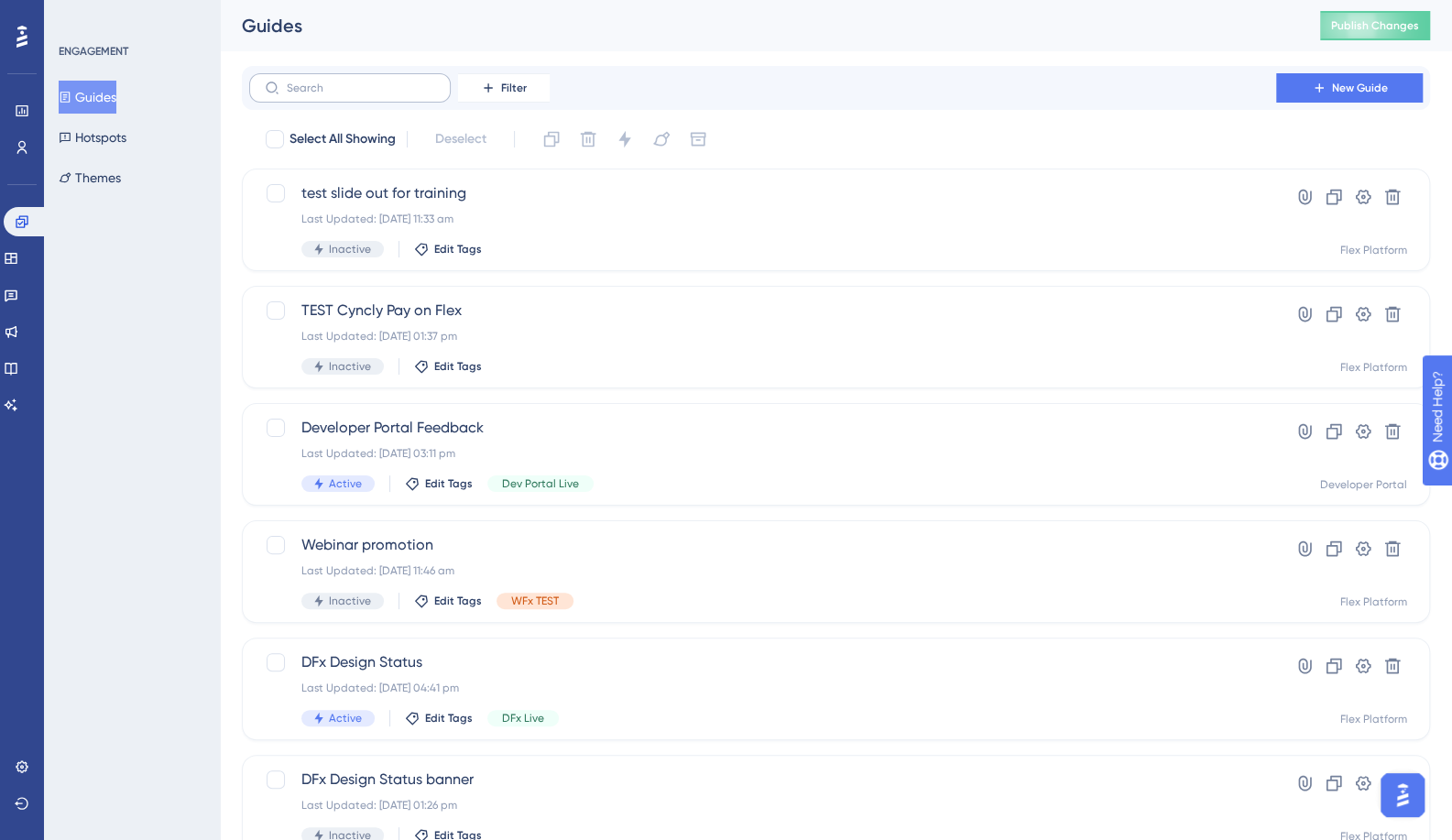
click at [372, 98] on label at bounding box center [350, 88] width 202 height 29
click at [372, 94] on input "text" at bounding box center [361, 88] width 148 height 13
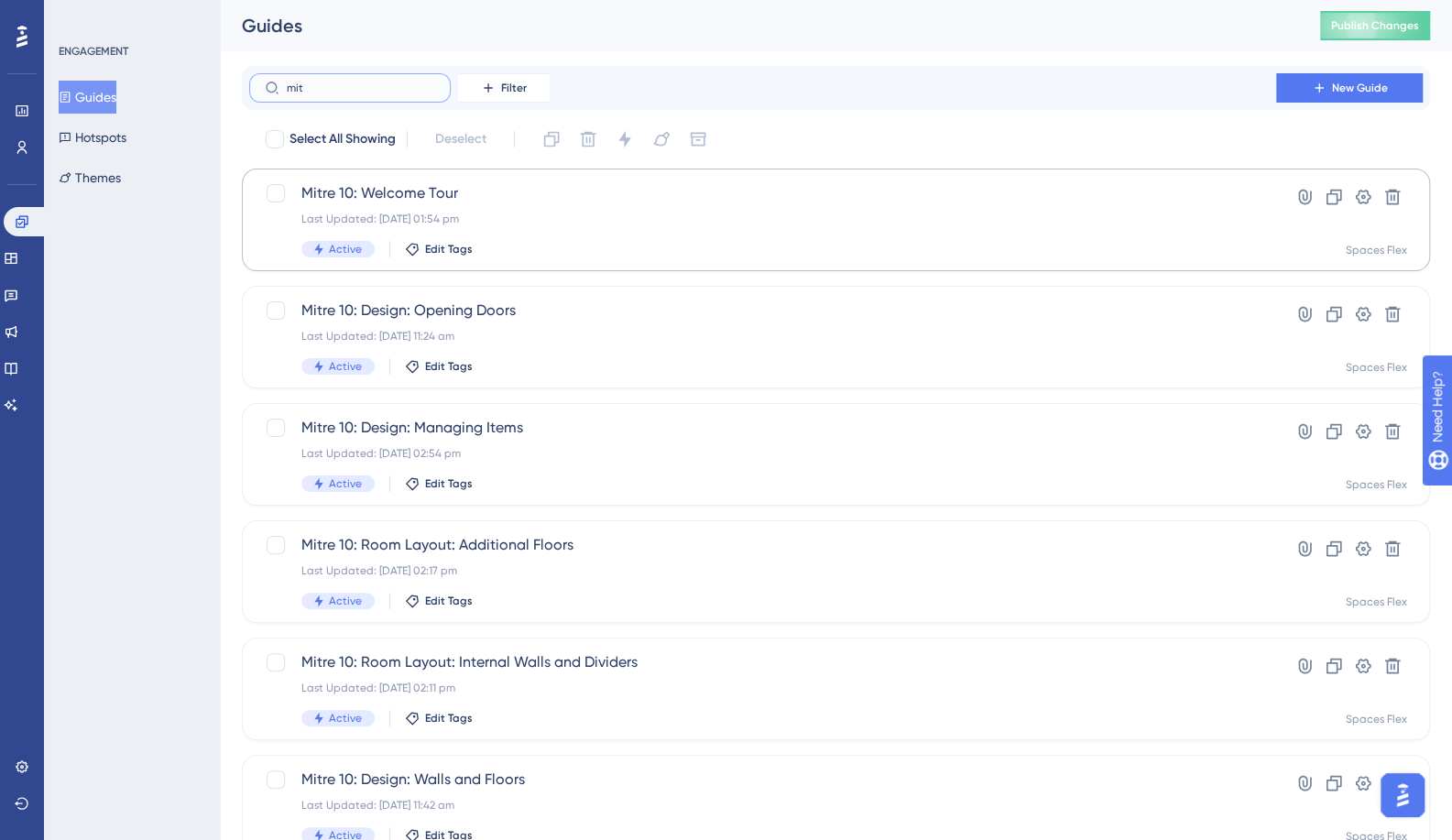
type input "mit"
click at [386, 200] on span "Mitre 10: Welcome Tour" at bounding box center [762, 193] width 922 height 22
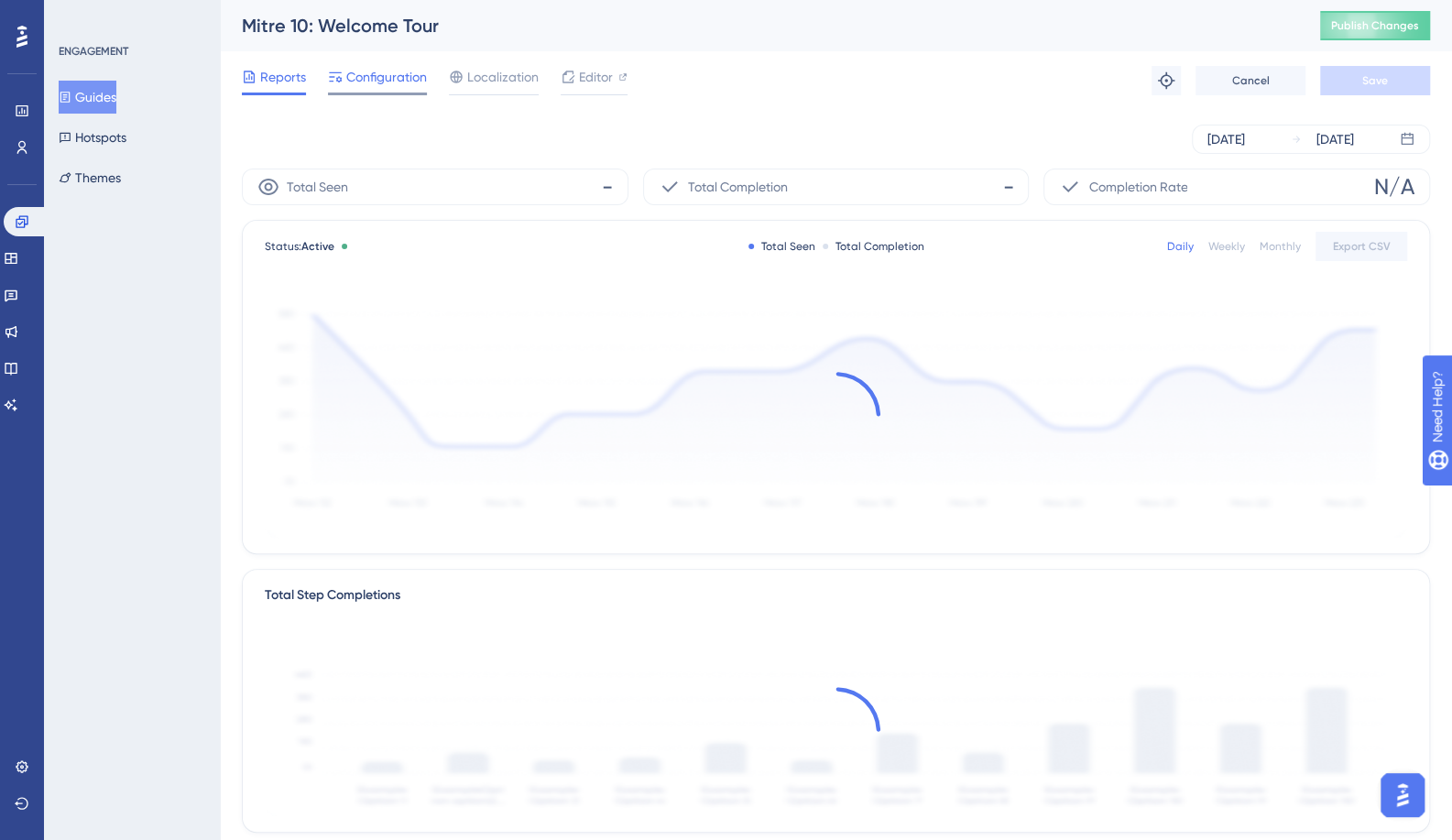
click at [356, 79] on span "Configuration" at bounding box center [386, 76] width 80 height 22
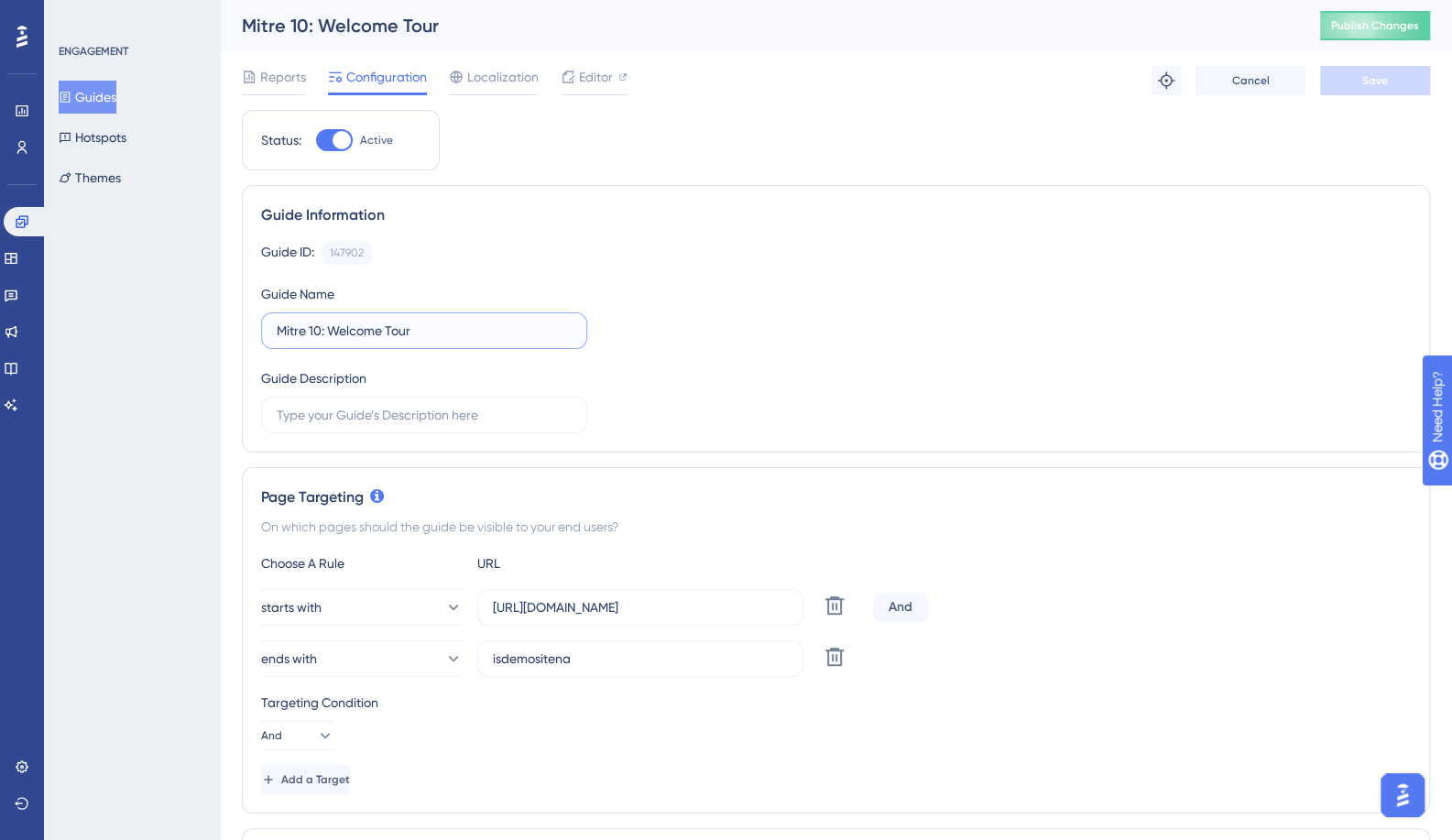
drag, startPoint x: 321, startPoint y: 332, endPoint x: 255, endPoint y: 335, distance: 66.1
click at [255, 335] on div "Guide Information Guide ID: 147902 Copy Guide Name Mitre 10: Welcome Tour Guide…" at bounding box center [836, 318] width 1189 height 267
paste input "Template"
type input "Template: Welcome Tour"
click at [1369, 87] on span "Save" at bounding box center [1375, 81] width 25 height 15
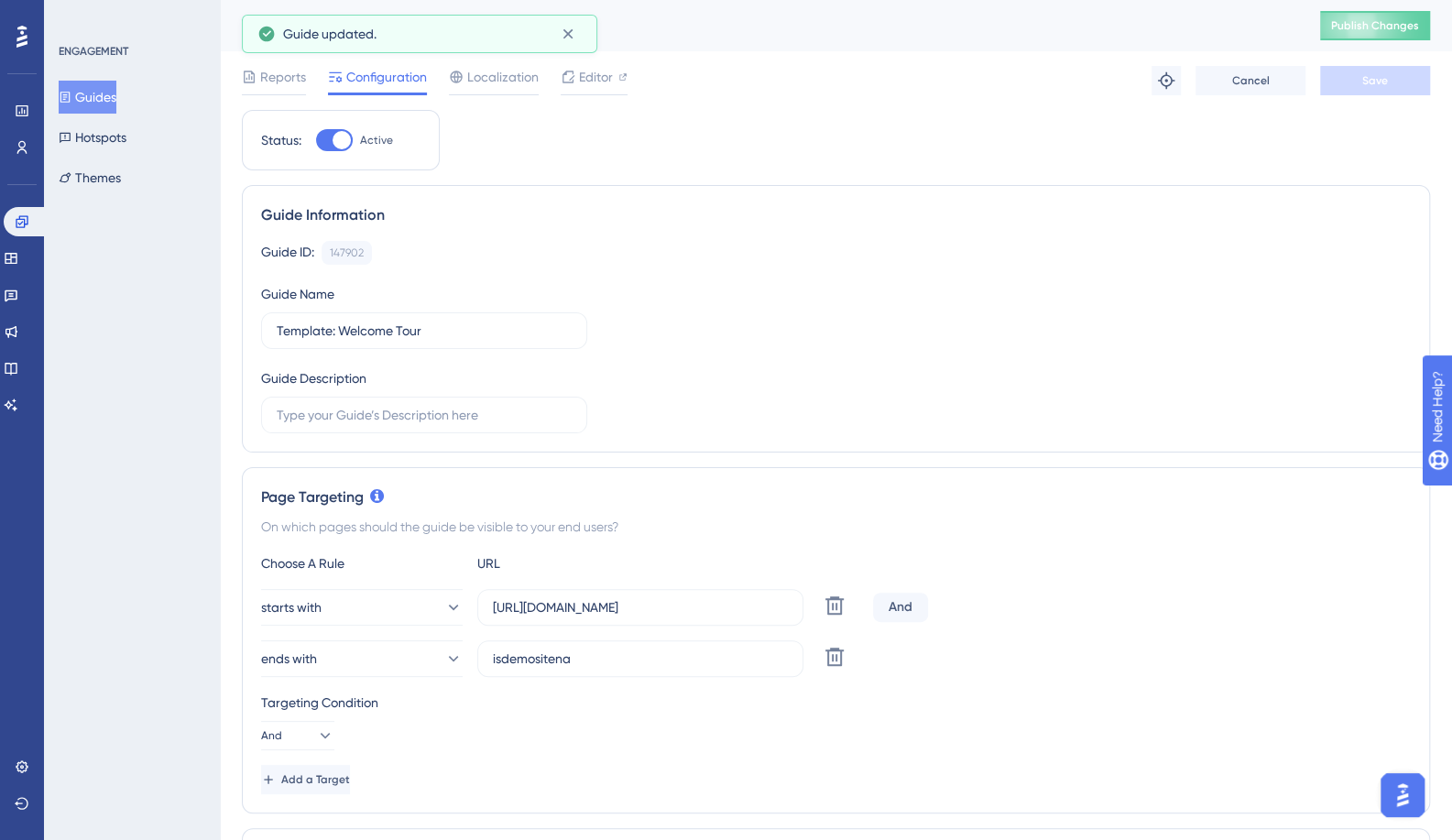
click at [116, 105] on button "Guides" at bounding box center [87, 96] width 58 height 33
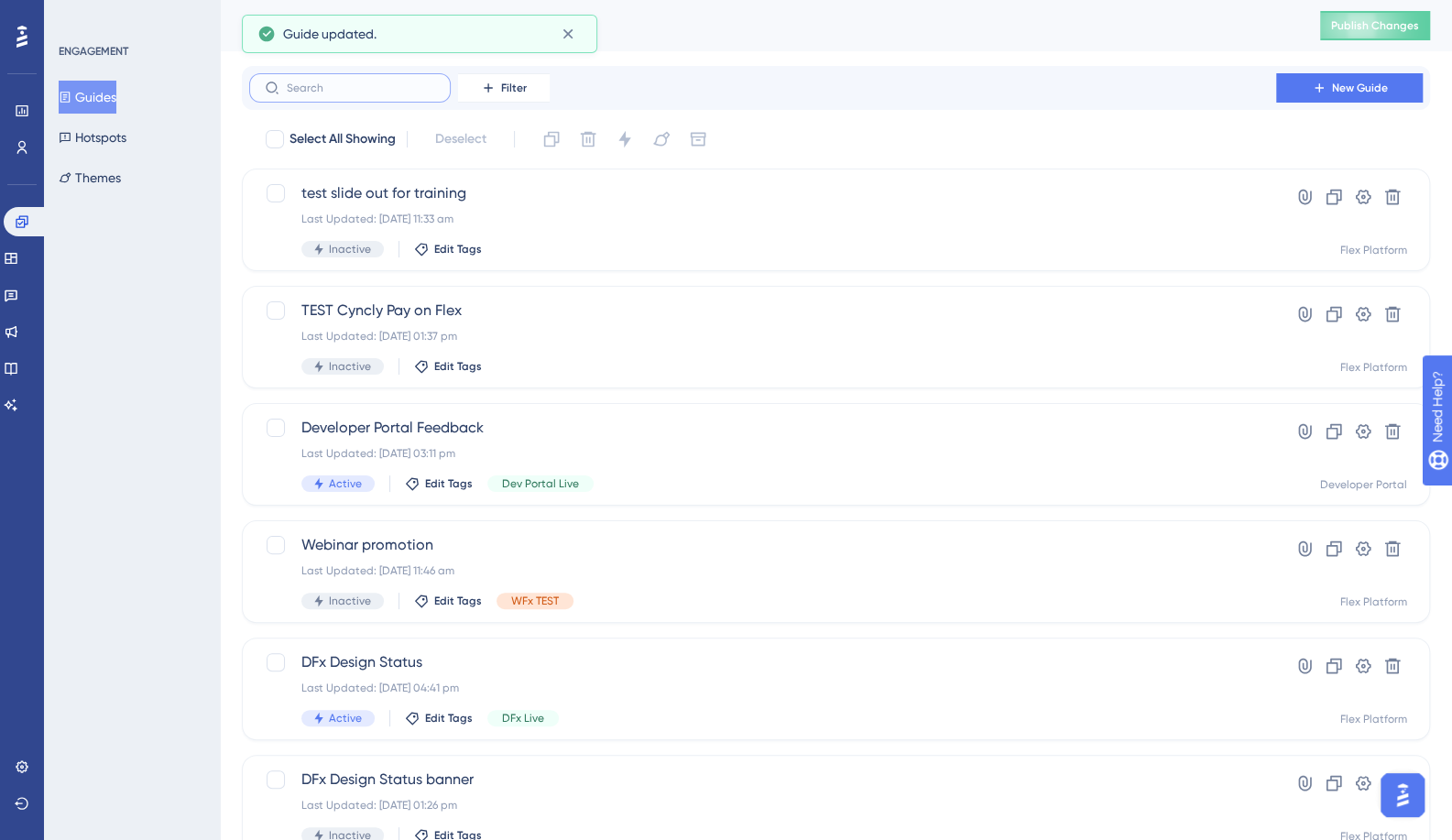
click at [335, 86] on input "text" at bounding box center [361, 88] width 148 height 13
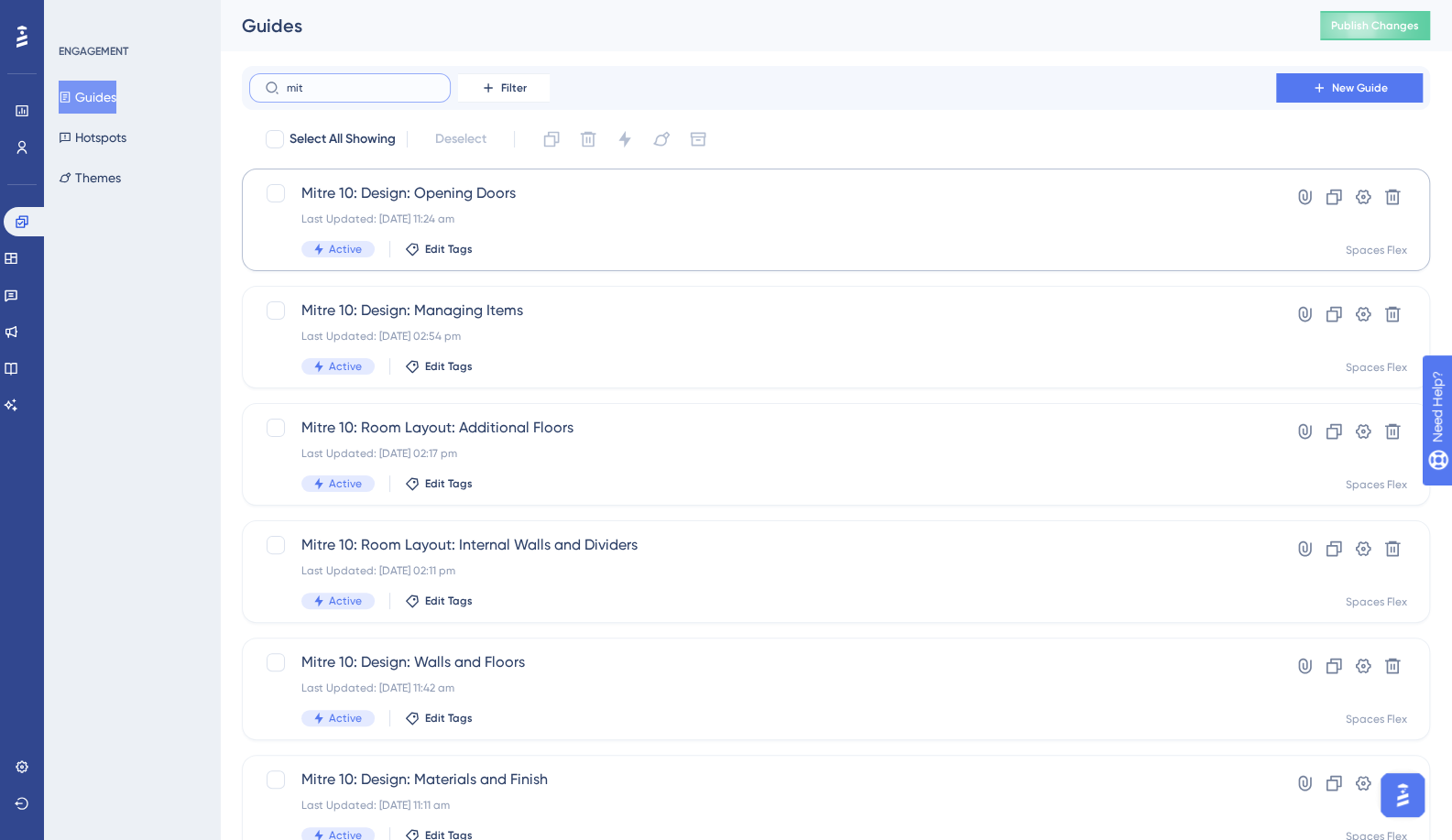
type input "mit"
click at [400, 200] on span "Mitre 10: Design: Opening Doors" at bounding box center [762, 193] width 922 height 22
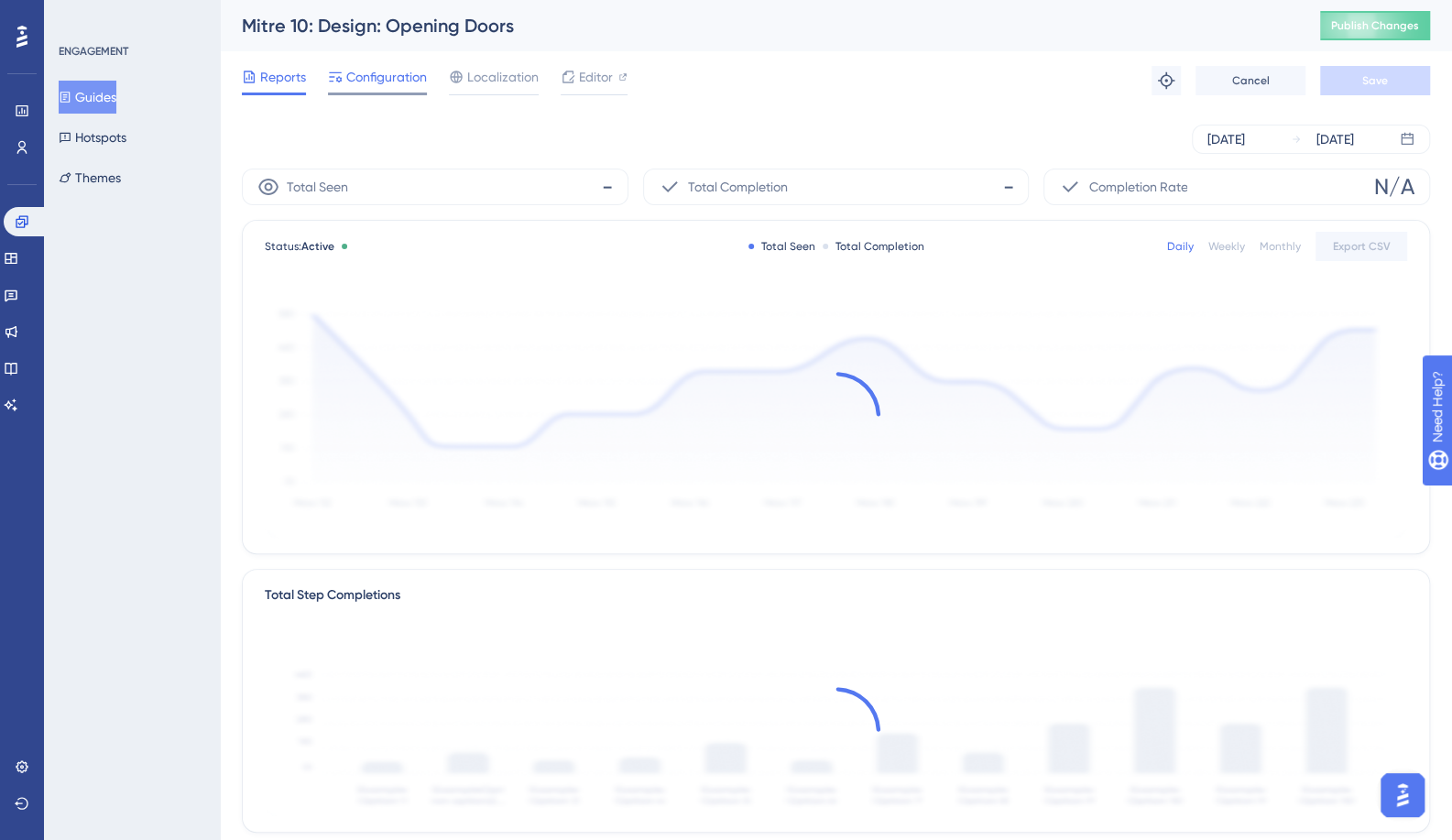
click at [394, 88] on div "Configuration" at bounding box center [377, 80] width 99 height 29
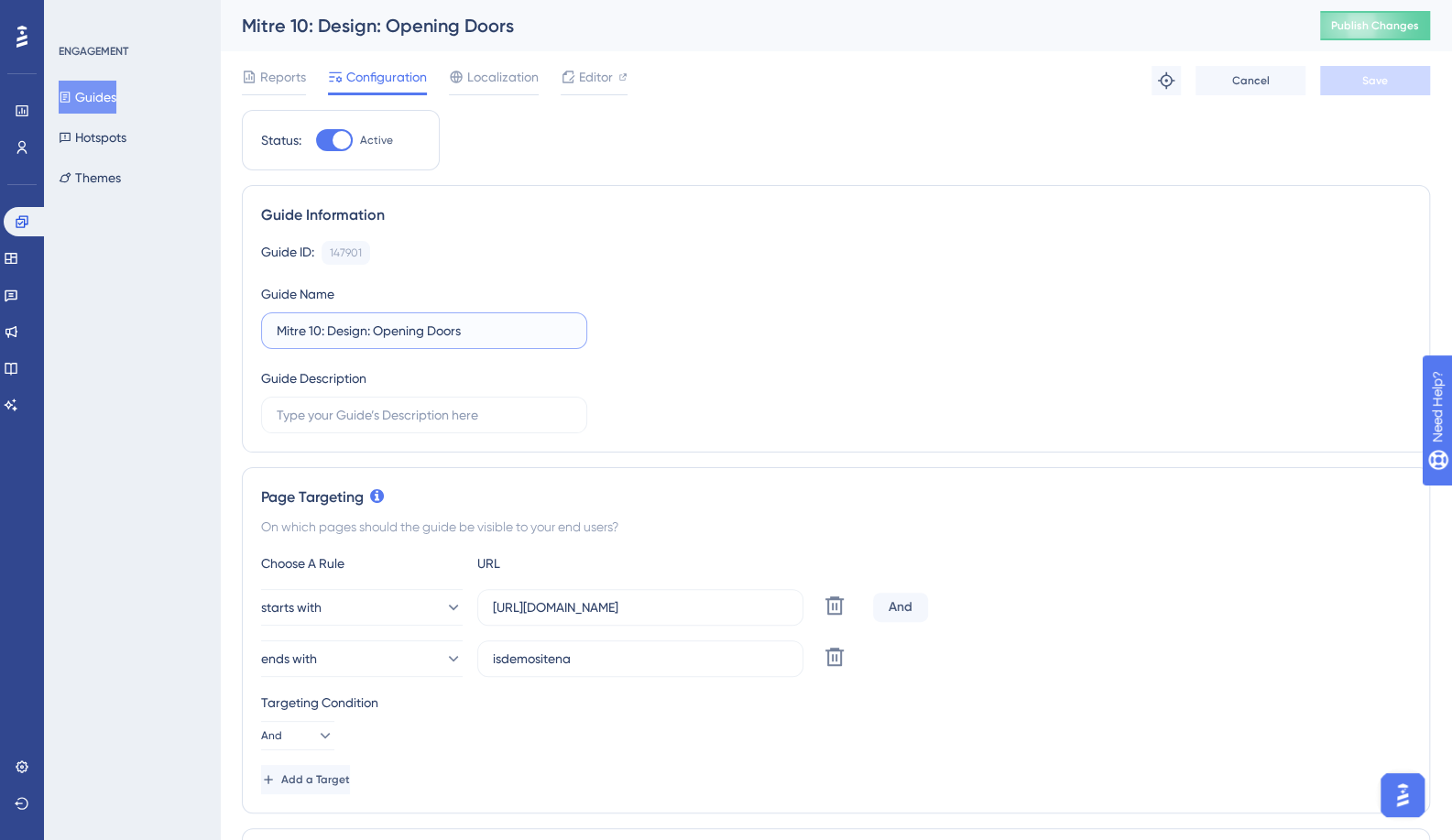
drag, startPoint x: 321, startPoint y: 333, endPoint x: 238, endPoint y: 332, distance: 83.0
paste input "Template"
type input "Template: Design: Opening Doors"
click at [1361, 98] on div "Reports Configuration Localization Editor Troubleshoot Cancel Save" at bounding box center [836, 80] width 1189 height 59
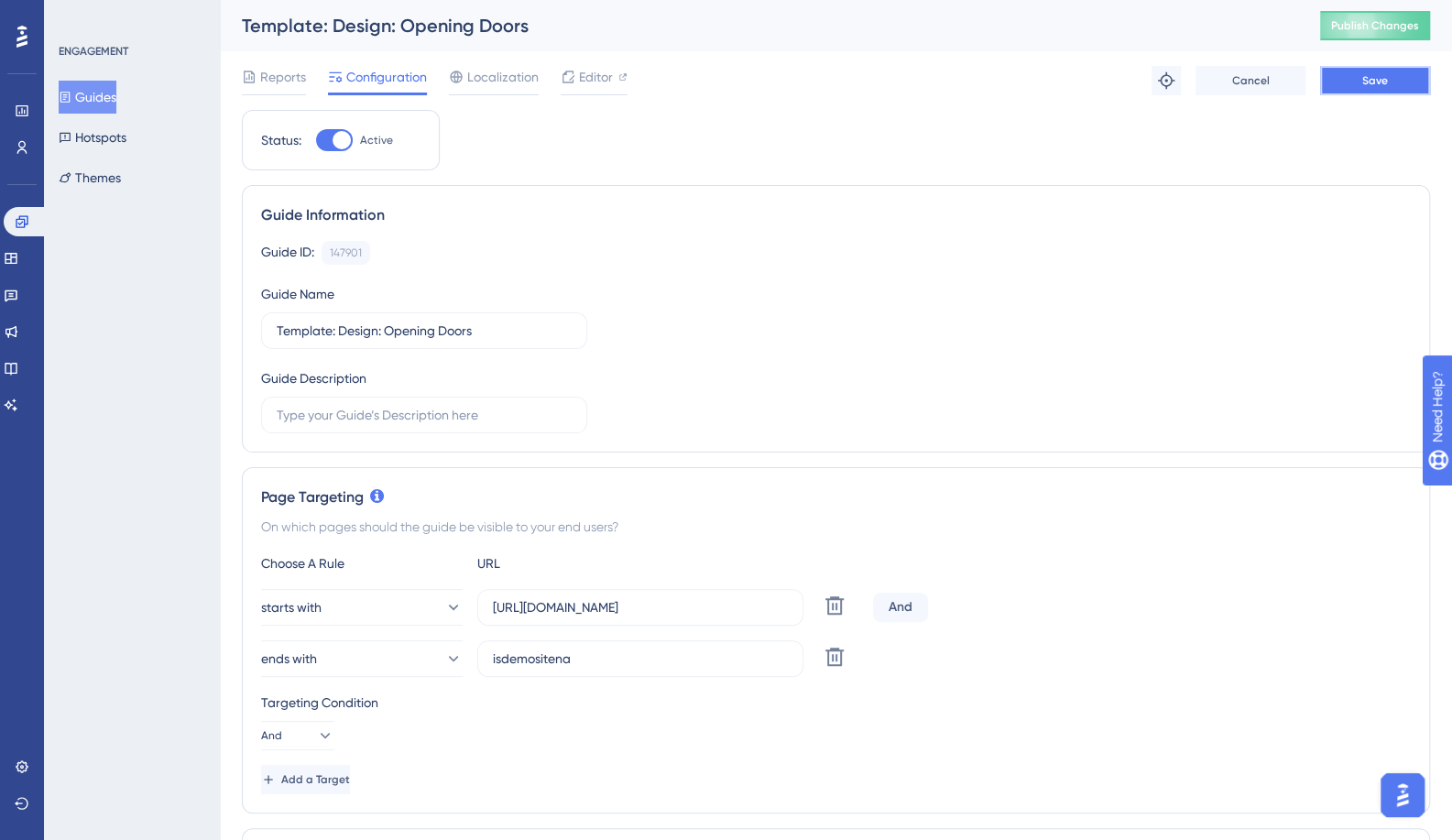
click at [1356, 79] on button "Save" at bounding box center [1376, 80] width 110 height 29
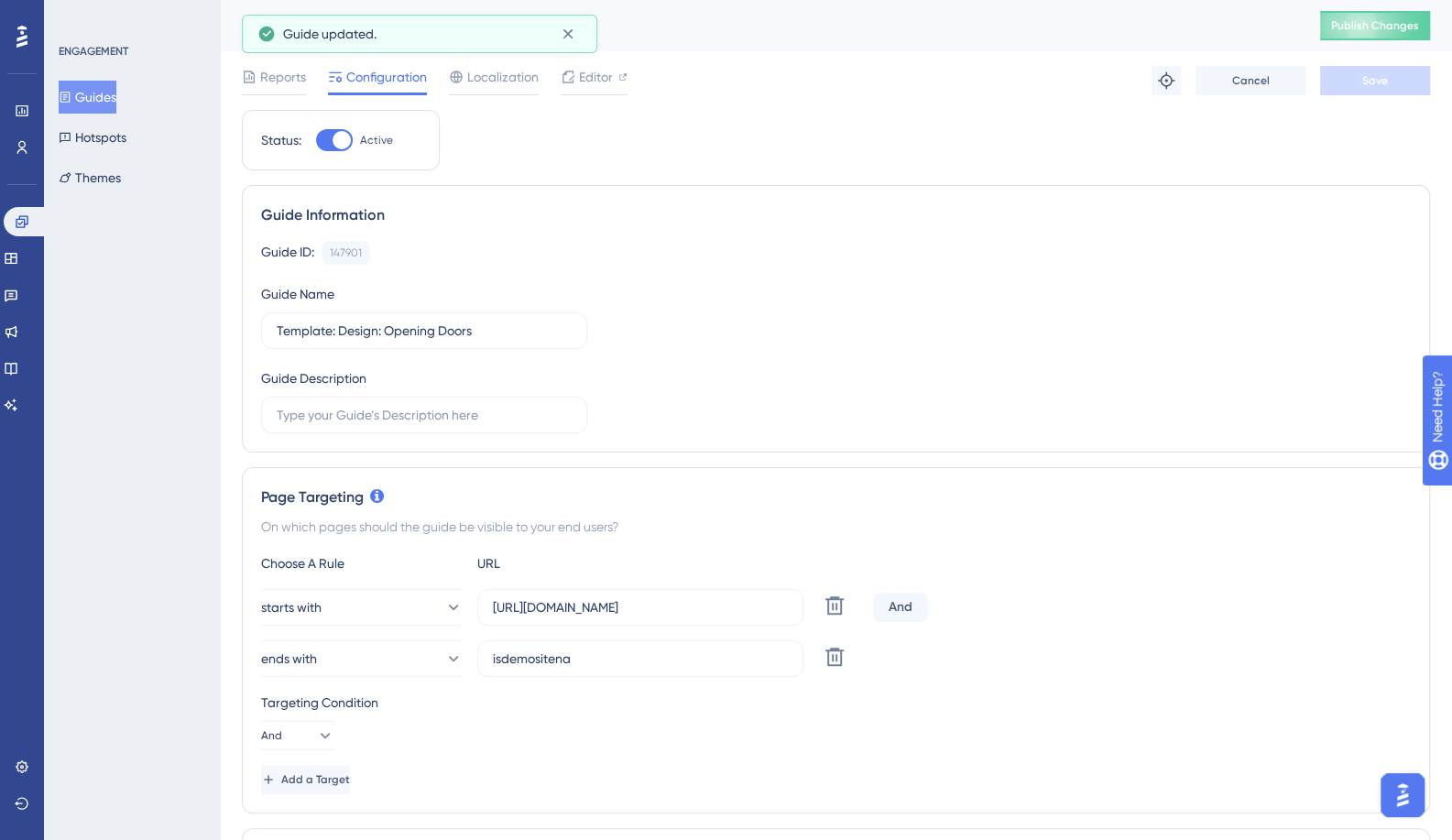
click at [115, 94] on button "Guides" at bounding box center [87, 96] width 58 height 33
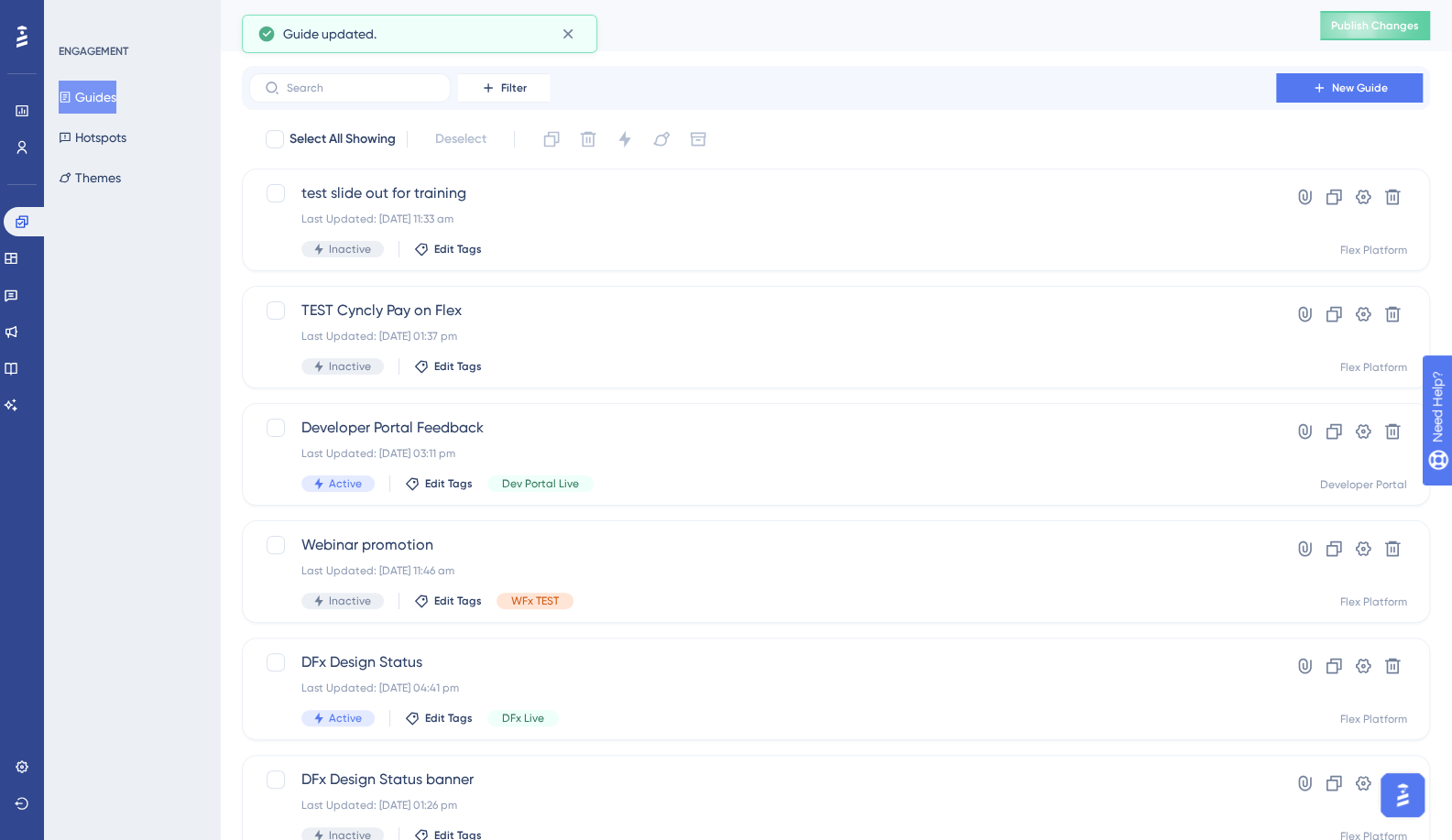
click at [330, 109] on div "Filter New Guide" at bounding box center [836, 88] width 1189 height 44
click at [346, 89] on input "text" at bounding box center [361, 88] width 148 height 13
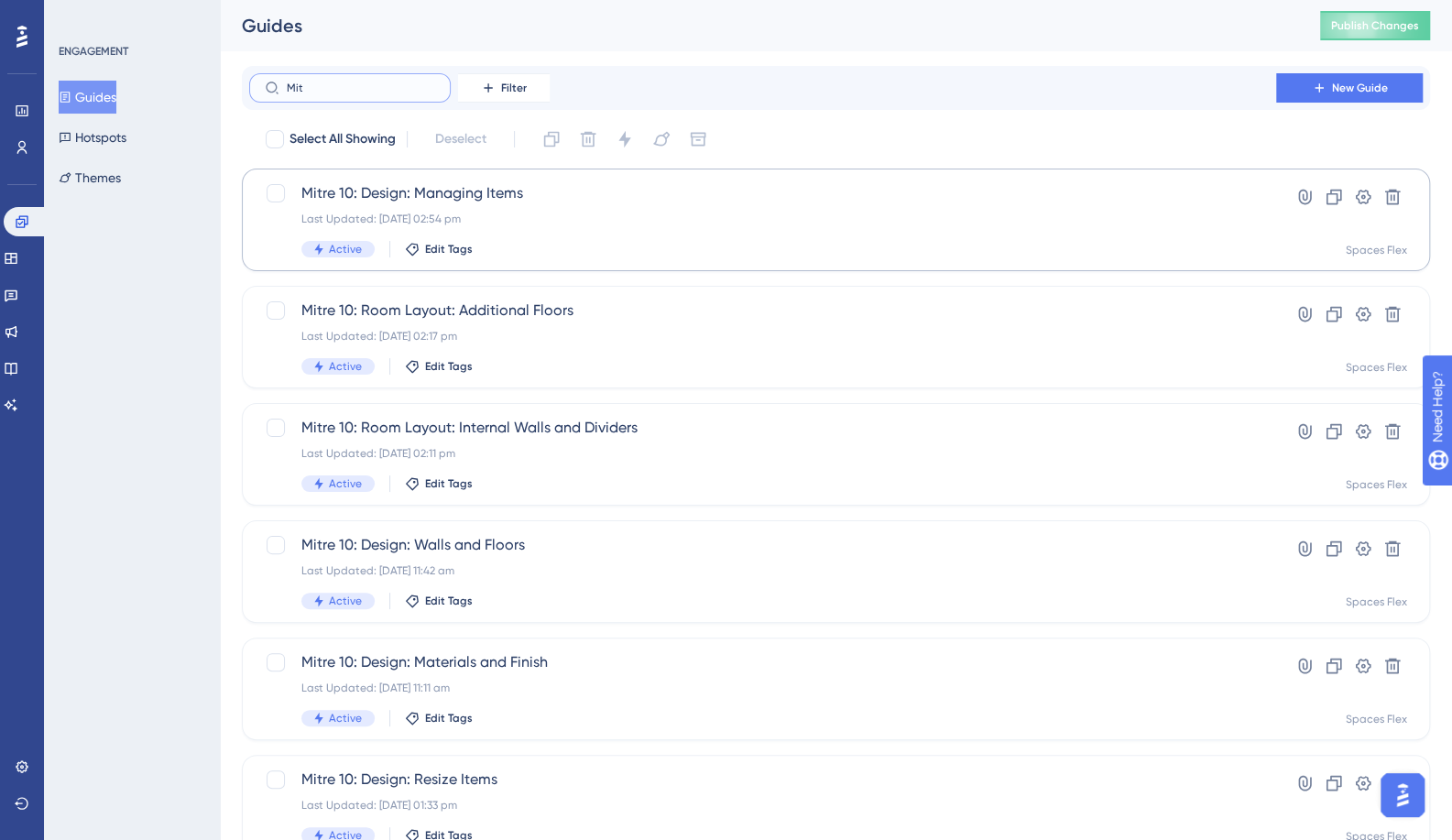
type input "Mit"
click at [460, 192] on span "Mitre 10: Design: Managing Items" at bounding box center [762, 193] width 922 height 22
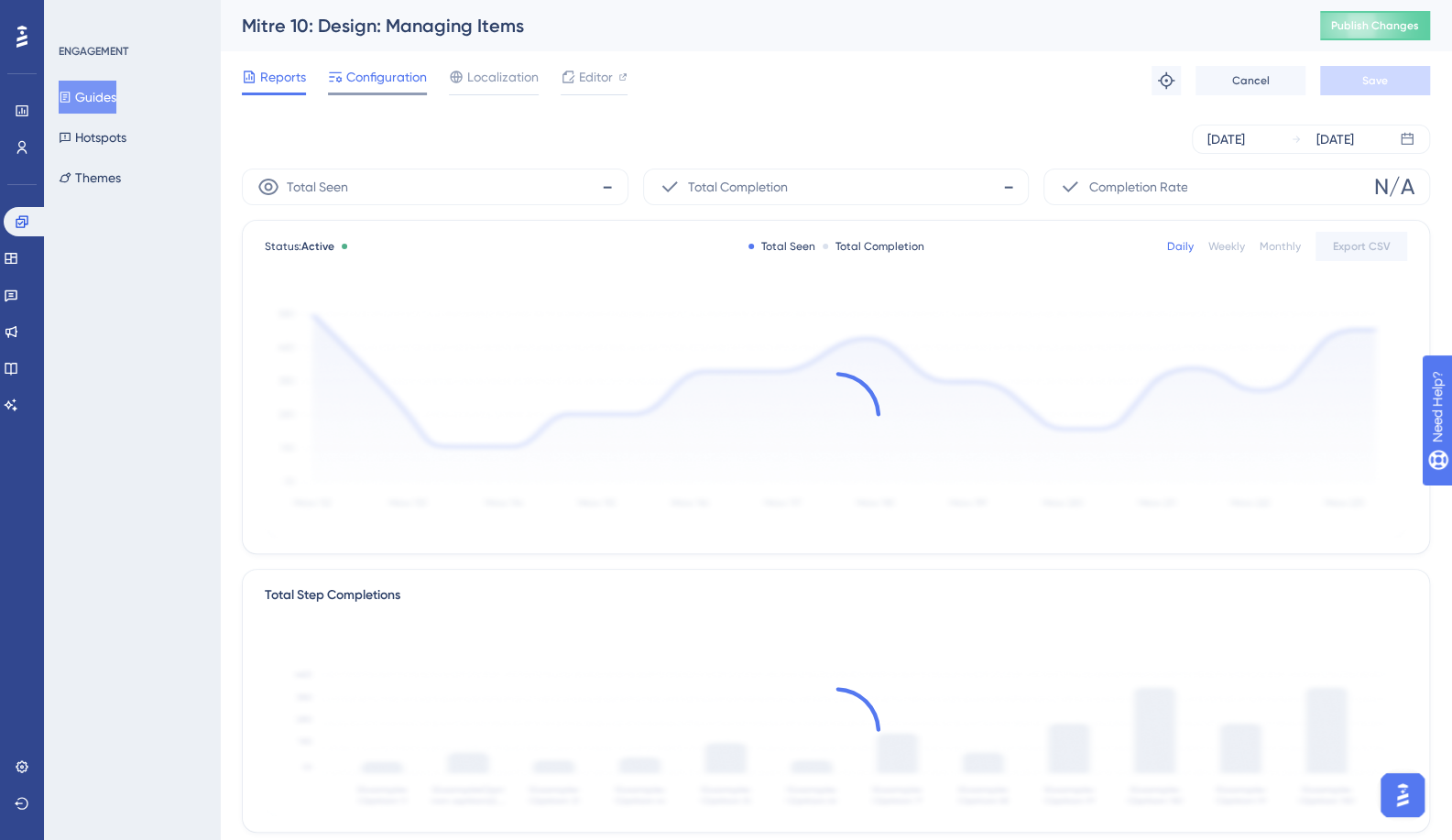
click at [360, 92] on div "Configuration" at bounding box center [377, 80] width 99 height 29
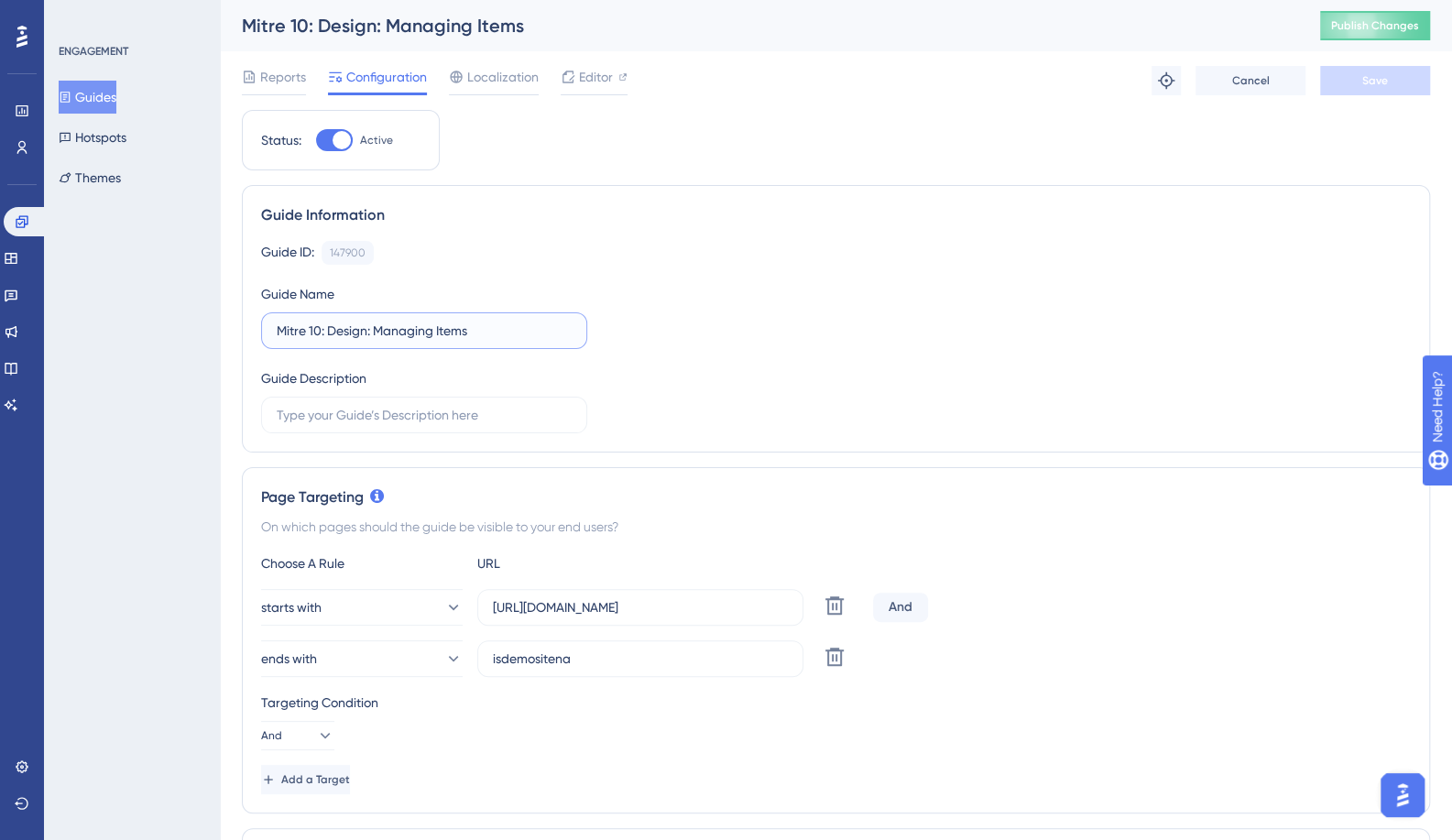
drag, startPoint x: 318, startPoint y: 328, endPoint x: 216, endPoint y: 337, distance: 102.4
paste input "Template"
type input "Template: Design: Managing Items"
click at [1358, 81] on button "Save" at bounding box center [1376, 80] width 110 height 29
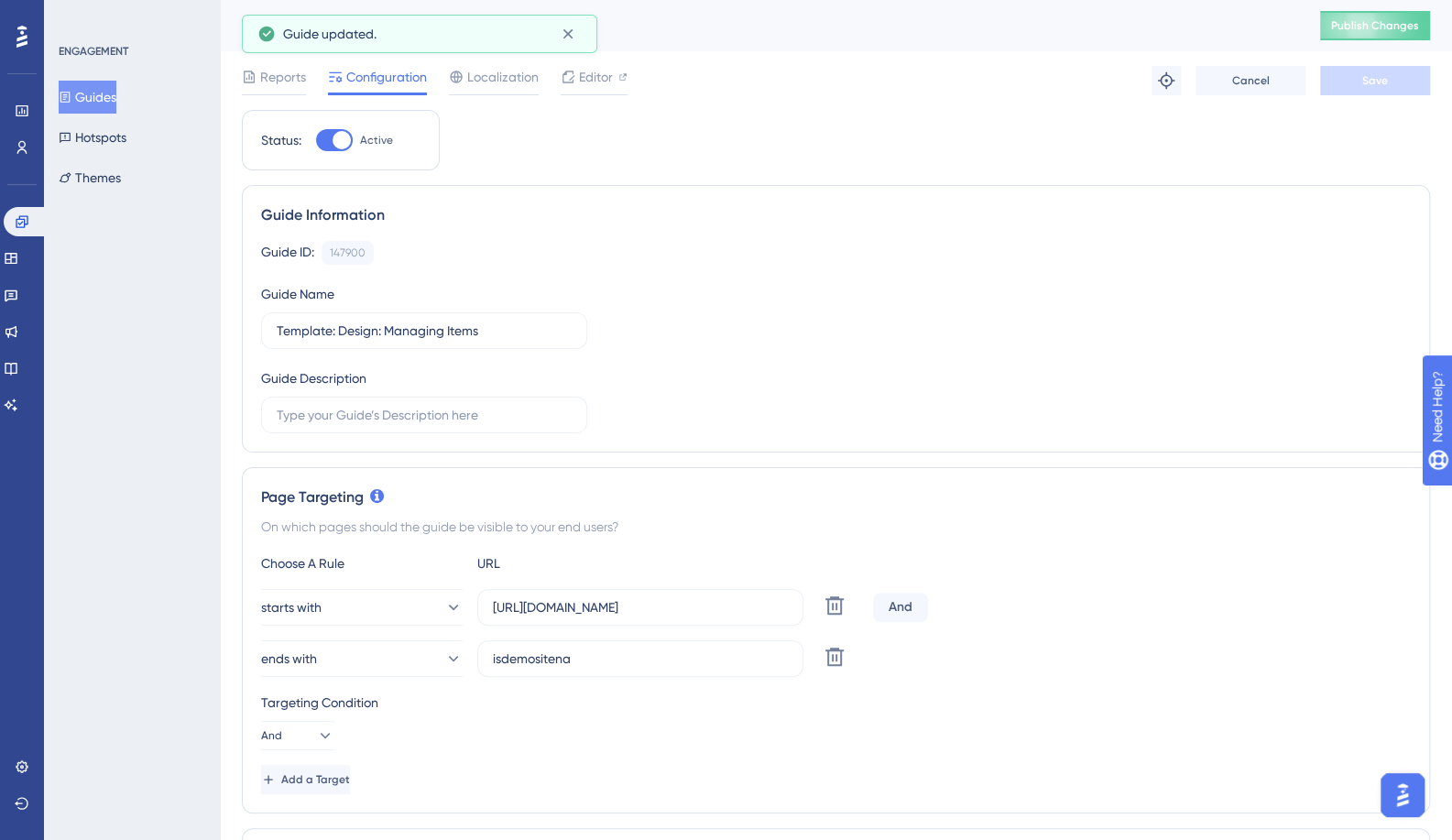
click at [98, 99] on button "Guides" at bounding box center [87, 96] width 58 height 33
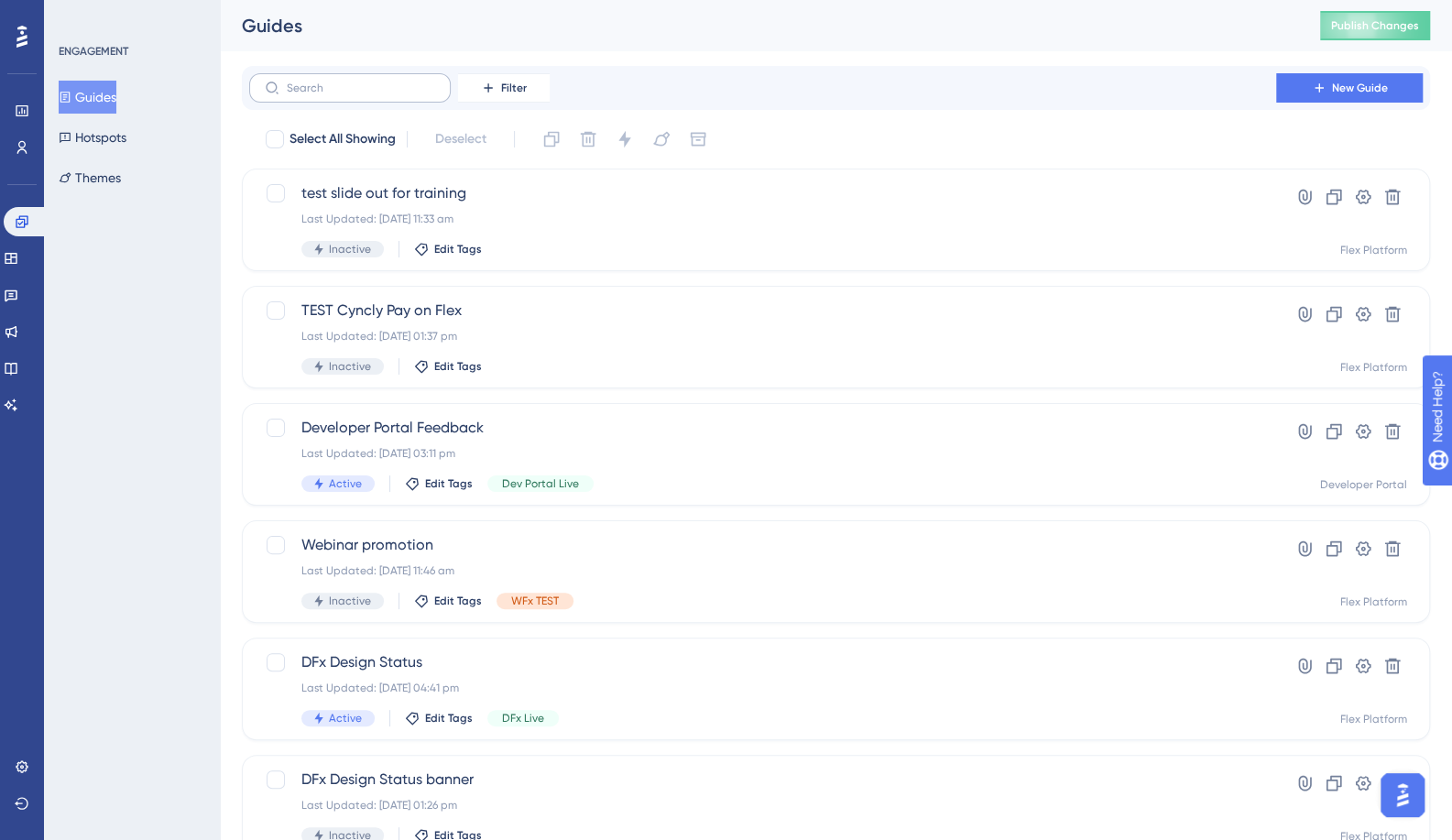
click at [381, 98] on label at bounding box center [350, 88] width 202 height 29
click at [381, 94] on input "text" at bounding box center [361, 88] width 148 height 13
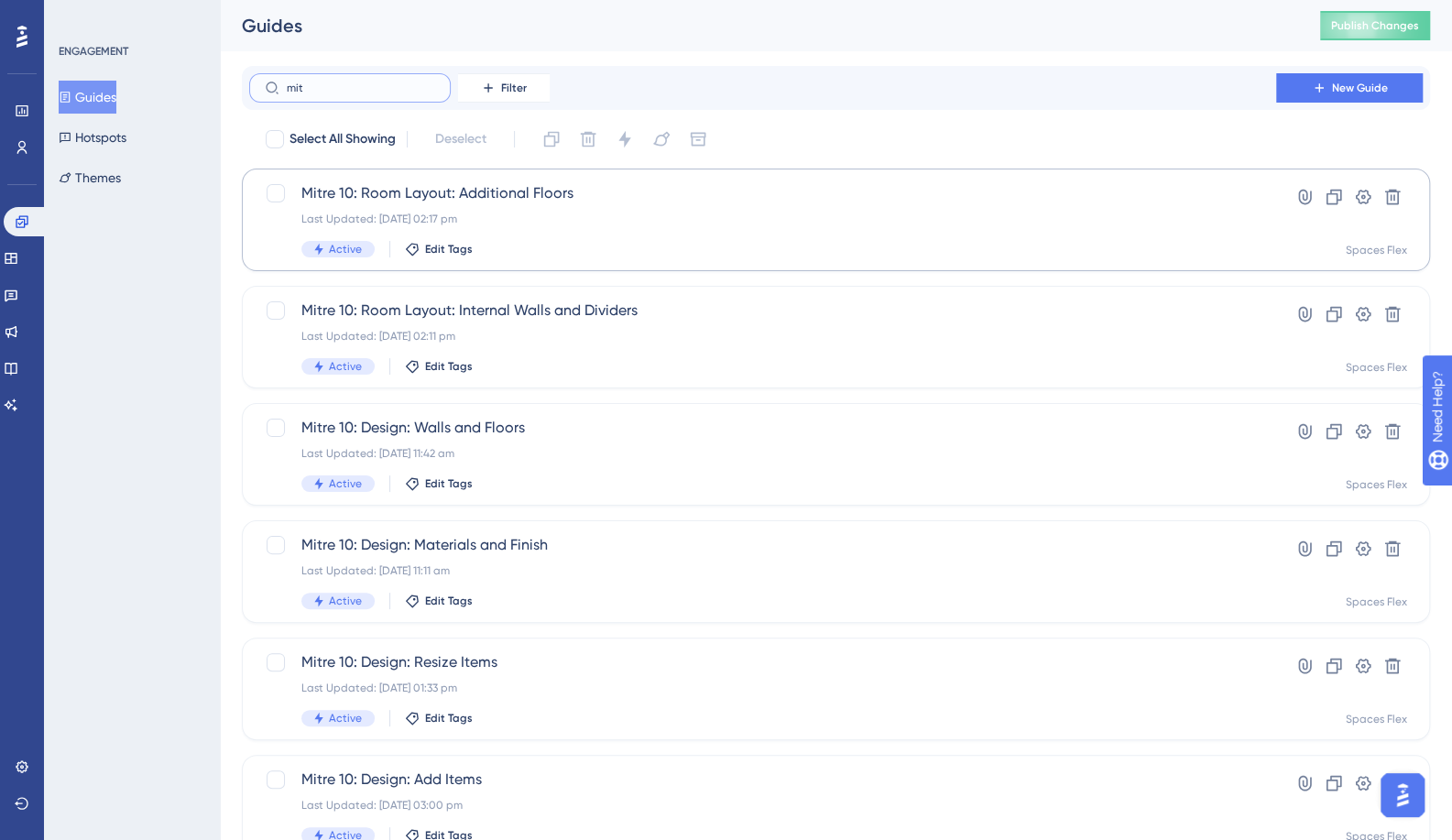
type input "mit"
click at [484, 181] on div "Mitre 10: Room Layout: Additional Floors Last Updated: [DATE] 02:17 pm Active E…" at bounding box center [836, 220] width 1189 height 103
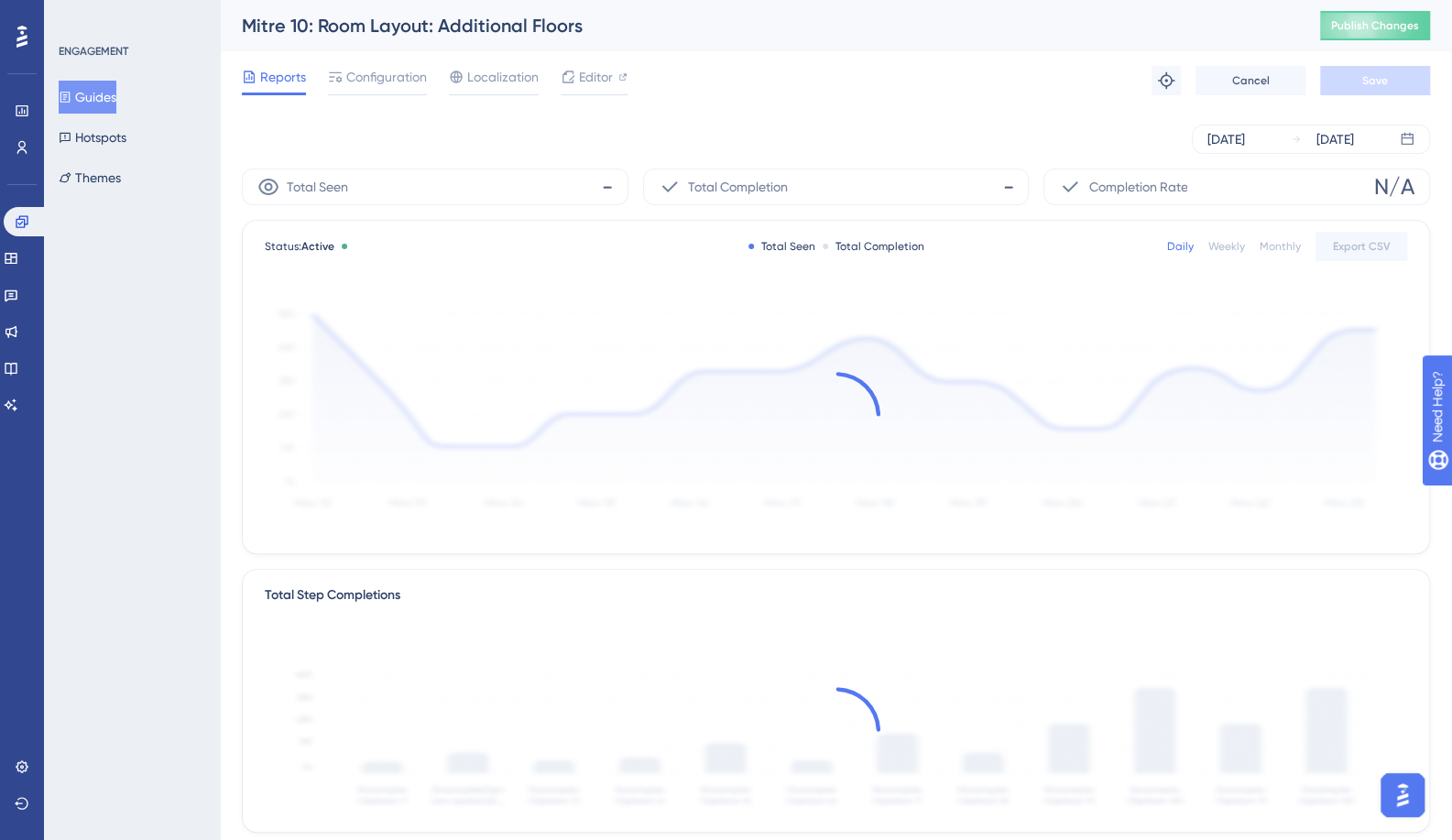
click at [390, 55] on div "Reports Configuration Localization Editor Troubleshoot Cancel Save" at bounding box center [836, 80] width 1189 height 59
click at [389, 75] on span "Configuration" at bounding box center [386, 76] width 80 height 22
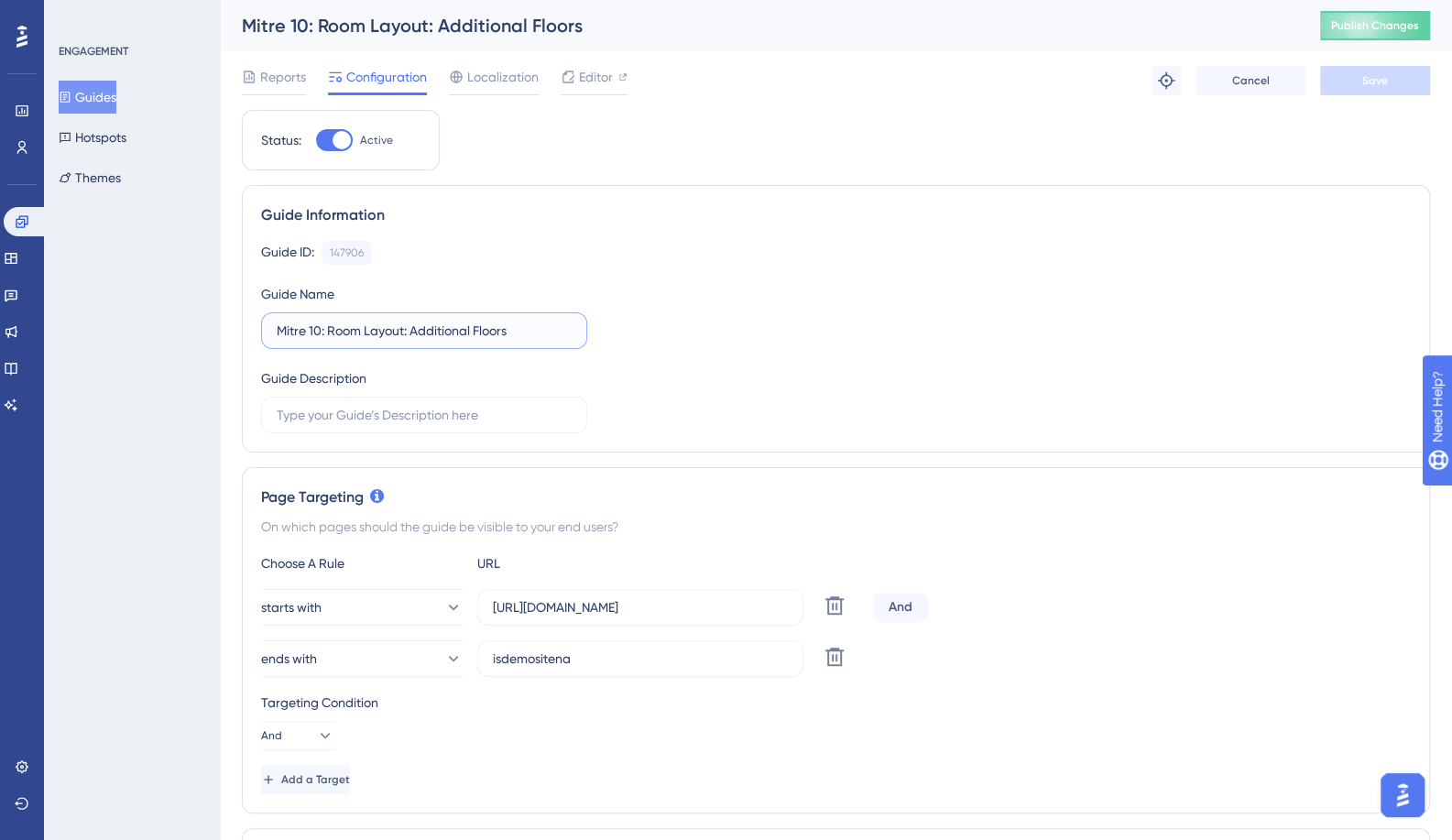
drag, startPoint x: 318, startPoint y: 329, endPoint x: 184, endPoint y: 330, distance: 134.0
paste input "Template"
type input "Template: Room Layout: Additional Floors"
click at [1367, 73] on button "Save" at bounding box center [1376, 80] width 110 height 29
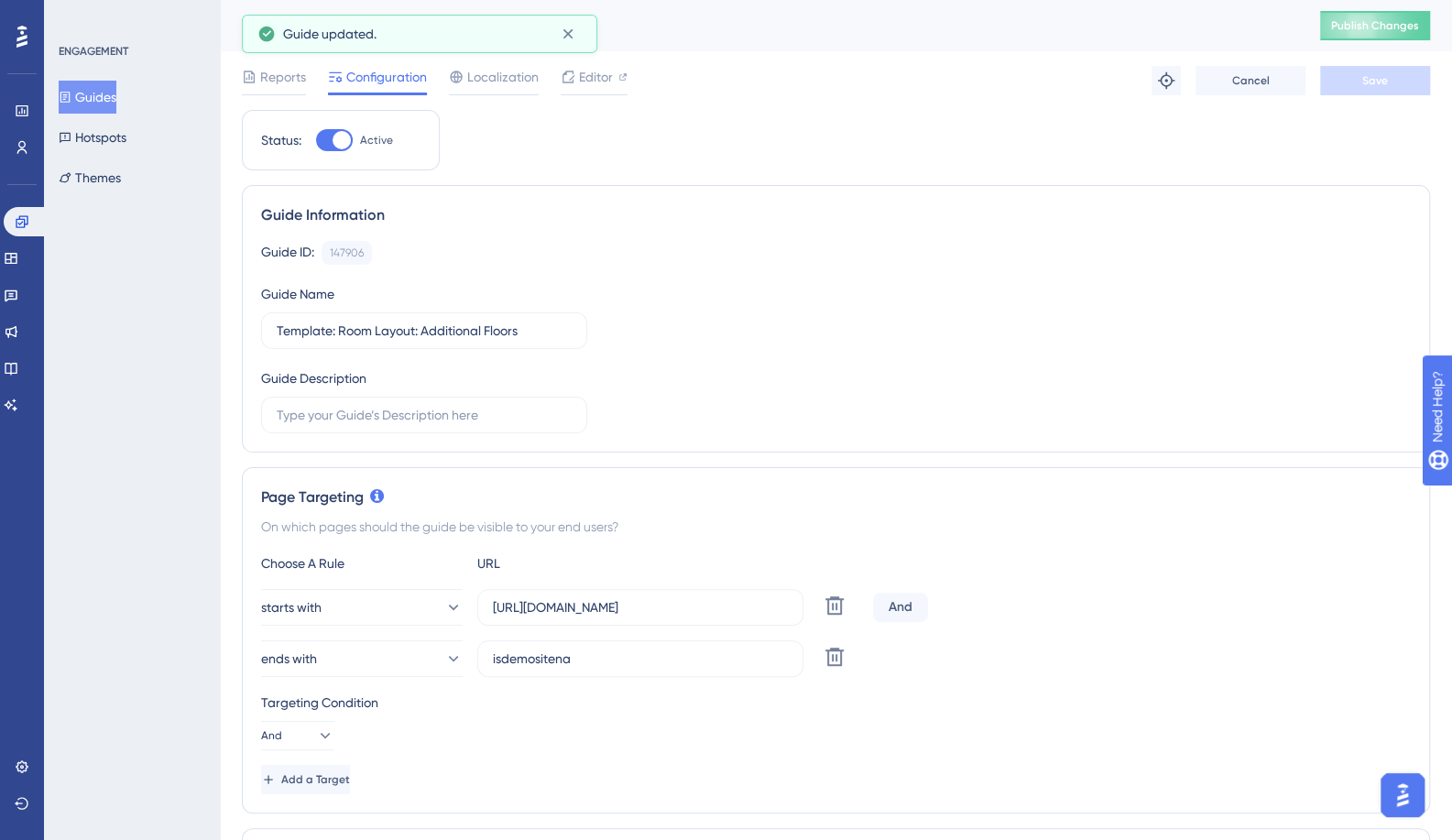
click at [105, 91] on button "Guides" at bounding box center [87, 96] width 58 height 33
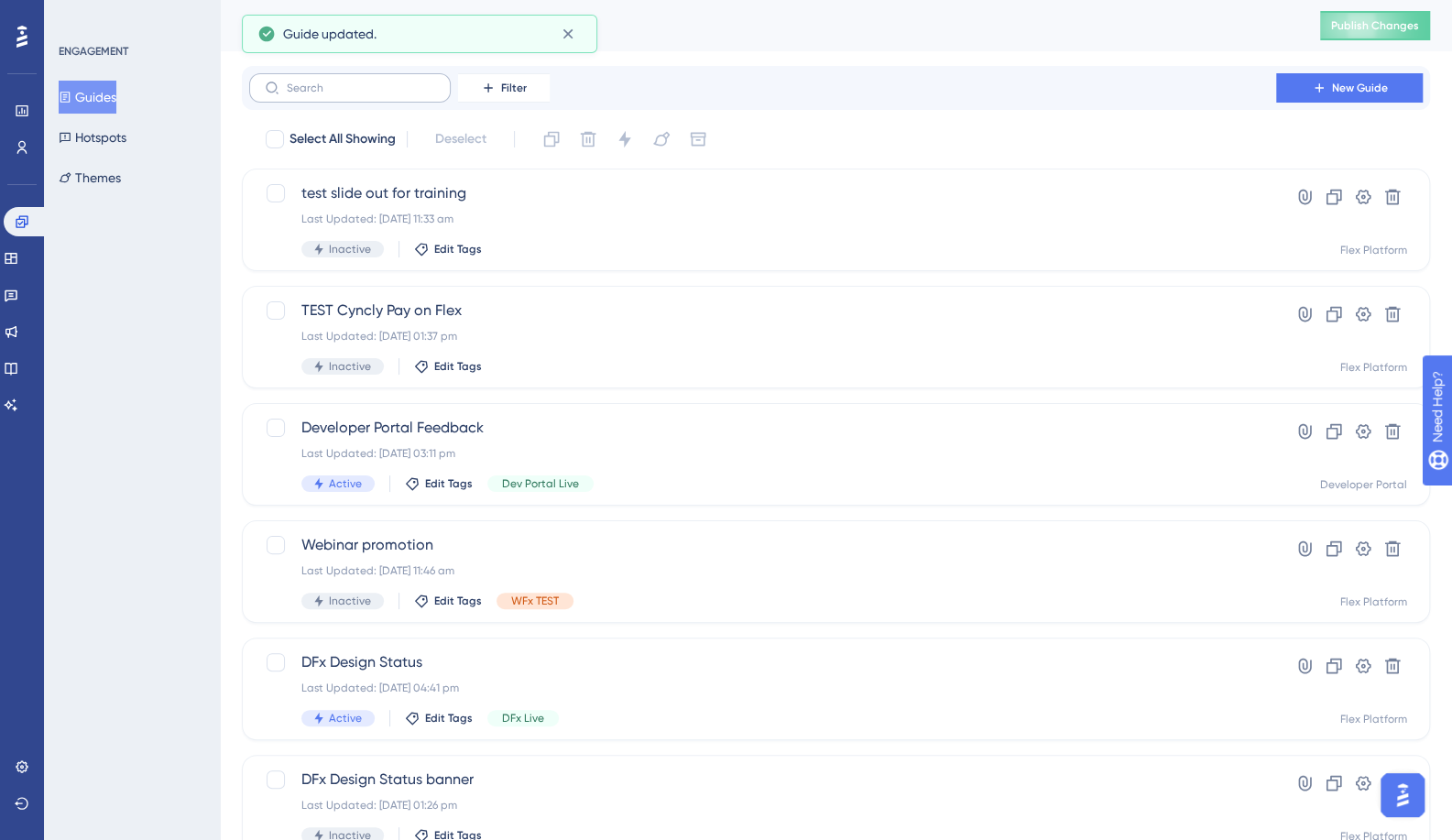
click at [343, 77] on label at bounding box center [350, 88] width 202 height 29
click at [343, 81] on input "text" at bounding box center [361, 88] width 148 height 13
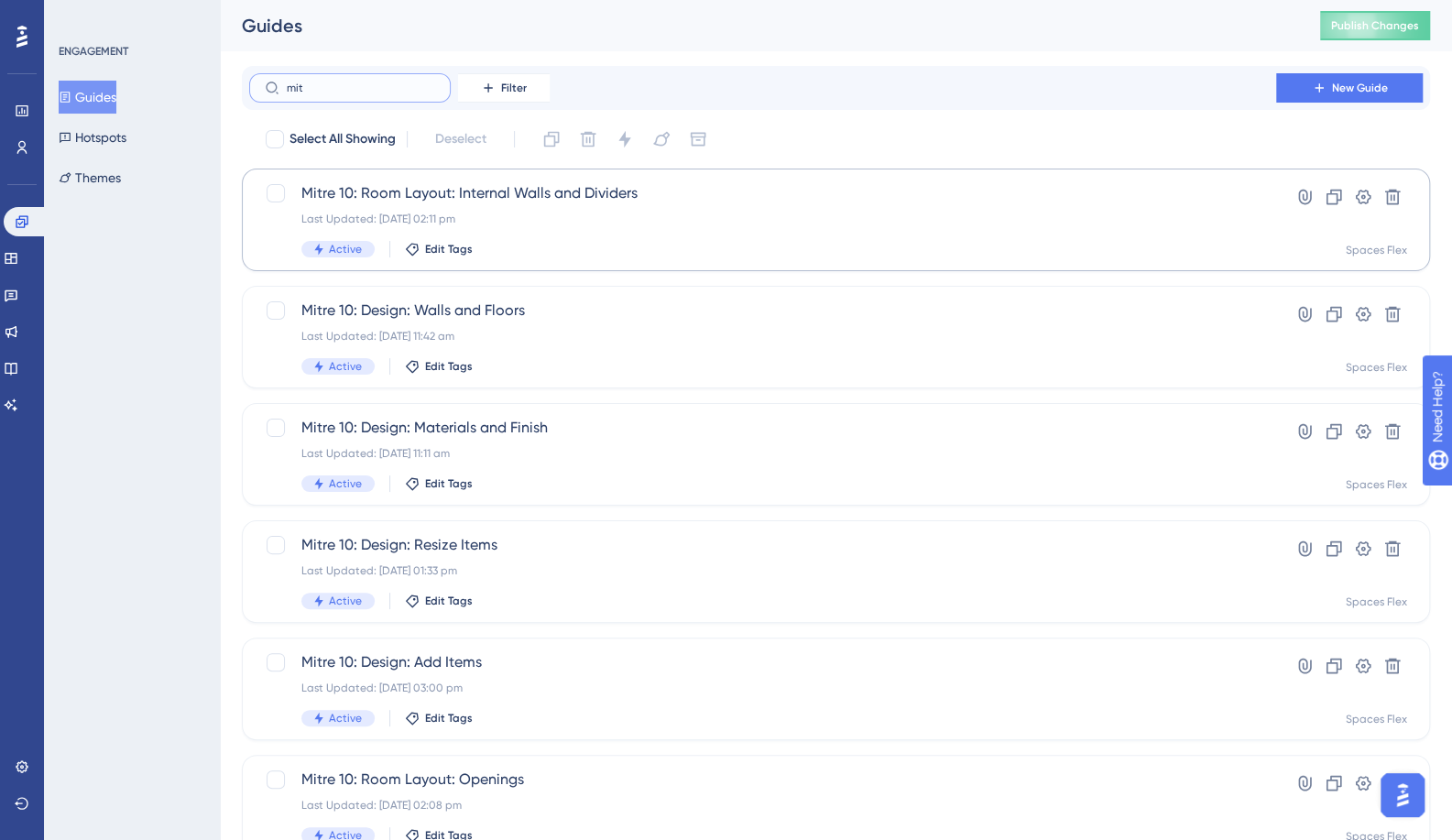
type input "mit"
click at [517, 192] on span "Mitre 10: Room Layout: Internal Walls and Dividers" at bounding box center [762, 193] width 922 height 22
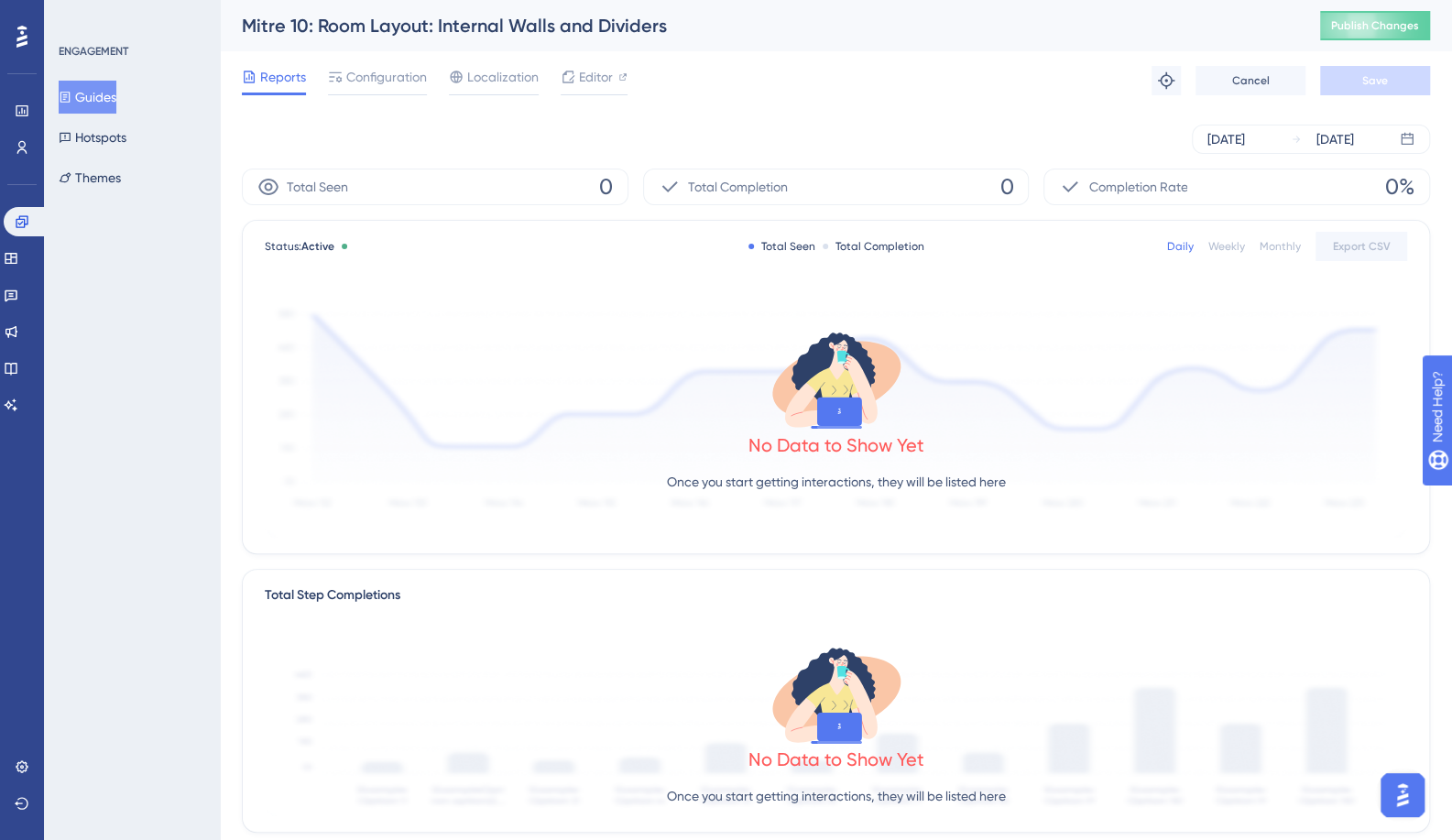
click at [347, 79] on span "Configuration" at bounding box center [386, 76] width 80 height 22
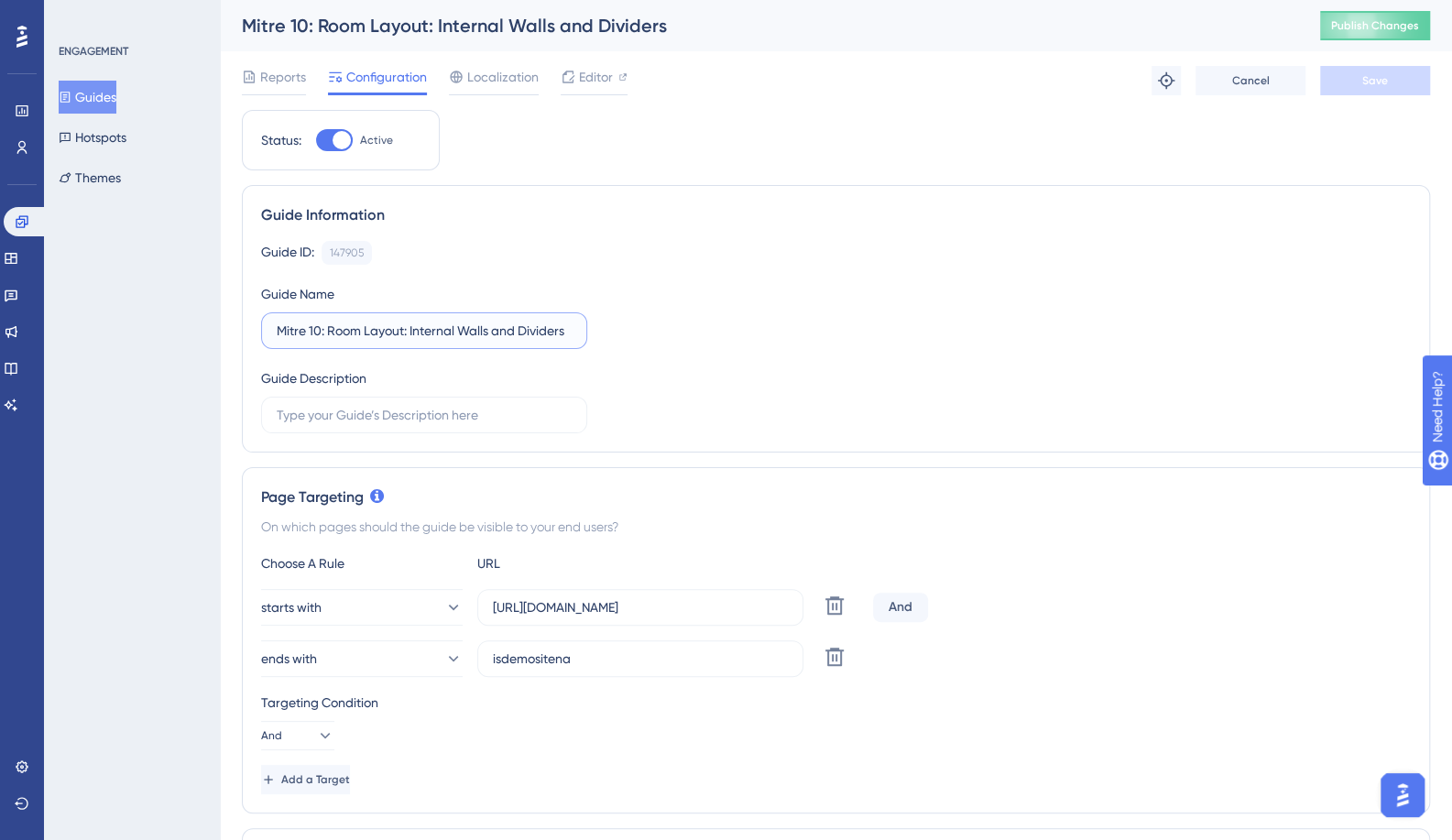
drag, startPoint x: 321, startPoint y: 329, endPoint x: 146, endPoint y: 333, distance: 175.0
paste input "Template"
type input "Template: Room Layout: Internal Walls and Dividers"
click at [1402, 78] on button "Save" at bounding box center [1376, 80] width 110 height 29
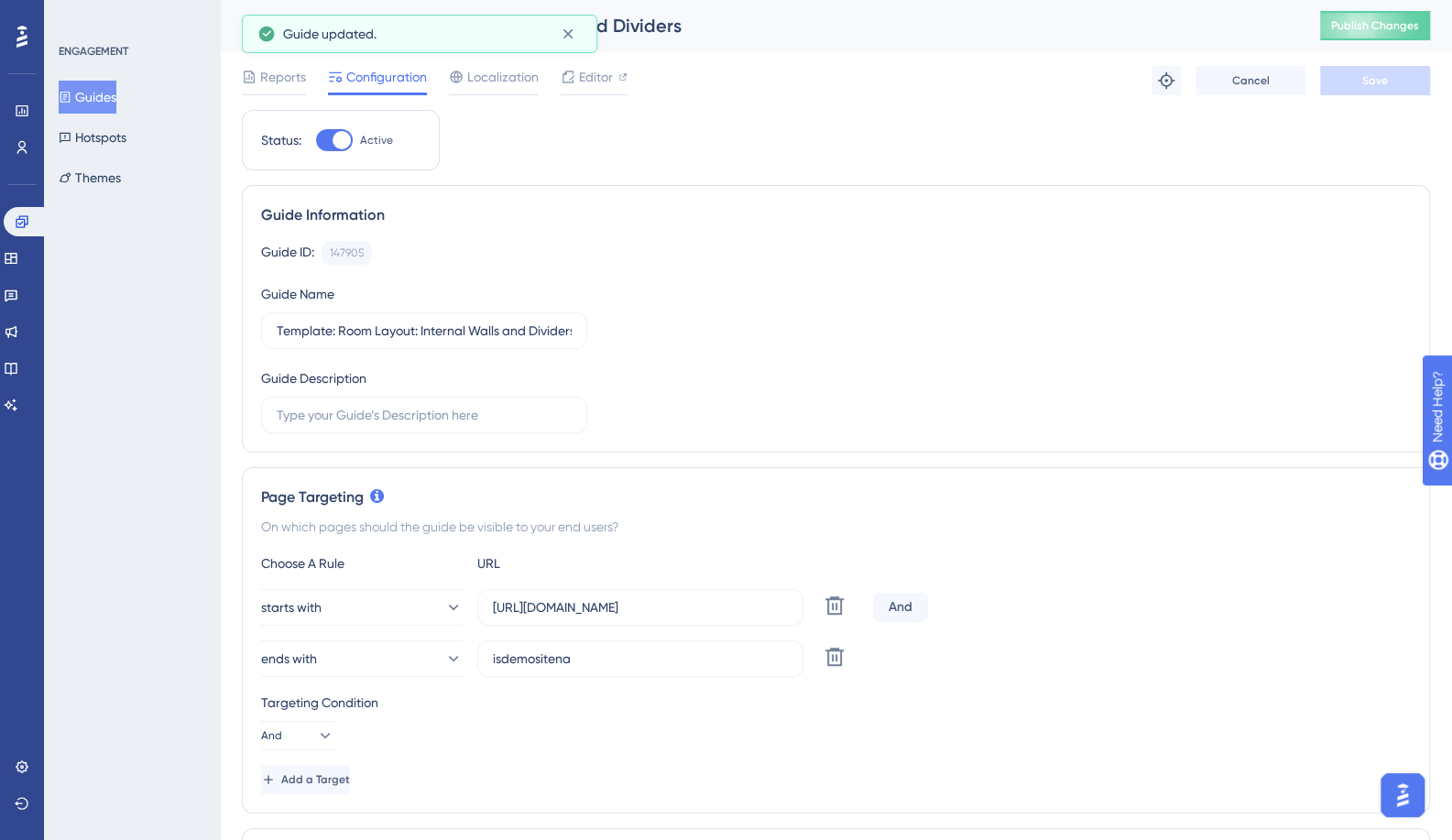
click at [116, 98] on button "Guides" at bounding box center [87, 96] width 58 height 33
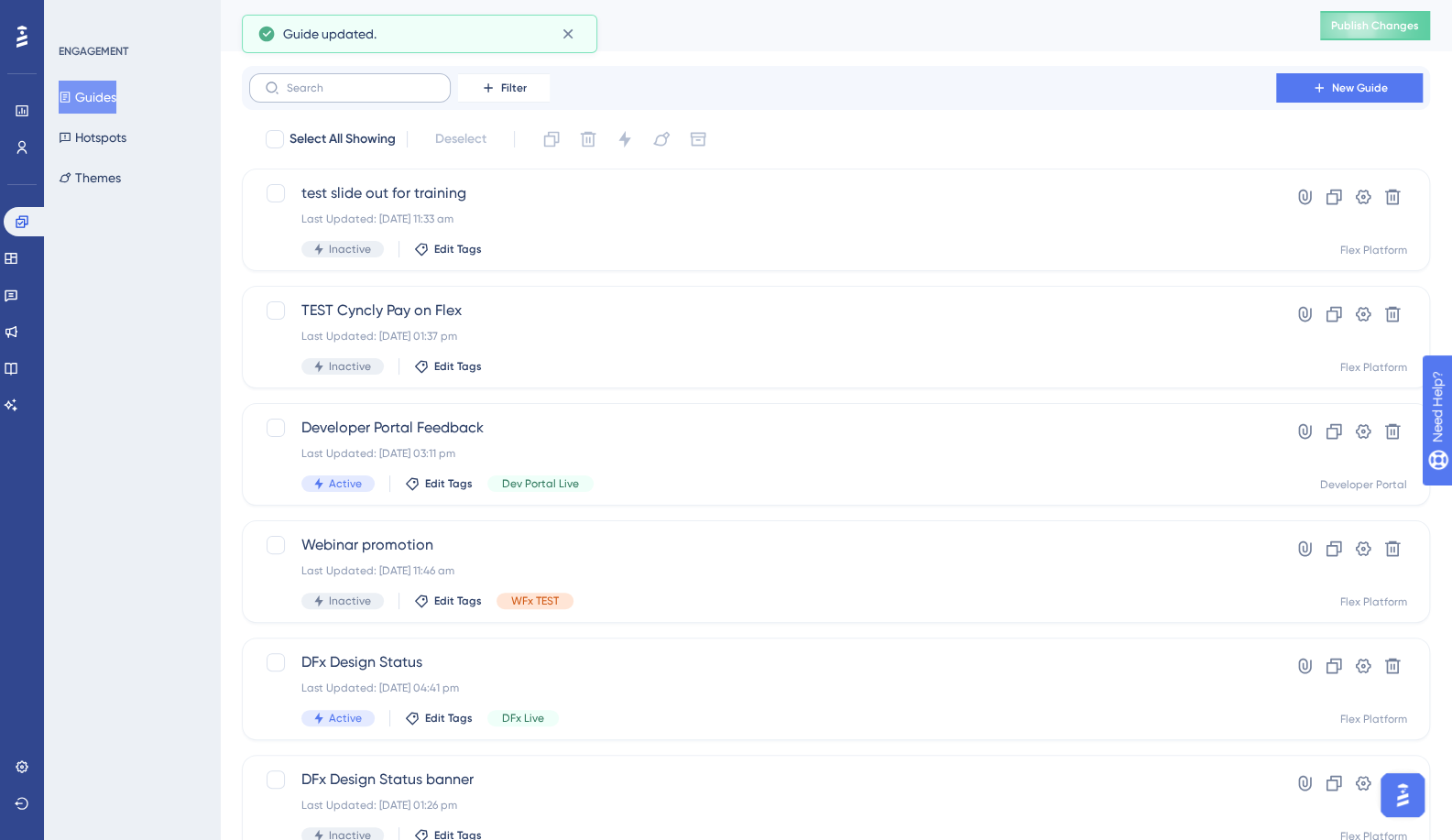
click at [390, 94] on label at bounding box center [350, 88] width 202 height 29
click at [390, 94] on input "text" at bounding box center [361, 88] width 148 height 13
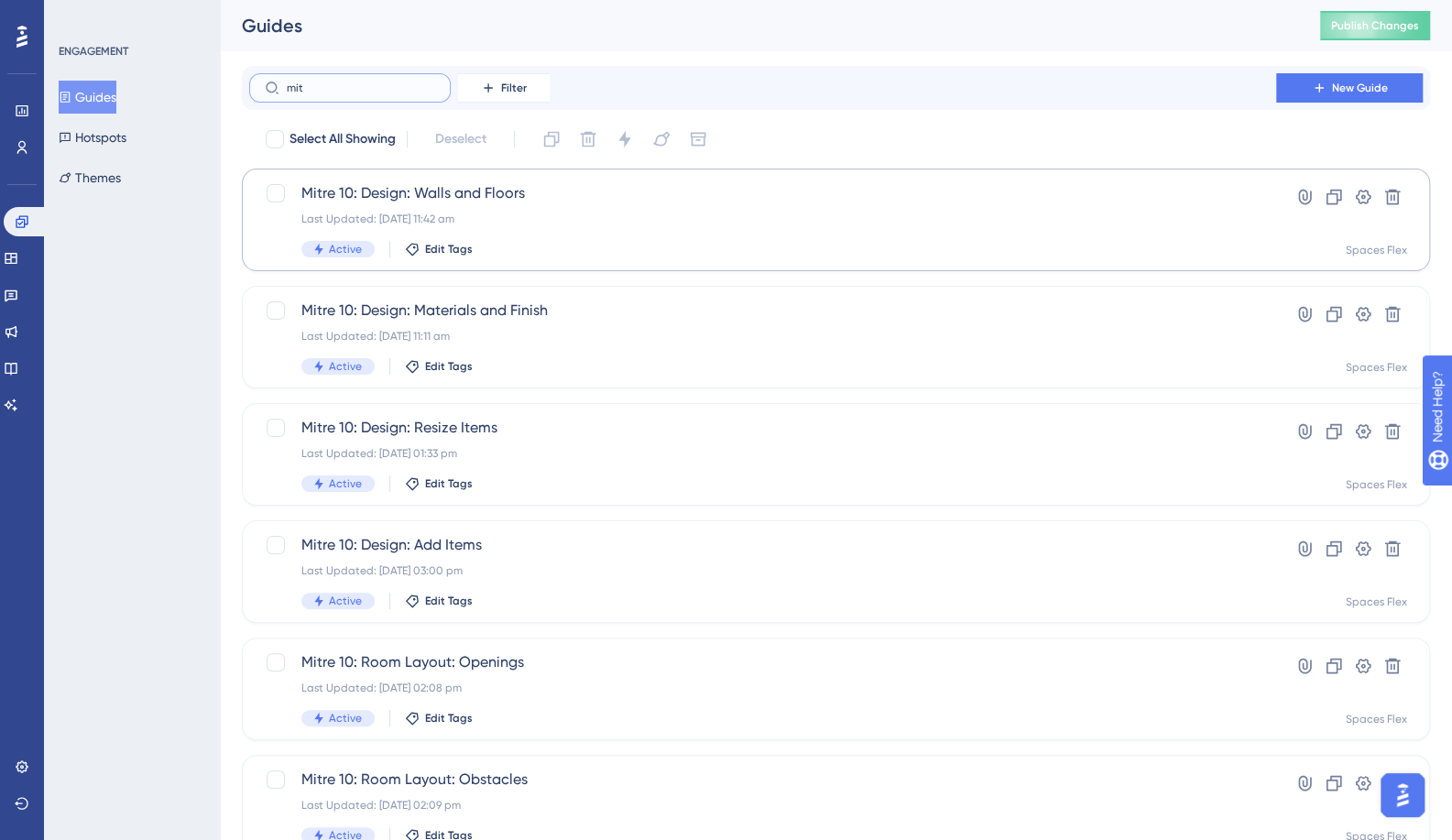
type input "mit"
click at [509, 188] on span "Mitre 10: Design: Walls and Floors" at bounding box center [762, 193] width 922 height 22
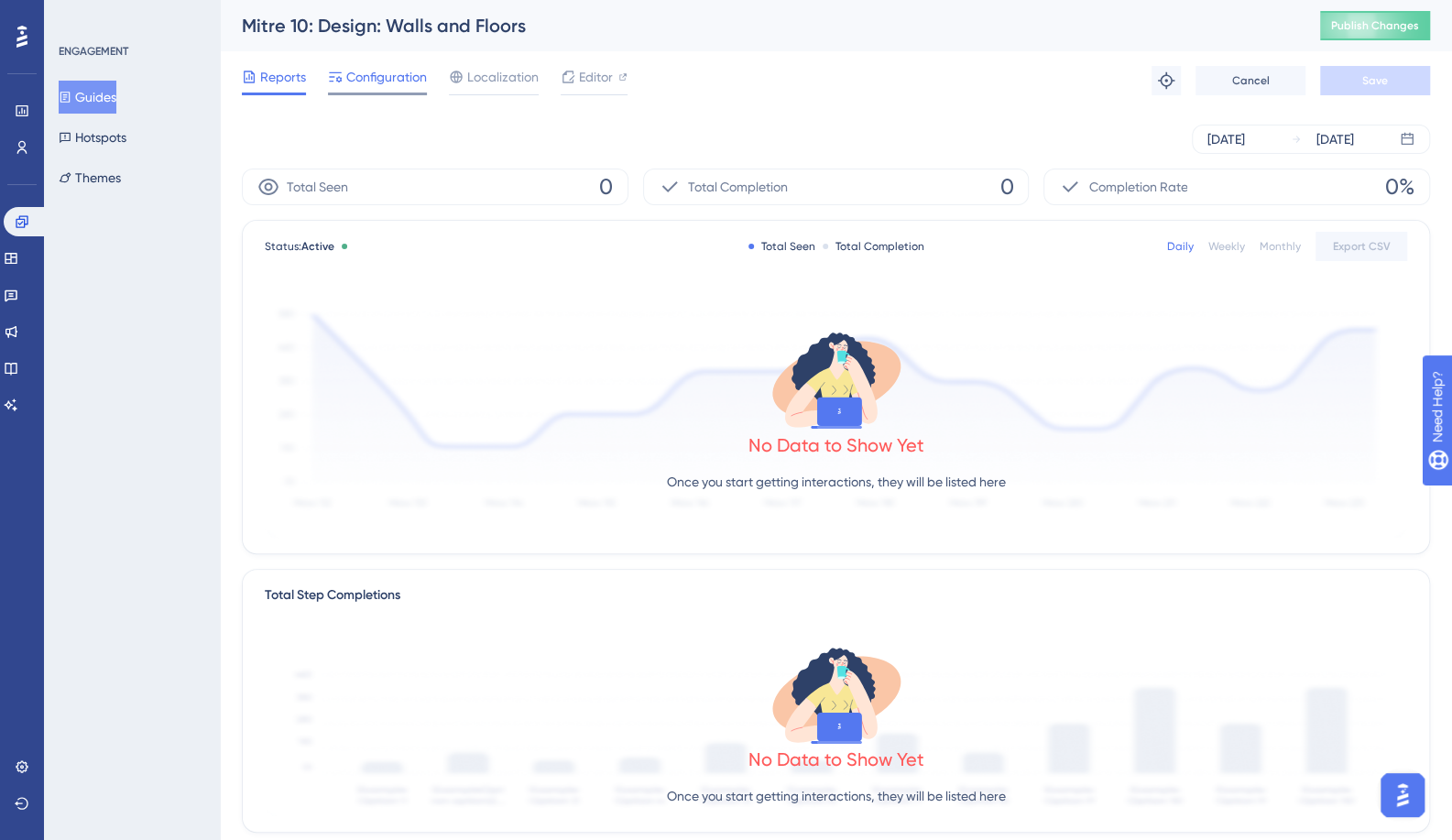
click at [388, 70] on span "Configuration" at bounding box center [386, 76] width 80 height 22
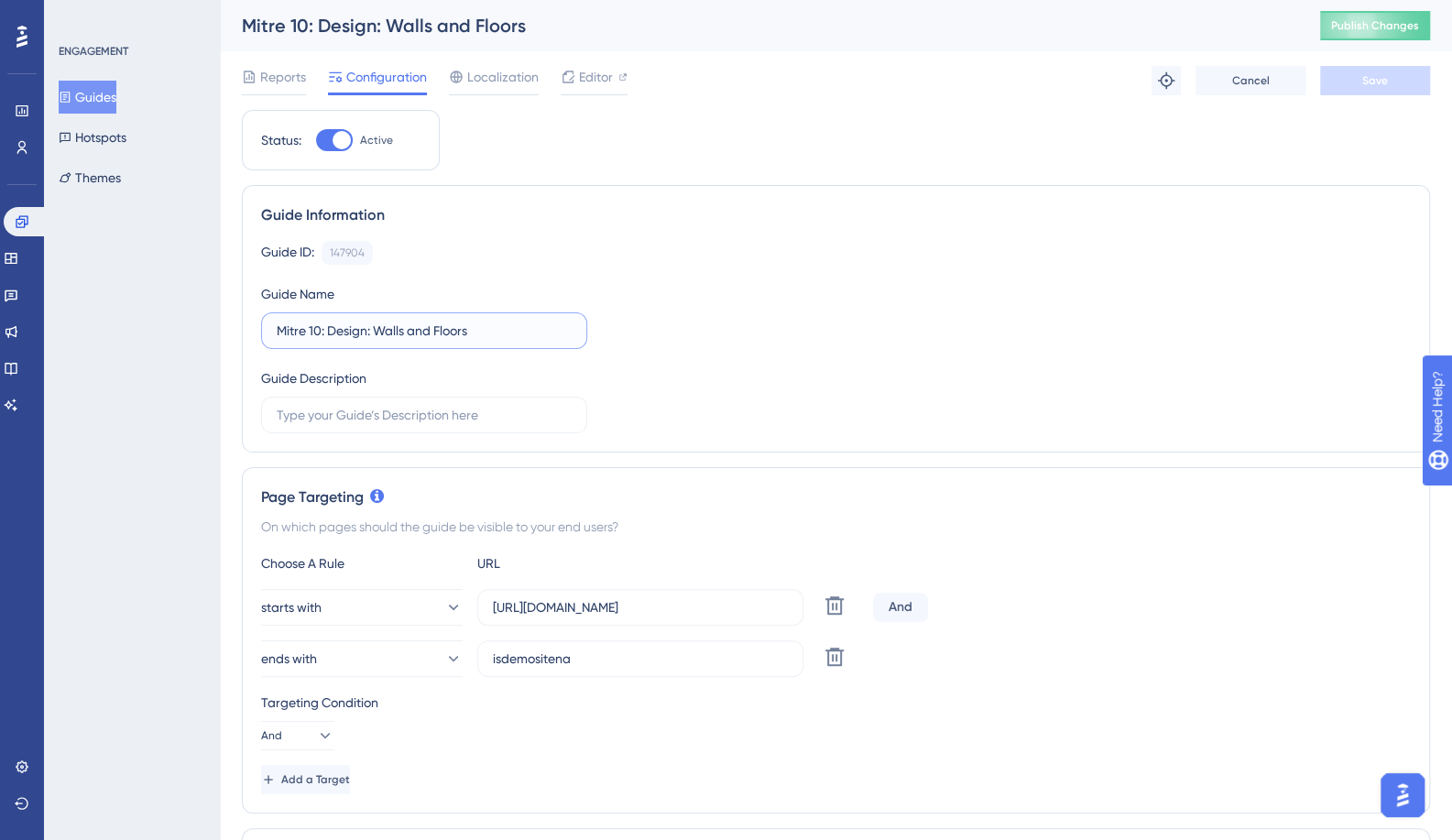
drag, startPoint x: 320, startPoint y: 329, endPoint x: 211, endPoint y: 336, distance: 109.2
paste input "Template"
type input "Template: Design: Walls and Floors"
click at [1355, 85] on button "Save" at bounding box center [1376, 80] width 110 height 29
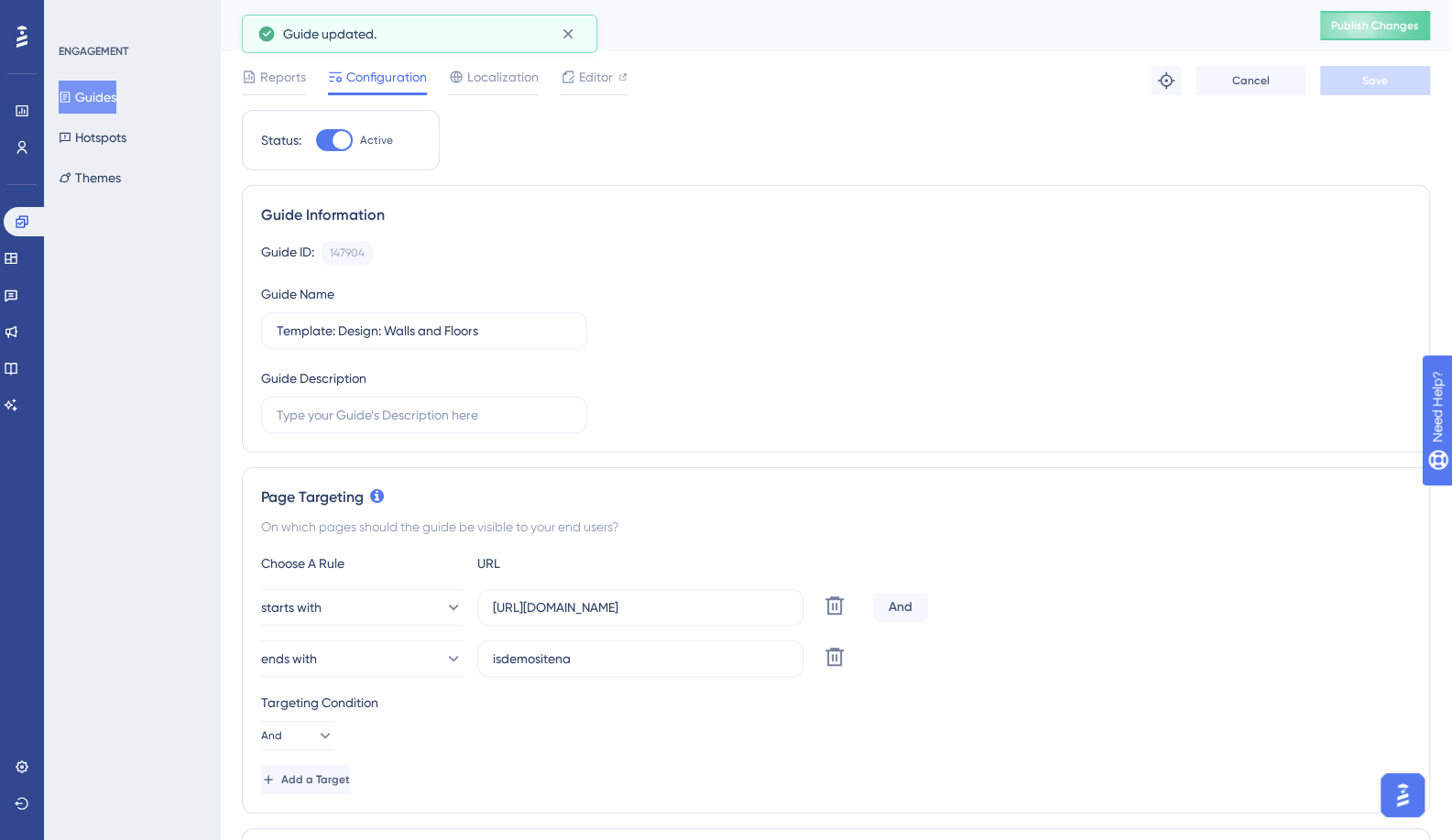
click at [103, 89] on button "Guides" at bounding box center [87, 96] width 58 height 33
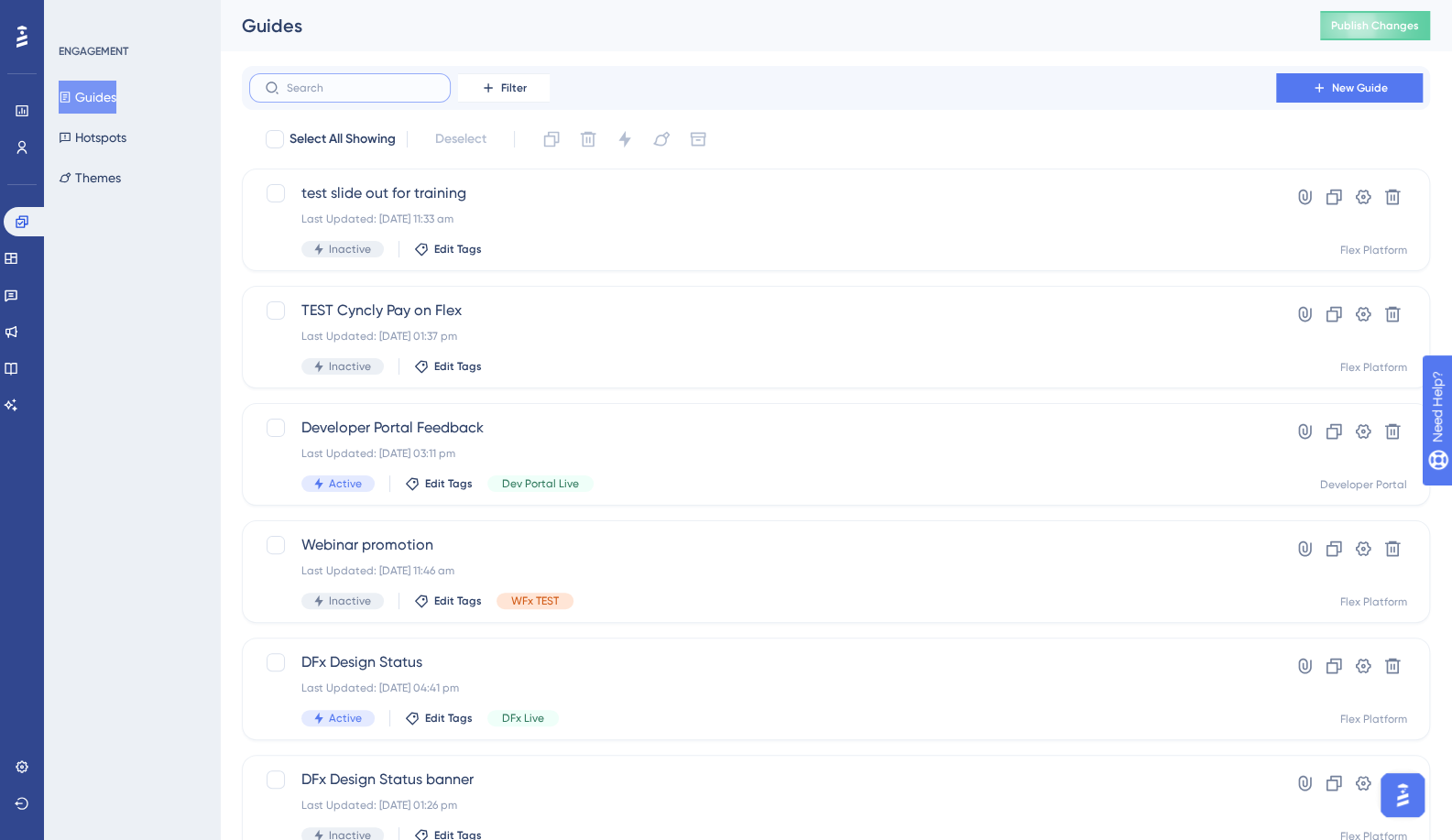
click at [330, 82] on input "text" at bounding box center [361, 88] width 148 height 13
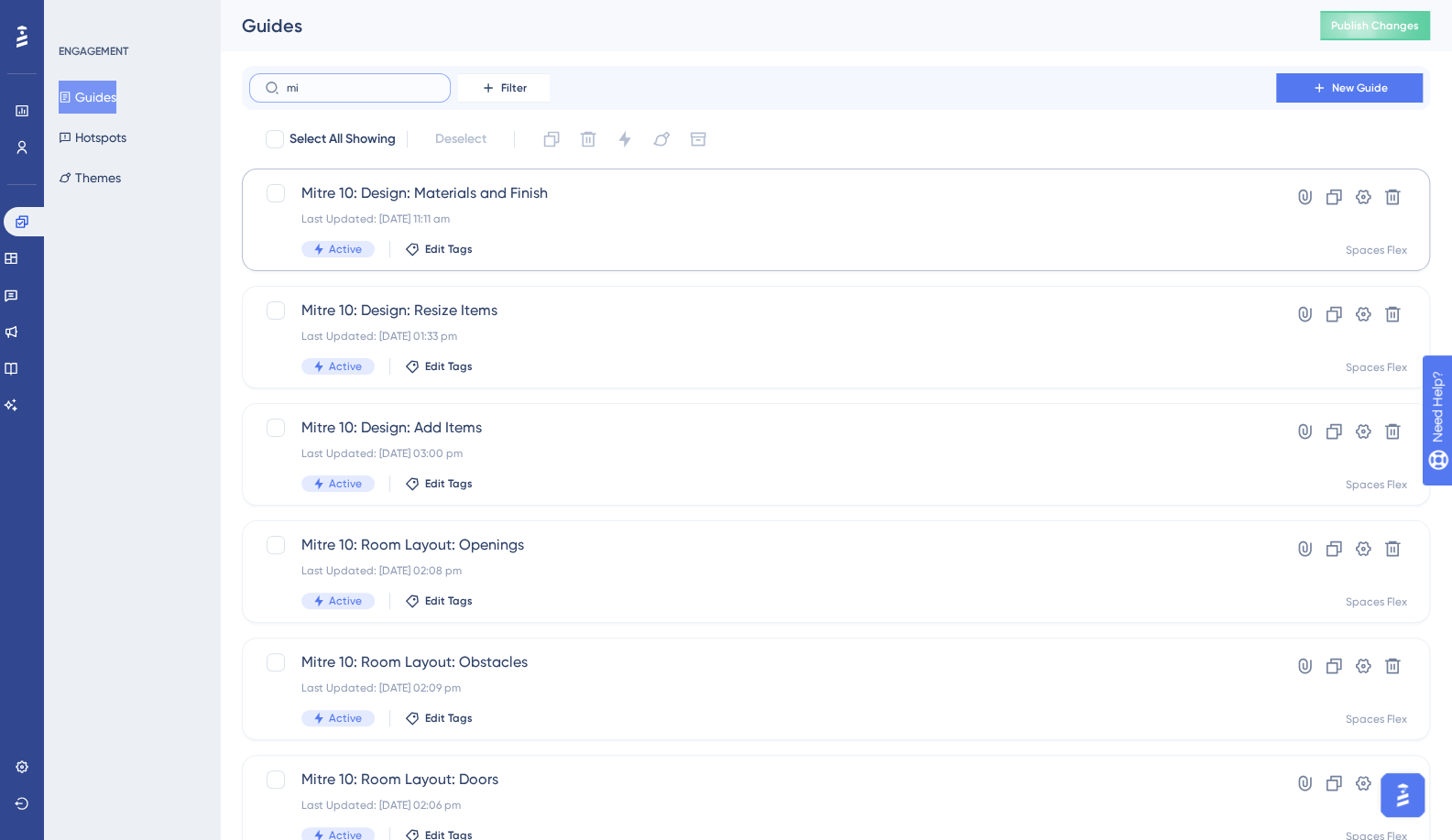
type input "mi"
click at [475, 185] on span "Mitre 10: Design: Materials and Finish" at bounding box center [762, 193] width 922 height 22
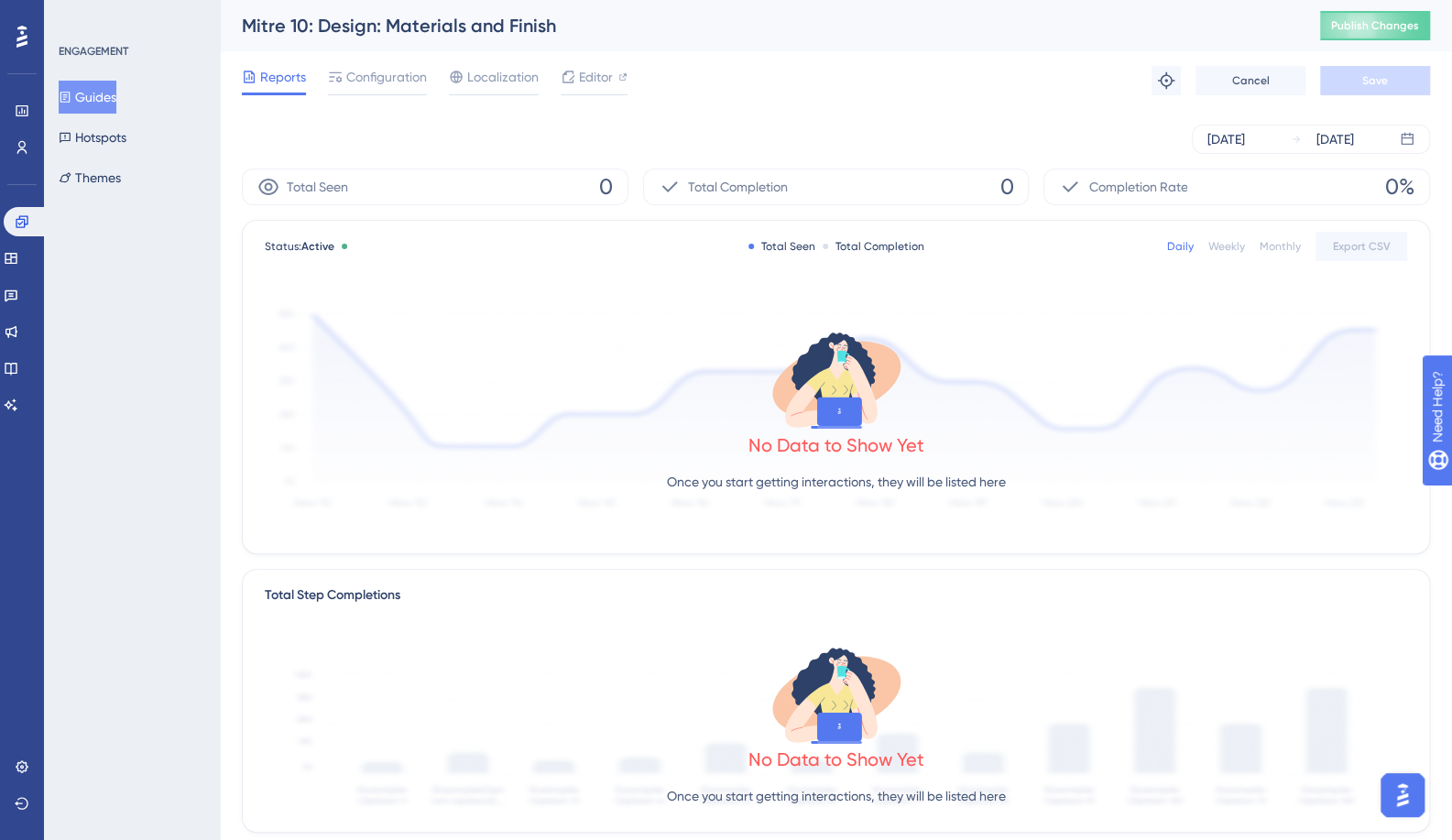
click at [360, 99] on div "Reports Configuration Localization Editor Troubleshoot Cancel Save" at bounding box center [836, 80] width 1189 height 59
click at [394, 79] on span "Configuration" at bounding box center [386, 76] width 80 height 22
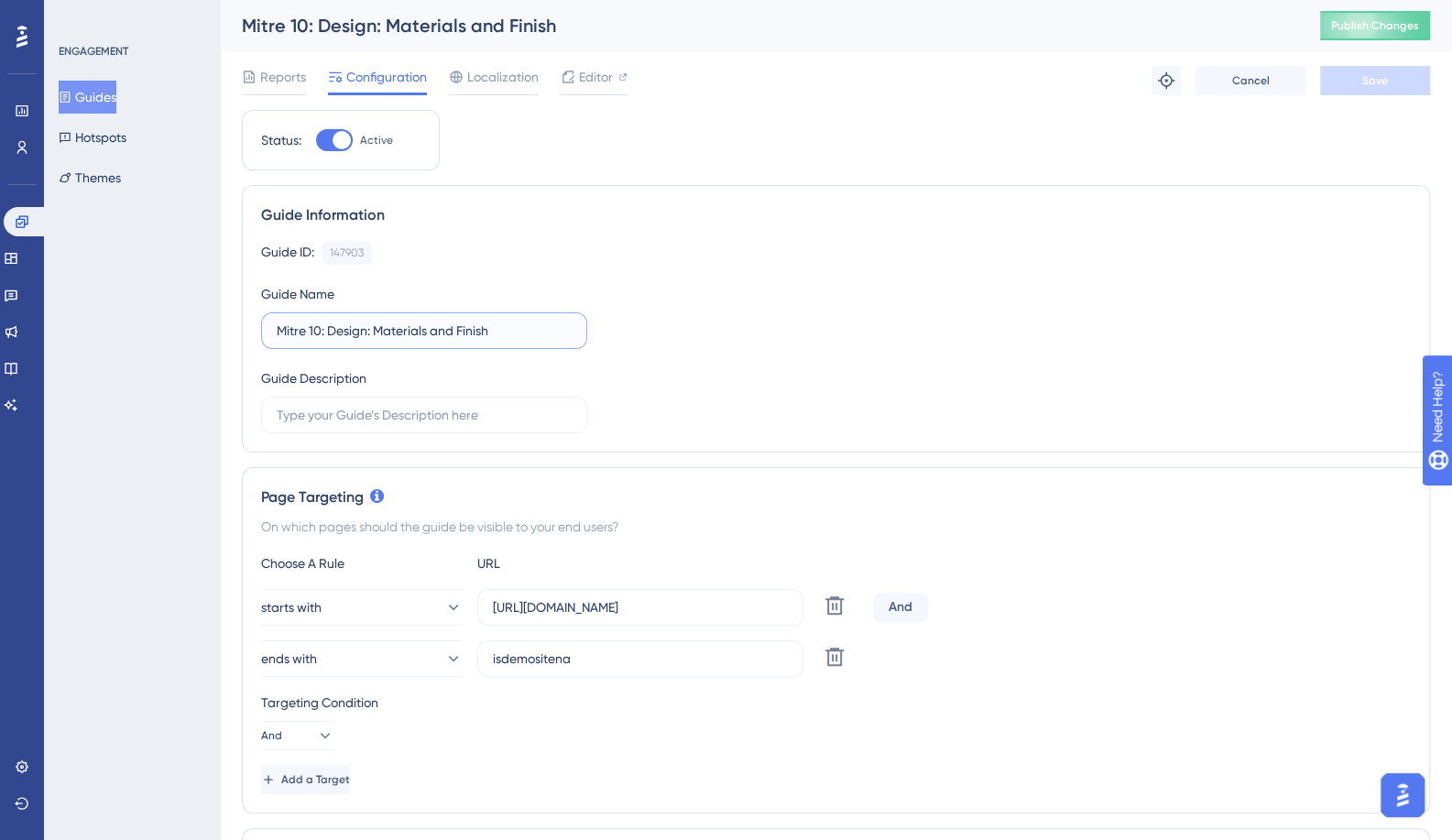
drag, startPoint x: 318, startPoint y: 328, endPoint x: 235, endPoint y: 332, distance: 83.1
paste input "Template"
type input "Template: Design: Materials and Finish"
click at [1376, 77] on span "Save" at bounding box center [1375, 81] width 25 height 15
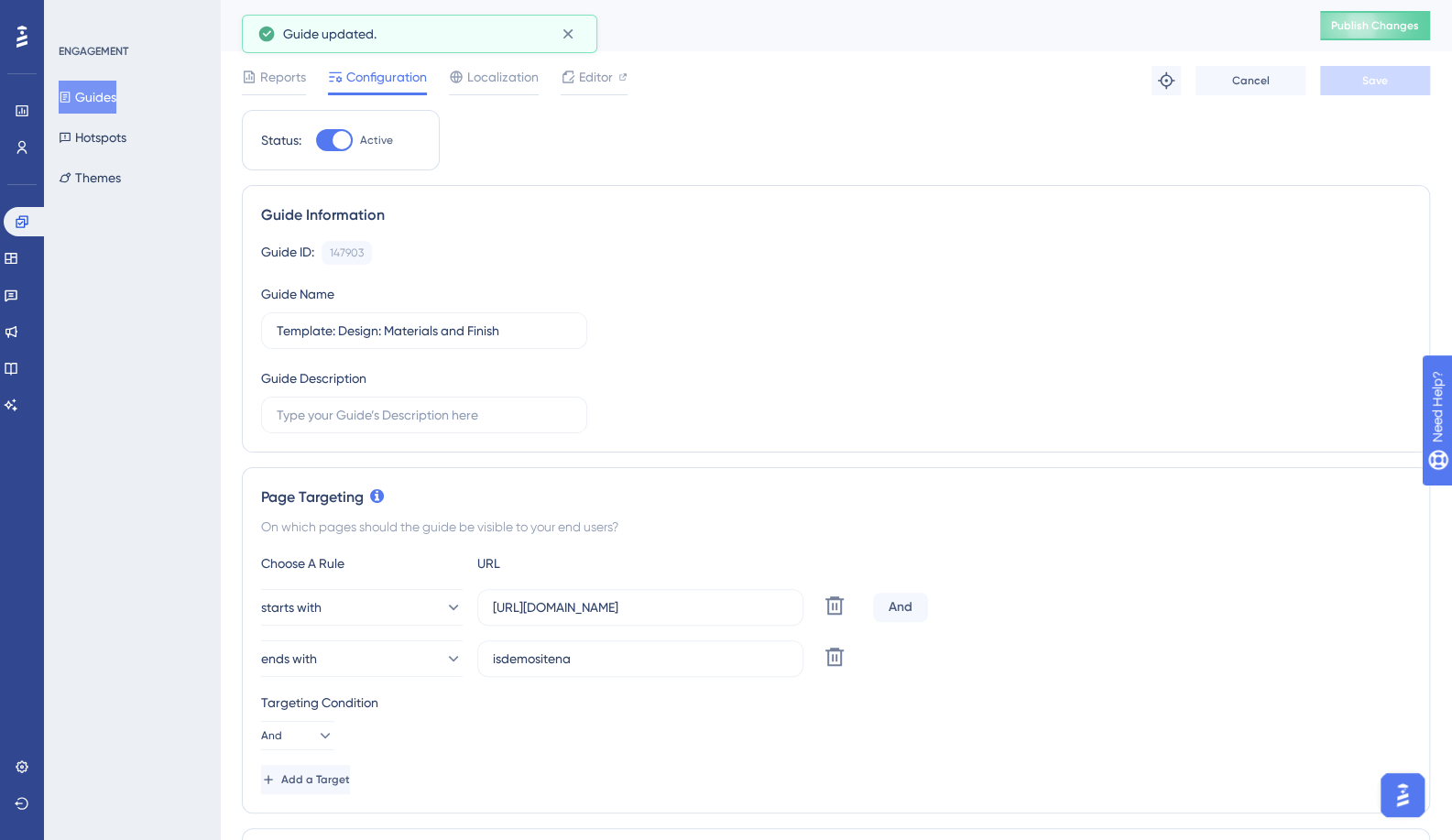
click at [107, 97] on button "Guides" at bounding box center [87, 96] width 58 height 33
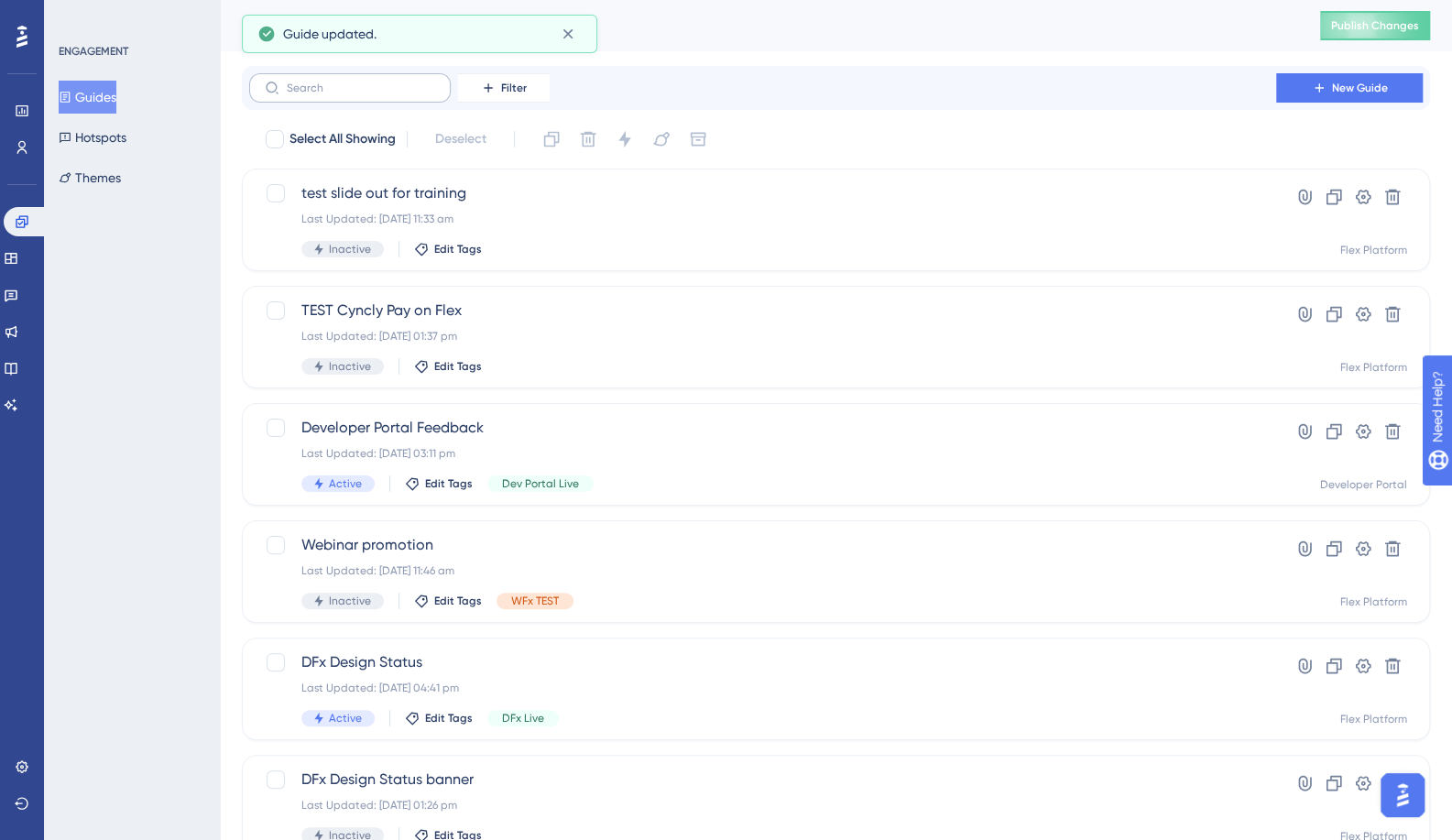
click at [403, 78] on label at bounding box center [350, 88] width 202 height 29
click at [403, 81] on input "text" at bounding box center [361, 88] width 148 height 13
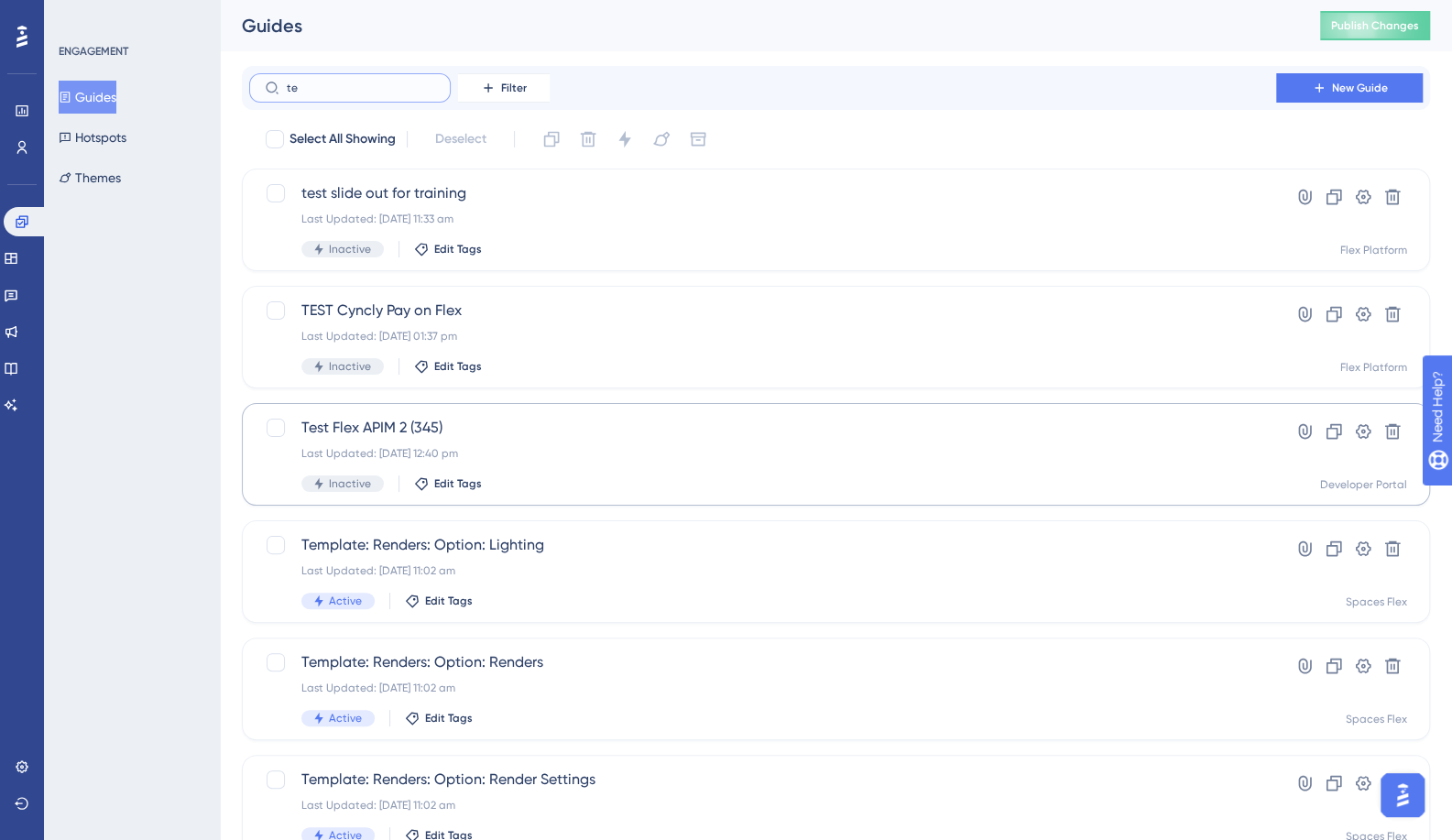
type input "t"
type input "mit"
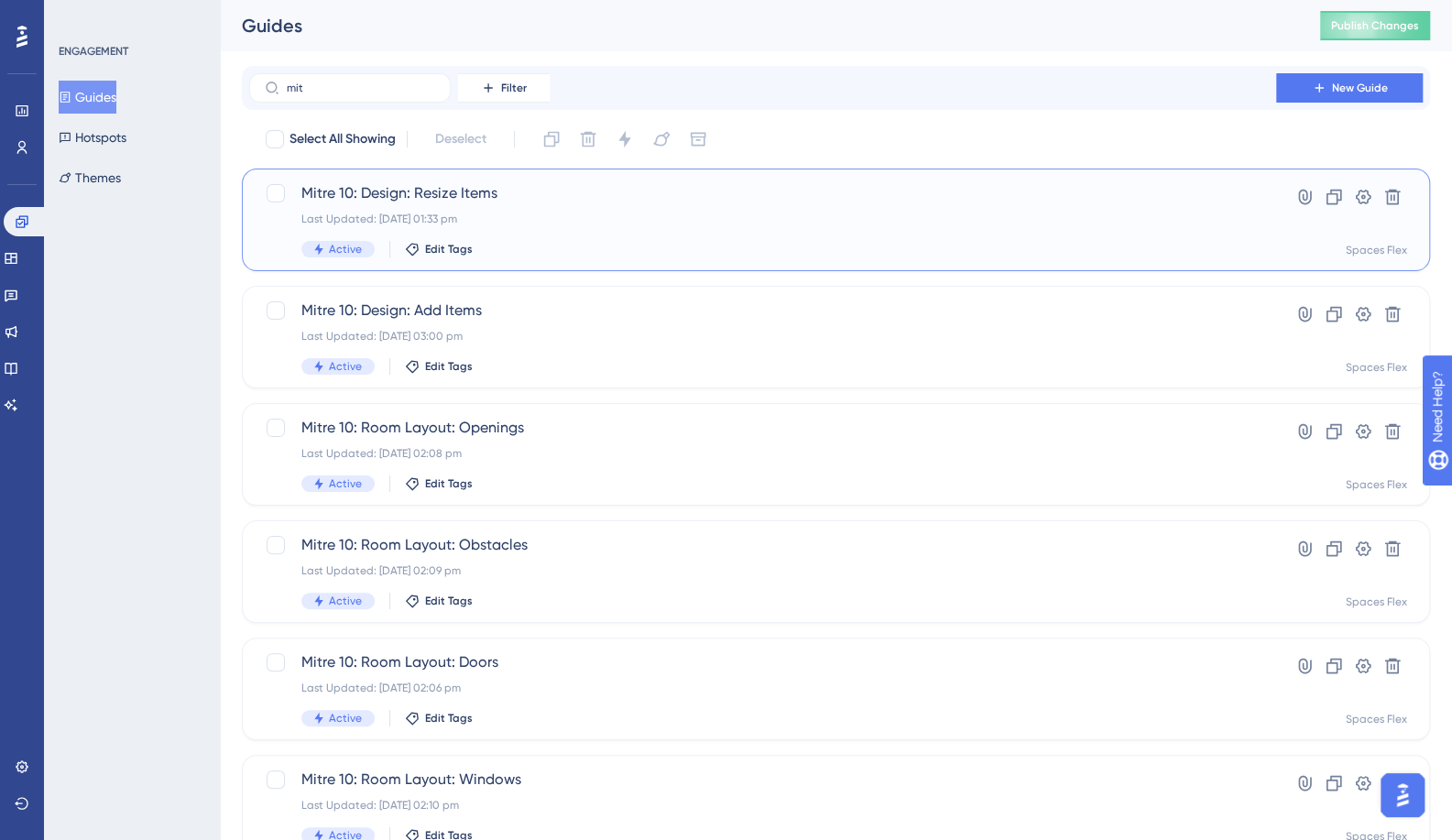
click at [492, 189] on span "Mitre 10: Design: Resize Items" at bounding box center [762, 193] width 922 height 22
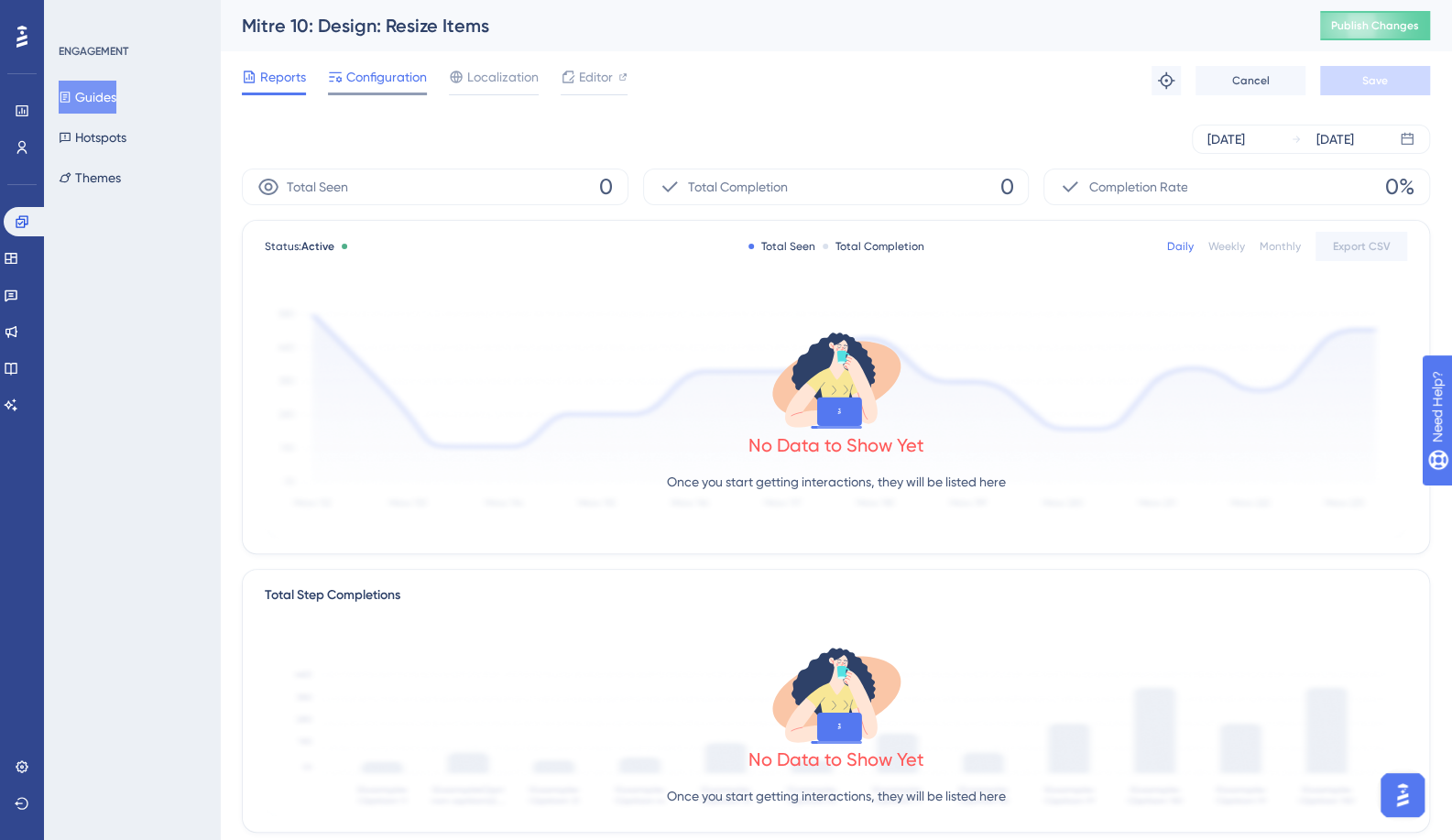
click at [387, 87] on span "Configuration" at bounding box center [386, 76] width 80 height 22
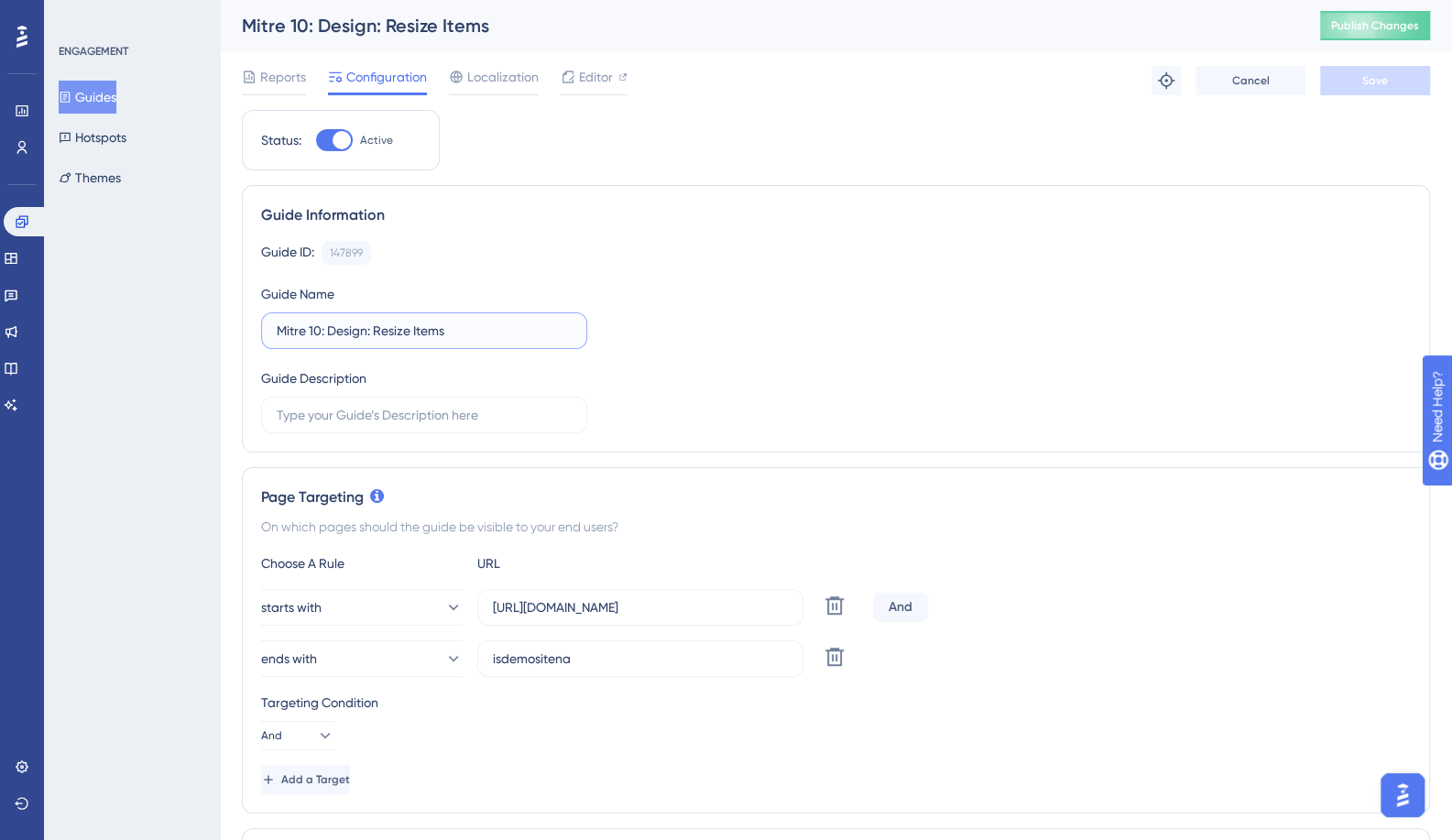
drag, startPoint x: 317, startPoint y: 334, endPoint x: 229, endPoint y: 338, distance: 88.1
paste input "Template"
type input "Template: Design: Resize Items"
click at [1384, 84] on span "Save" at bounding box center [1375, 81] width 25 height 15
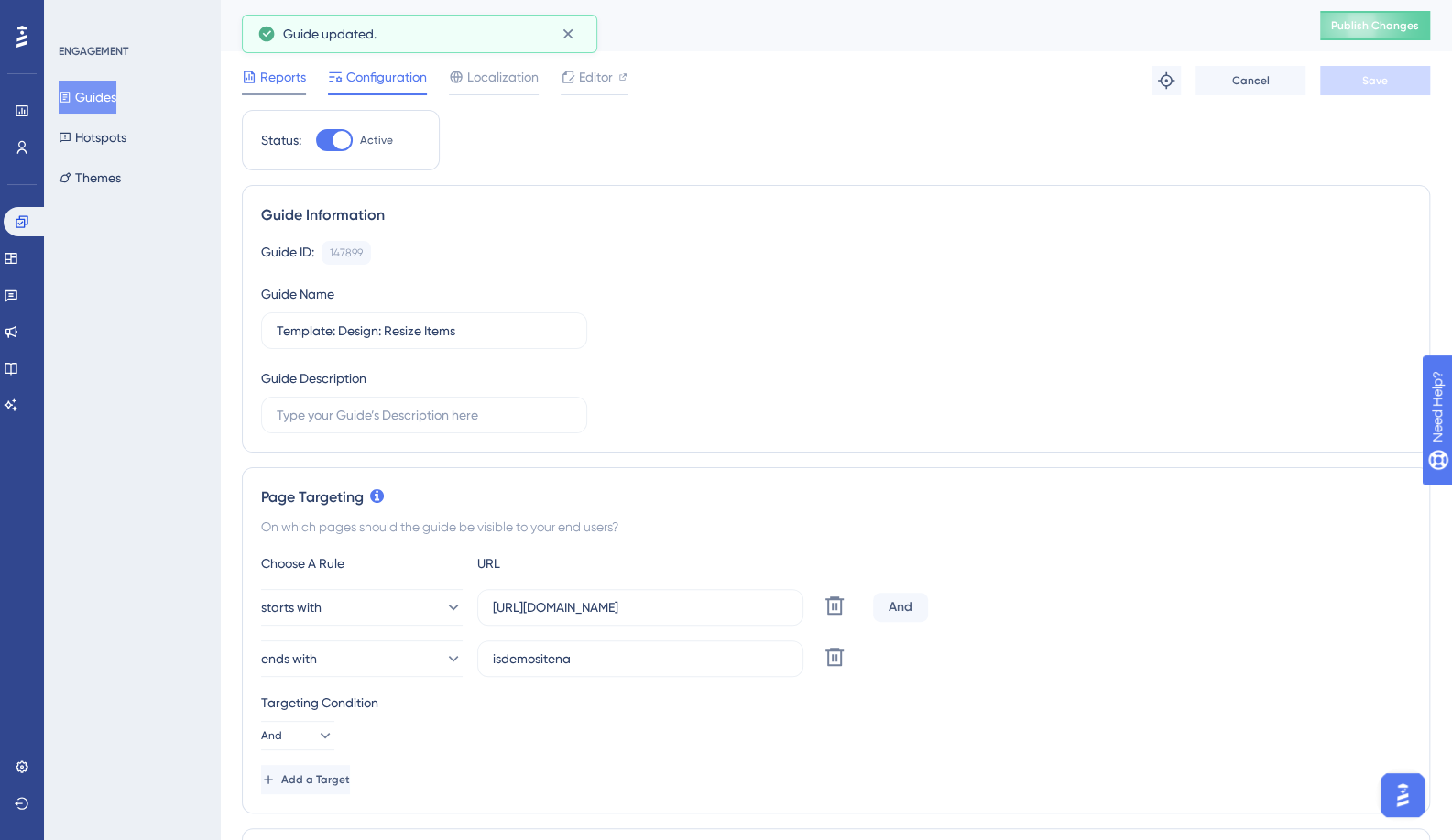
click at [296, 79] on span "Reports" at bounding box center [283, 76] width 46 height 22
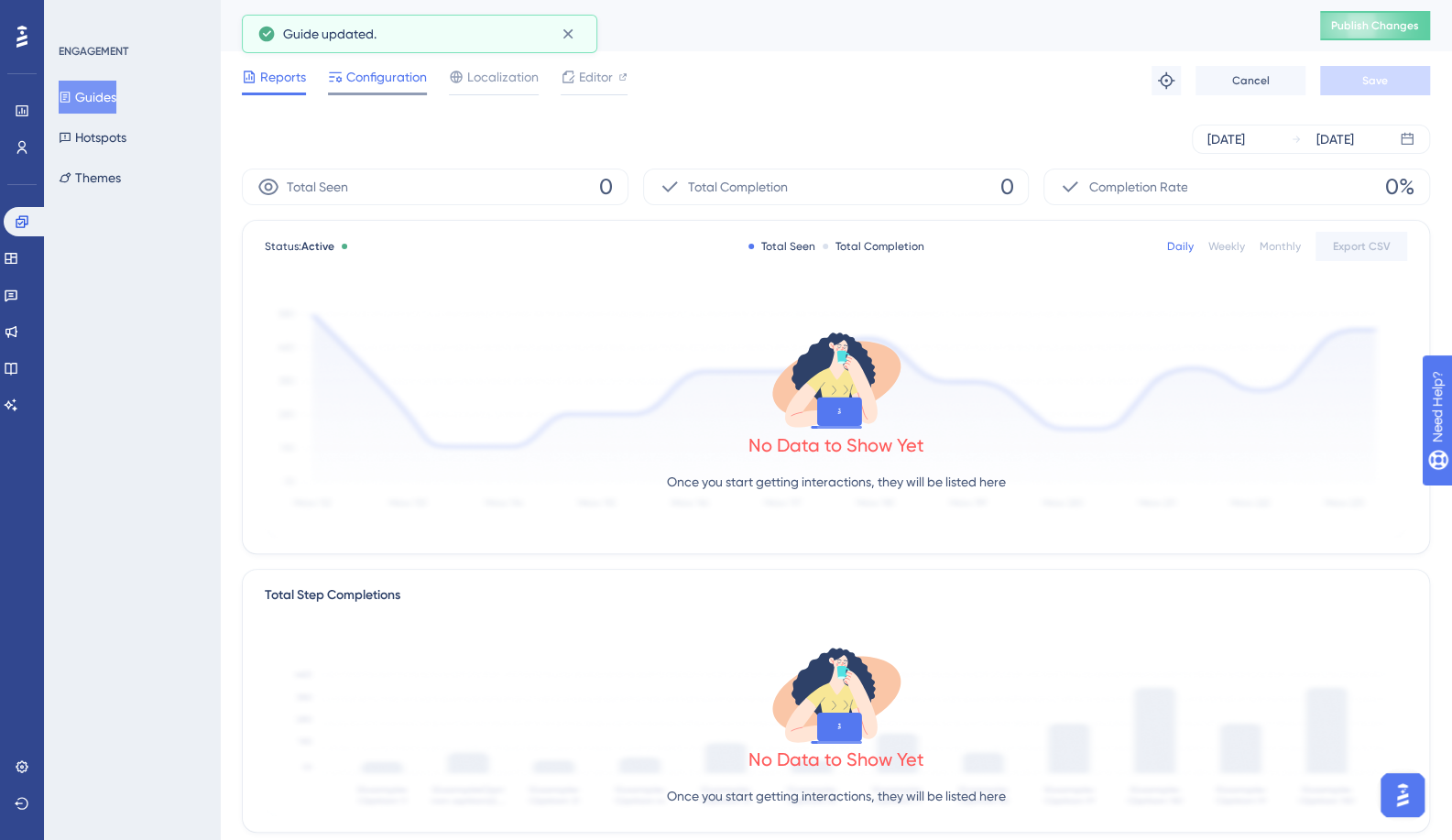
click at [390, 76] on span "Configuration" at bounding box center [386, 76] width 80 height 22
